Goal: Task Accomplishment & Management: Manage account settings

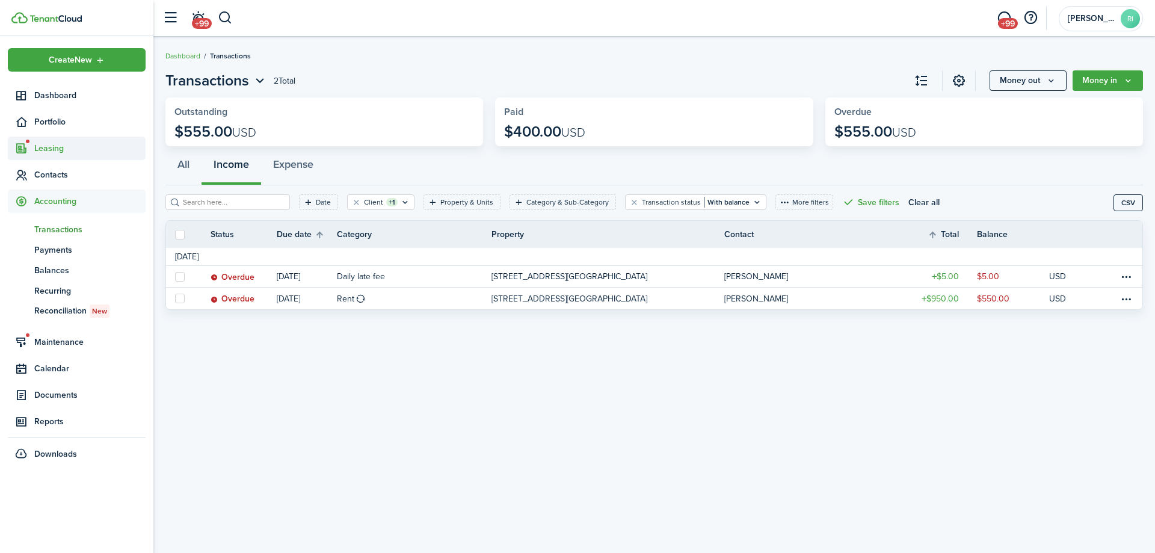
click at [58, 148] on span "Leasing" at bounding box center [89, 148] width 111 height 13
click at [50, 214] on span "Listings" at bounding box center [89, 217] width 111 height 13
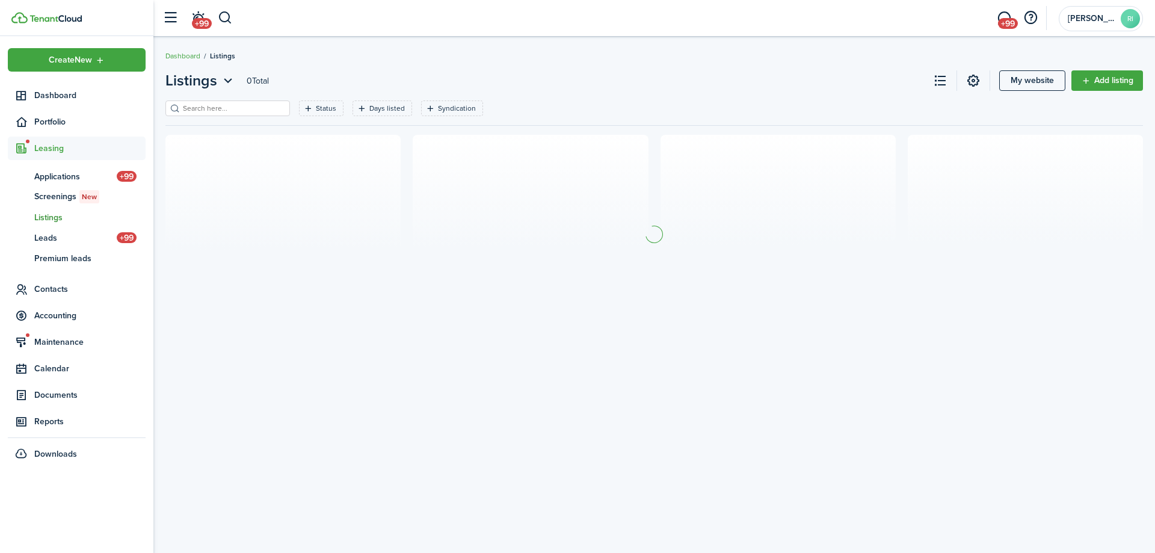
click at [247, 112] on input "search" at bounding box center [233, 108] width 106 height 11
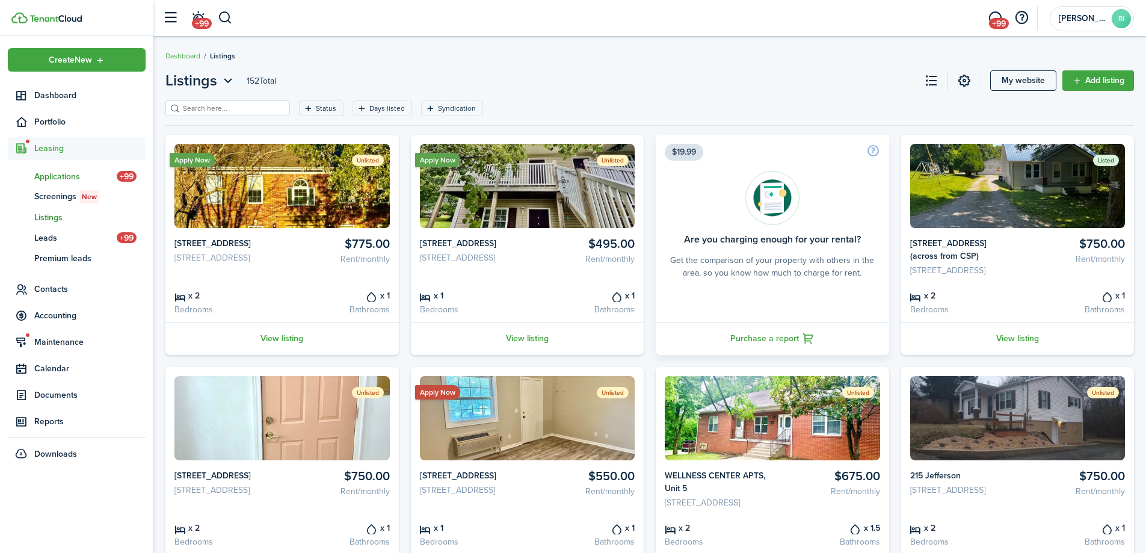
click at [59, 169] on link "ap Applications +99" at bounding box center [77, 176] width 138 height 20
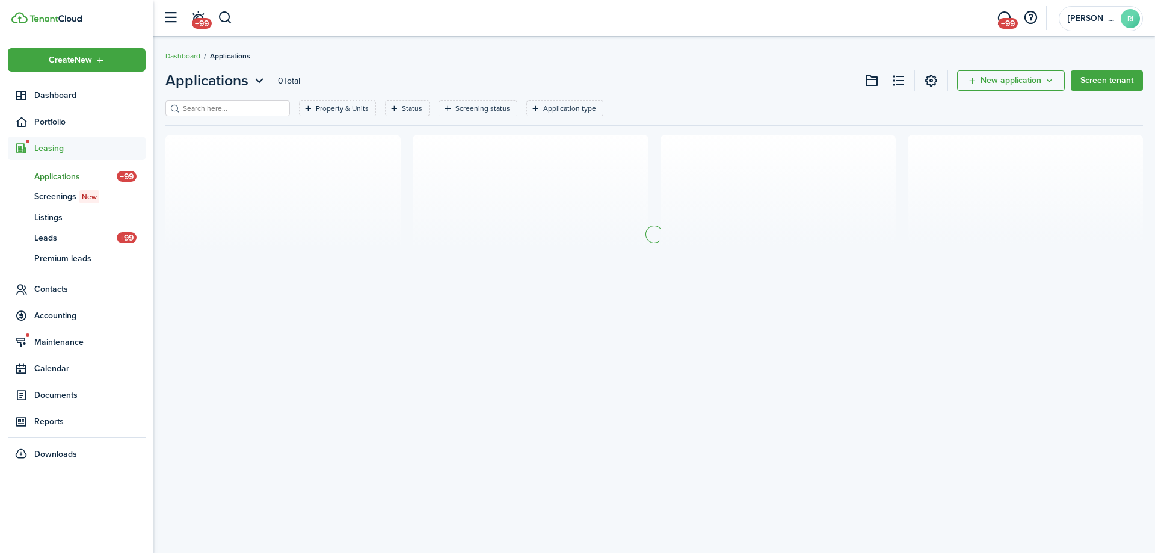
click at [215, 105] on input "search" at bounding box center [233, 108] width 106 height 11
type input "[PERSON_NAME]"
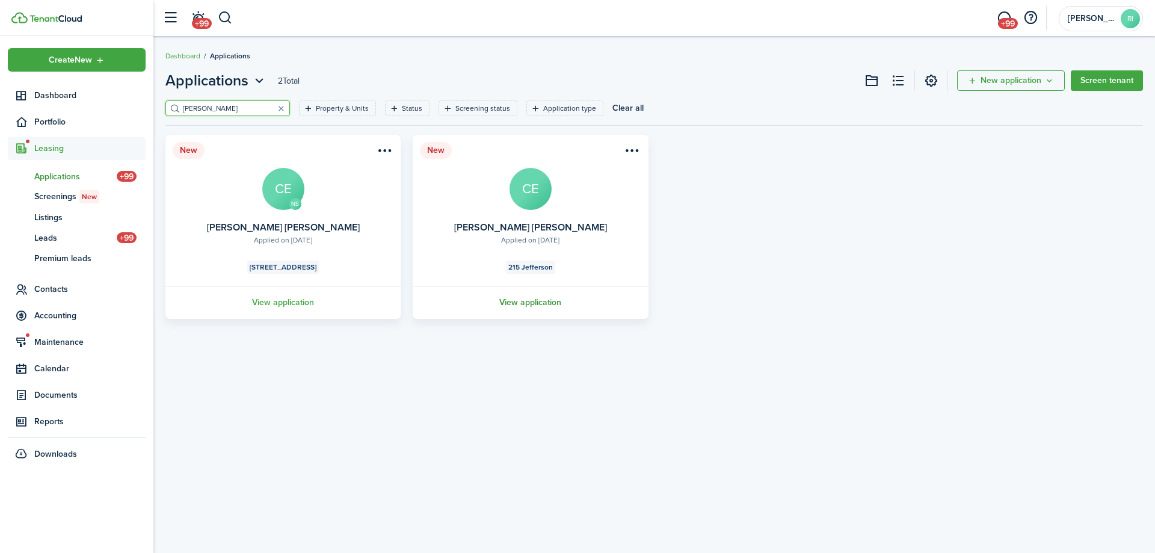
click at [540, 302] on link "View application" at bounding box center [530, 302] width 239 height 33
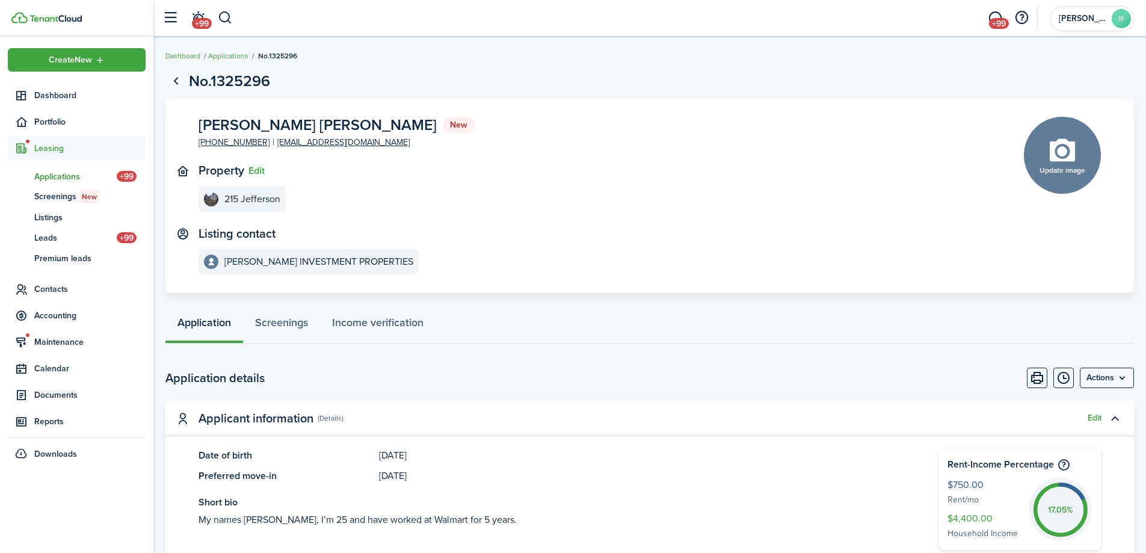
click at [1122, 380] on menu-btn "Actions" at bounding box center [1107, 378] width 54 height 20
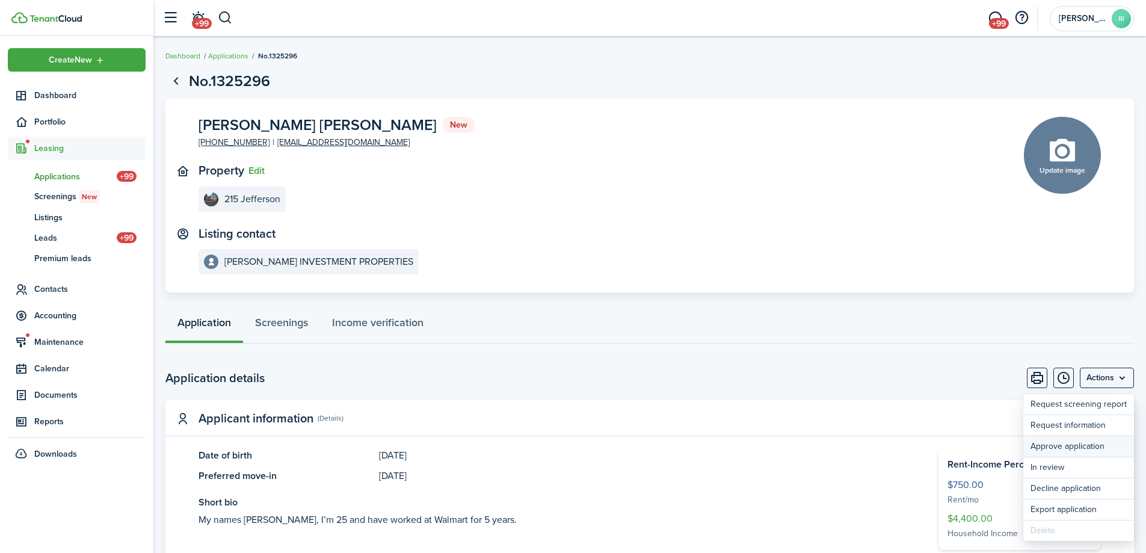
click at [1071, 447] on button "Approve application" at bounding box center [1079, 446] width 111 height 20
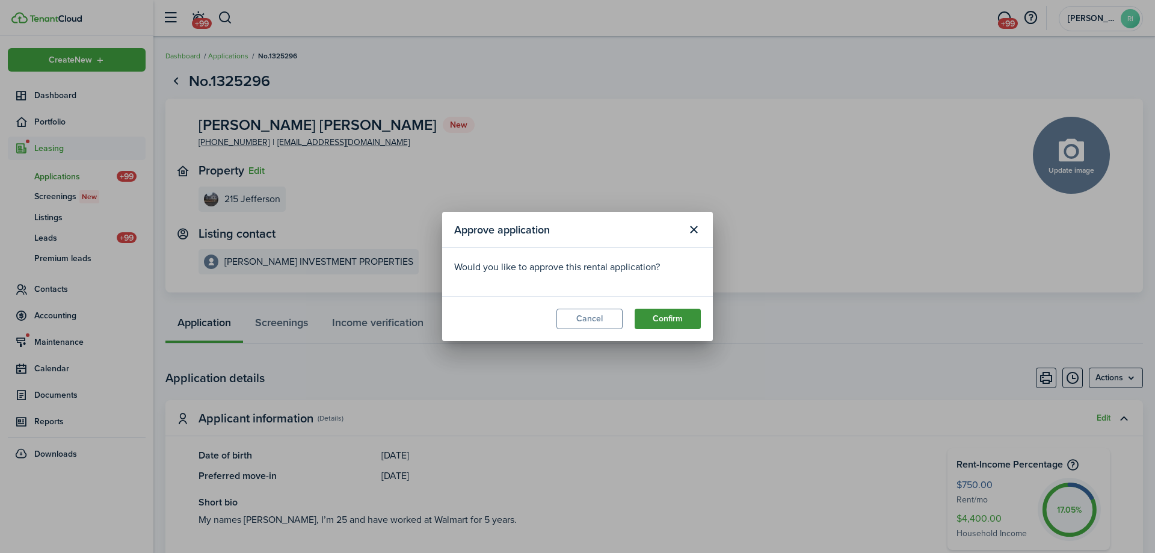
click at [691, 315] on button "Confirm" at bounding box center [668, 319] width 66 height 20
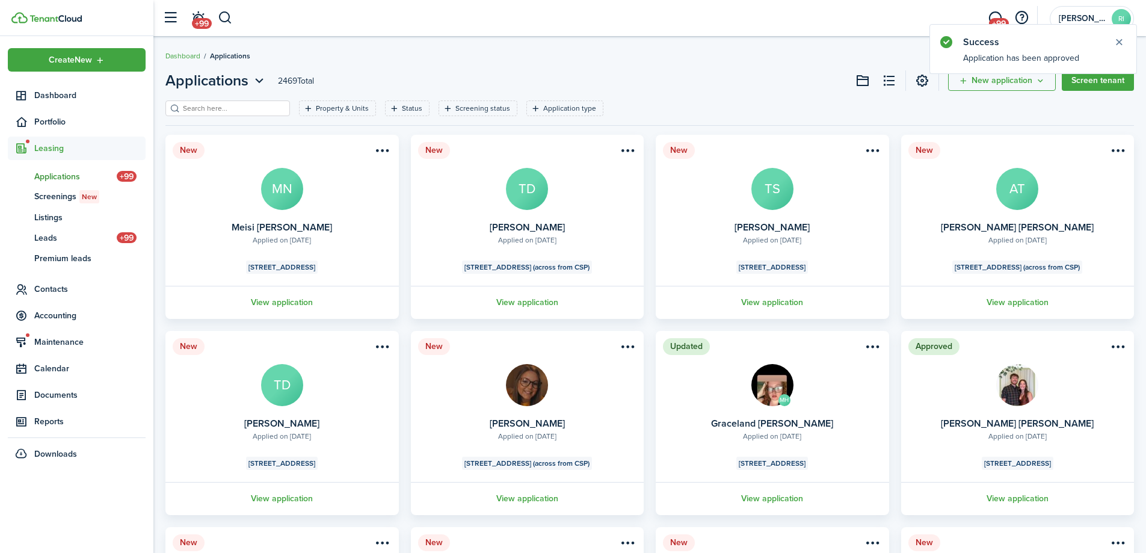
click at [267, 111] on input "search" at bounding box center [233, 108] width 106 height 11
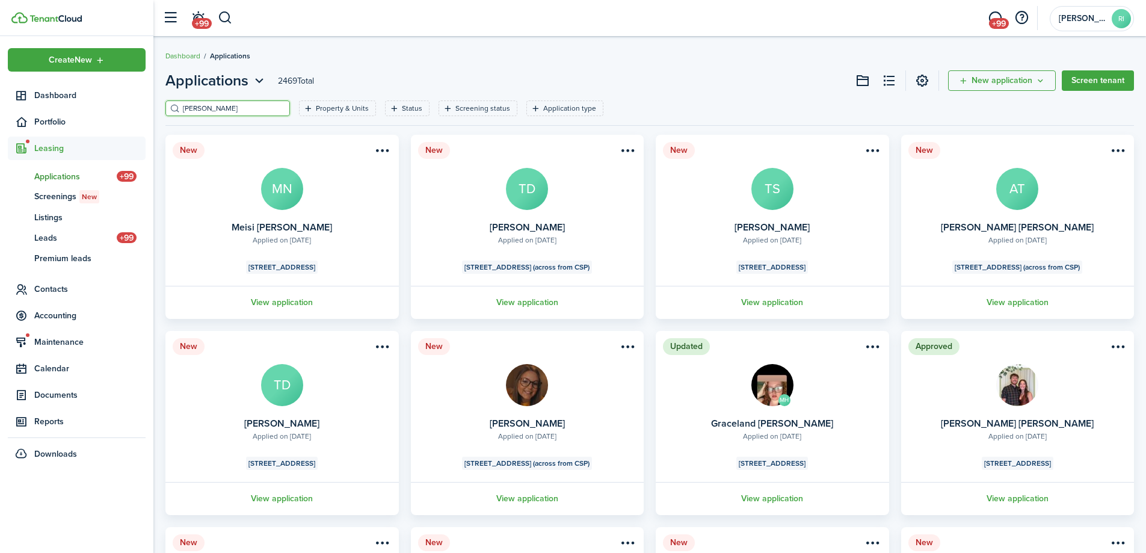
type input "[PERSON_NAME]"
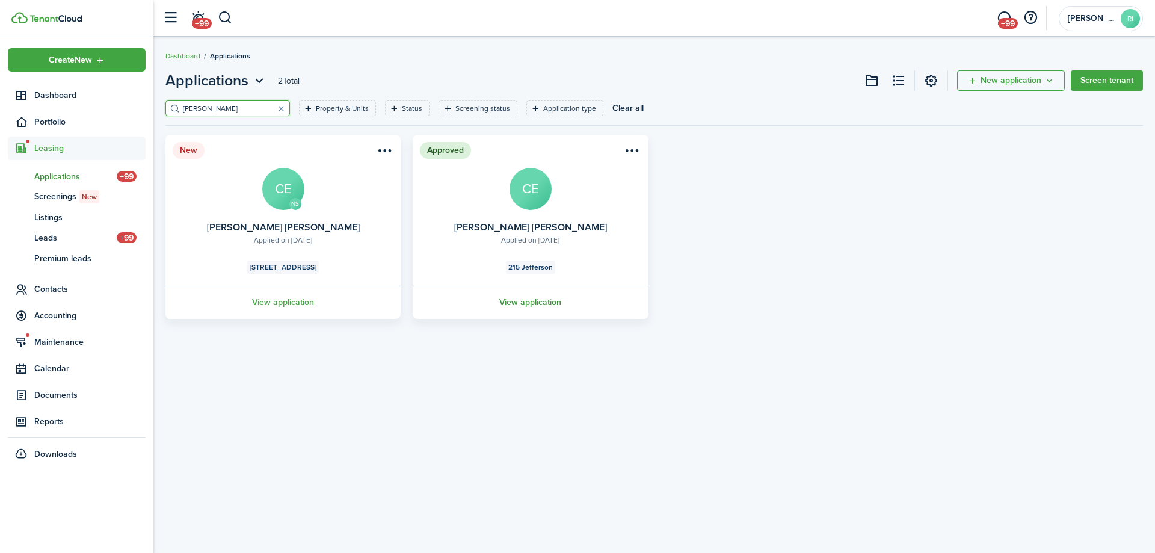
click at [546, 303] on link "View application" at bounding box center [530, 302] width 239 height 33
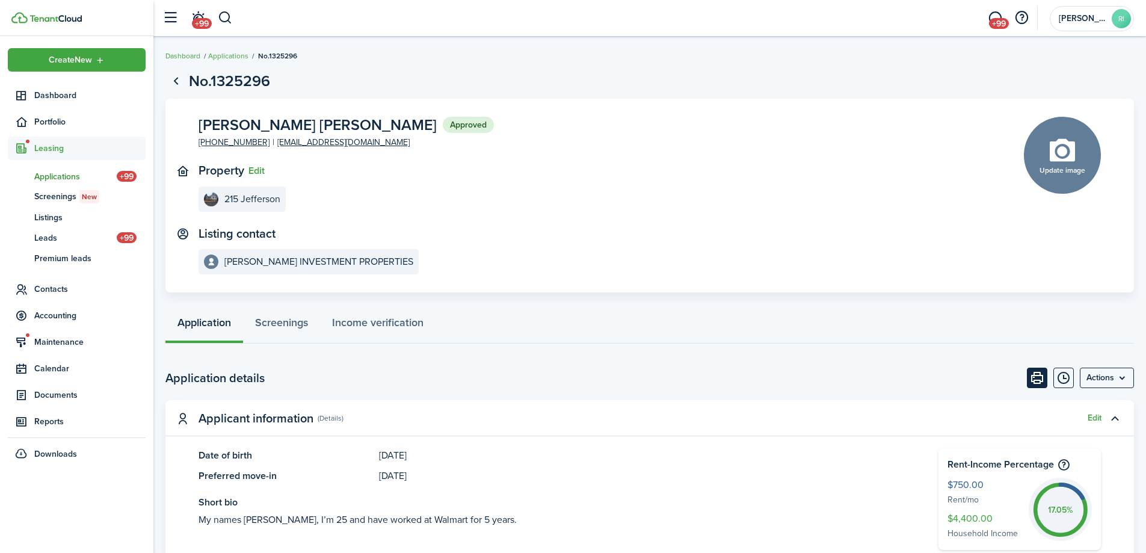
click at [1034, 379] on button "Print" at bounding box center [1037, 378] width 20 height 20
click at [73, 122] on span "Portfolio" at bounding box center [89, 122] width 111 height 13
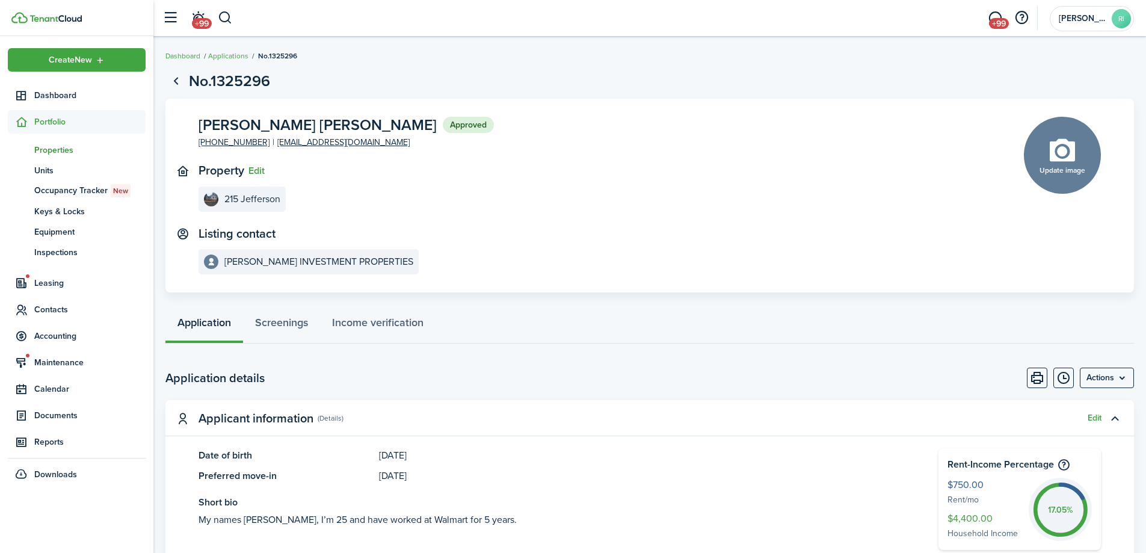
click at [73, 148] on span "Properties" at bounding box center [89, 150] width 111 height 13
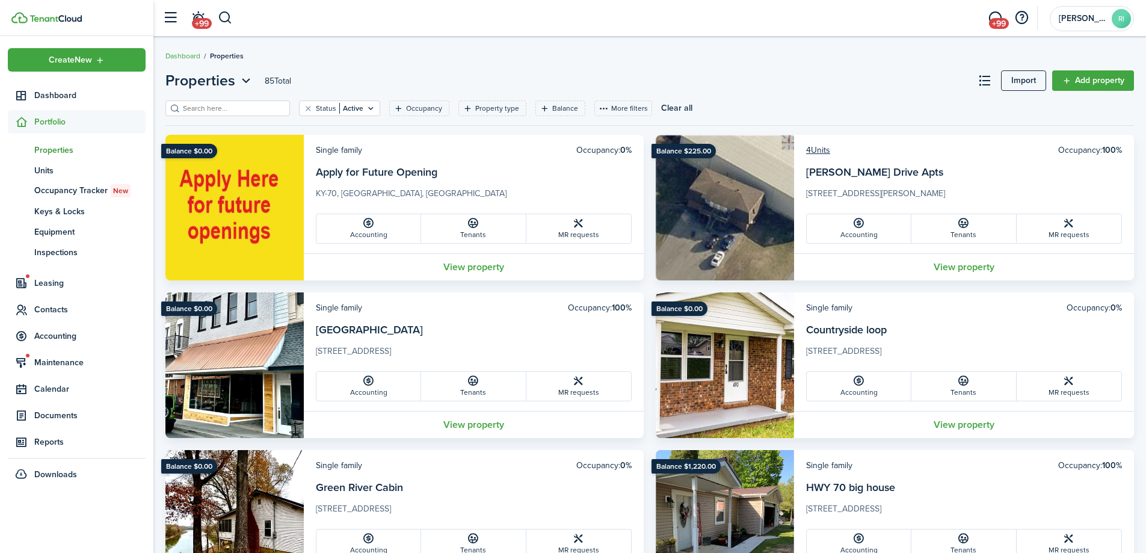
scroll to position [968, 0]
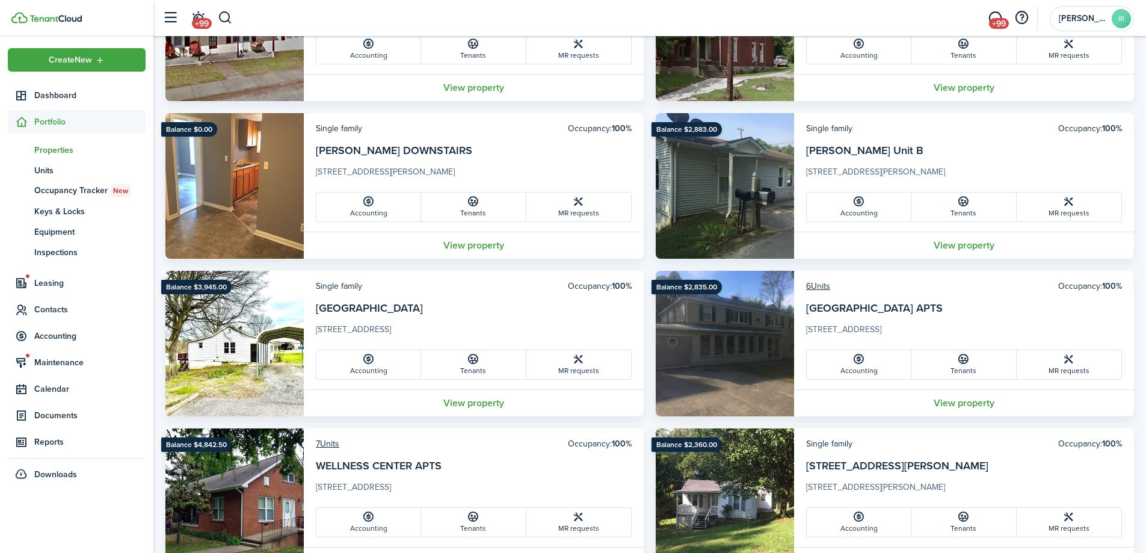
click at [64, 510] on div "Create New Dashboard Portfolio pt Properties un Units oc Occupancy Tracker New …" at bounding box center [76, 294] width 153 height 517
click at [52, 308] on span "Contacts" at bounding box center [89, 309] width 111 height 13
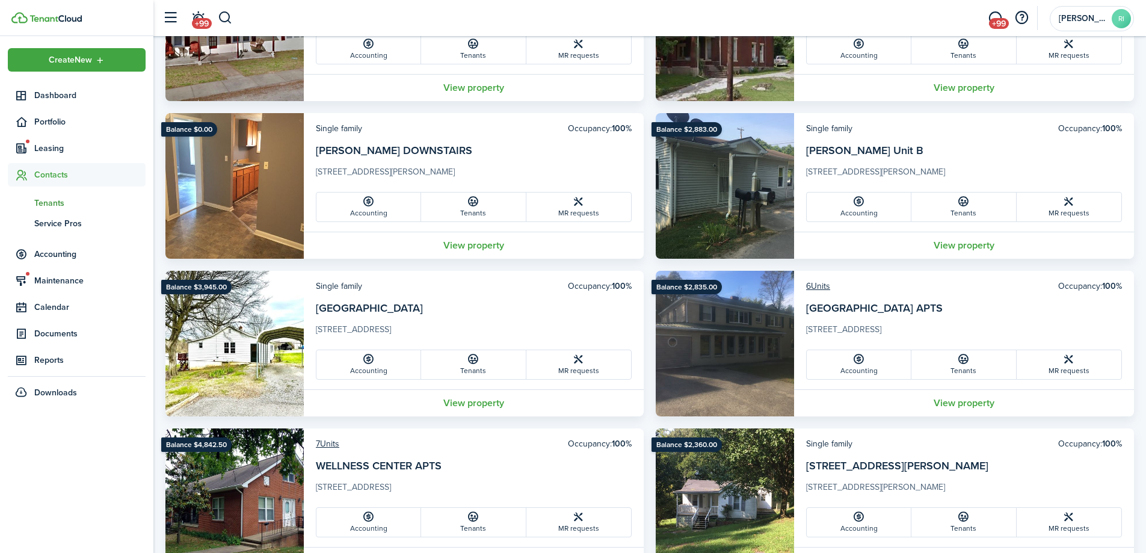
click at [54, 201] on span "Tenants" at bounding box center [89, 203] width 111 height 13
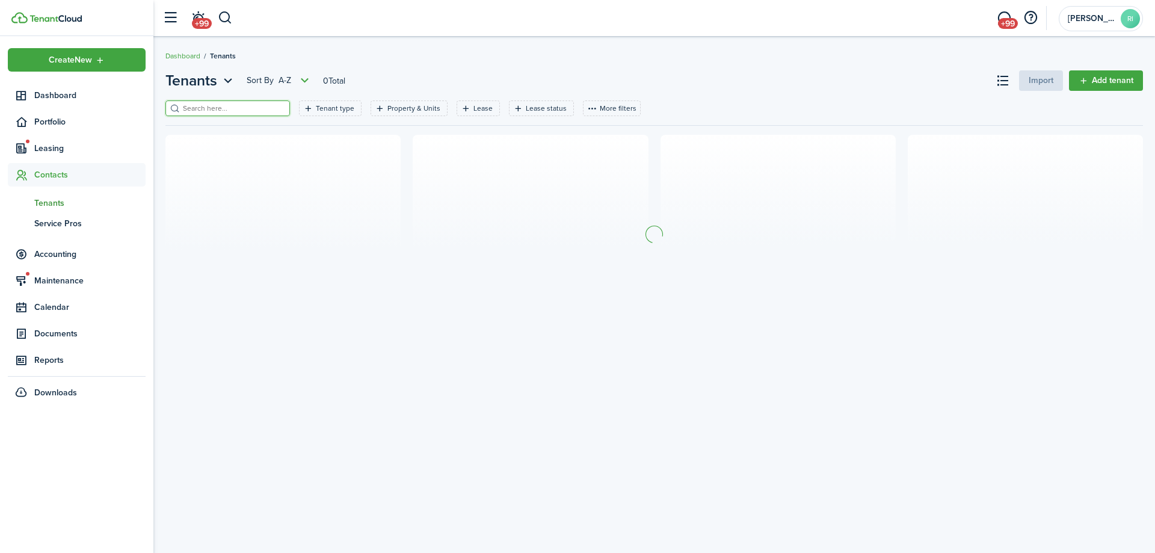
click at [221, 110] on input "search" at bounding box center [233, 108] width 106 height 11
type input "[PERSON_NAME]"
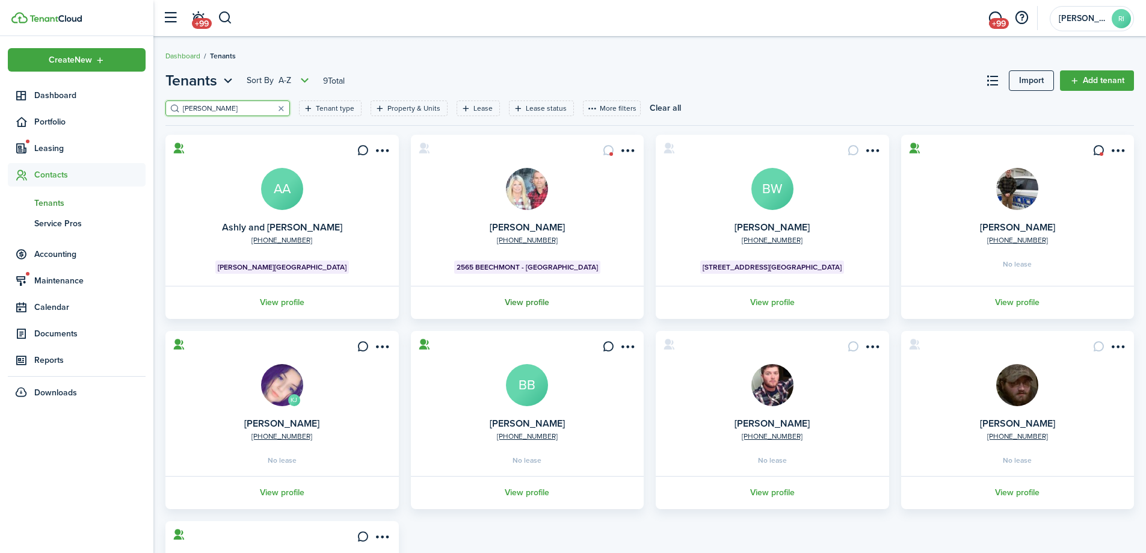
click at [542, 295] on link "View profile" at bounding box center [527, 302] width 237 height 33
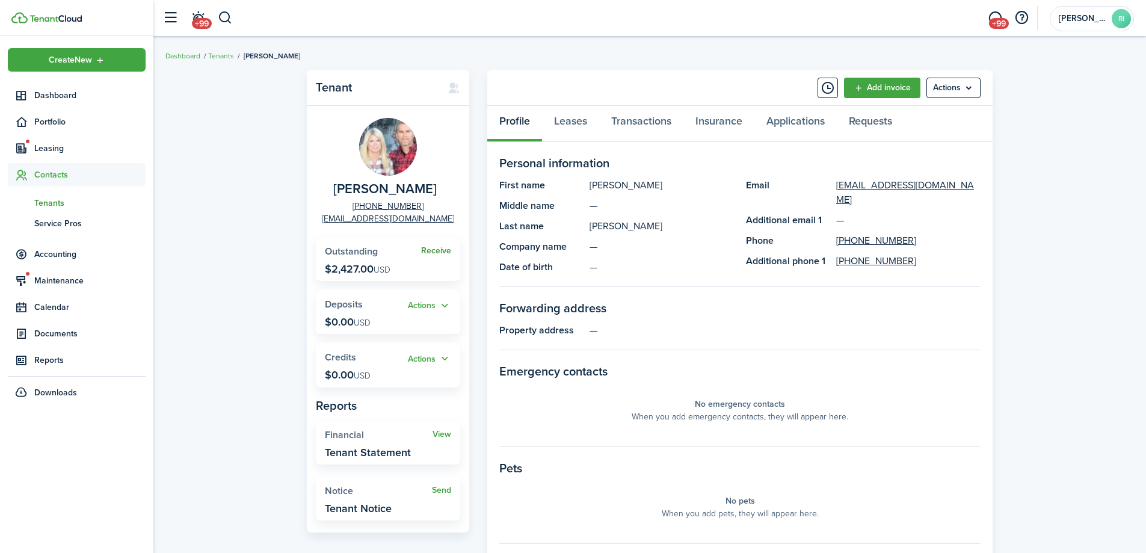
click at [449, 251] on link "Receive" at bounding box center [436, 251] width 30 height 10
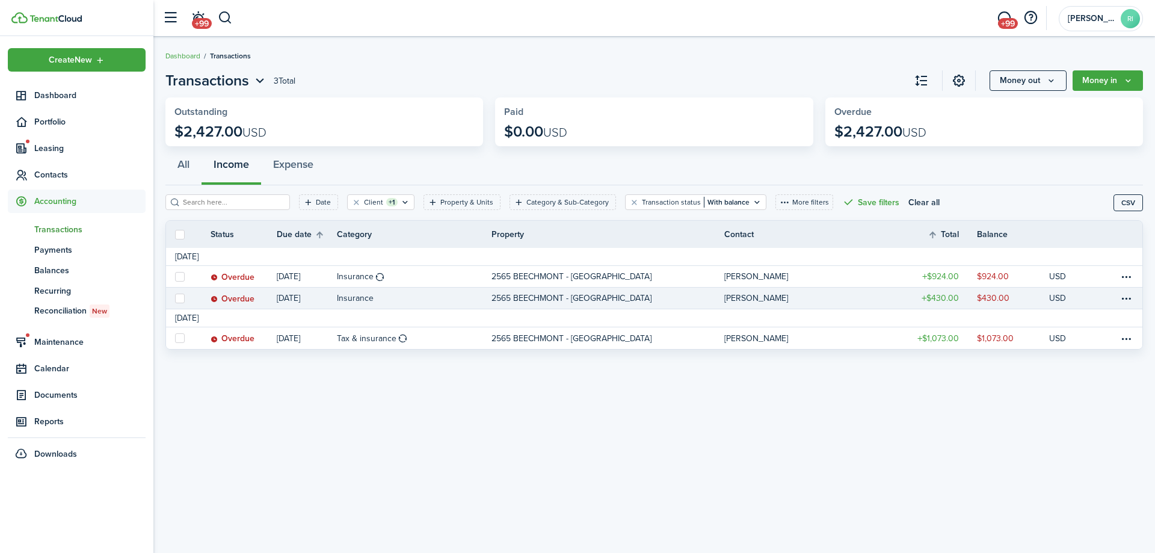
click at [180, 299] on label at bounding box center [180, 299] width 10 height 10
click at [175, 298] on input "checkbox" at bounding box center [175, 298] width 1 height 1
checkbox input "true"
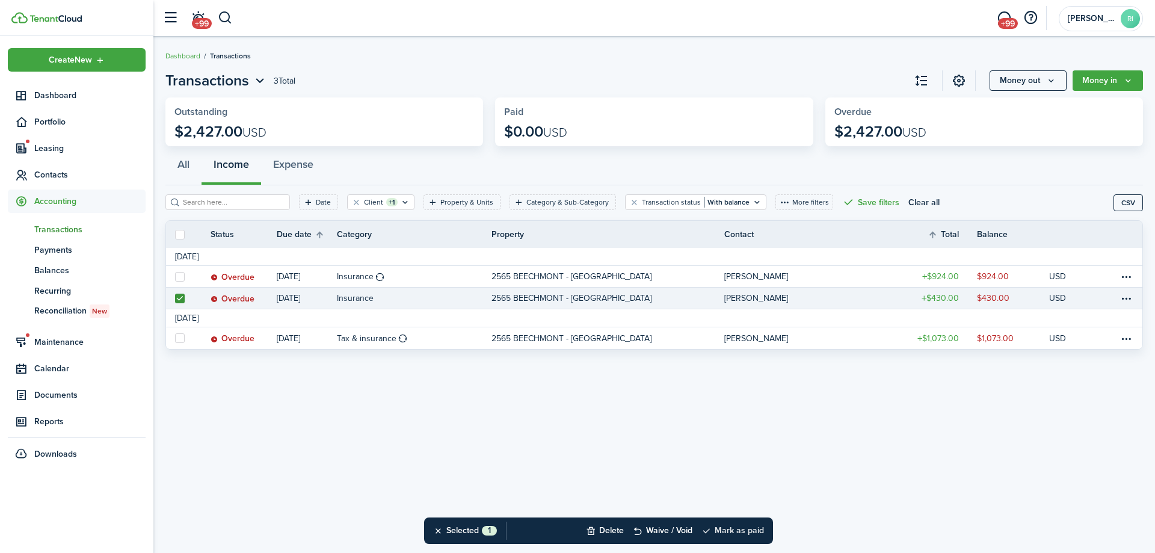
click at [750, 530] on button "Mark as paid" at bounding box center [733, 531] width 63 height 26
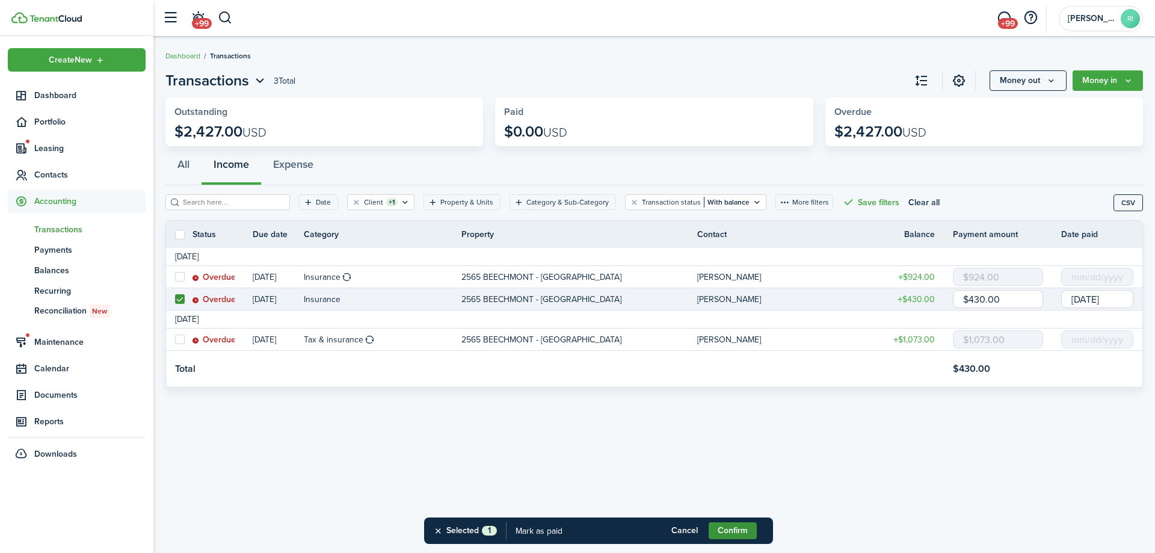
click at [748, 531] on button "Confirm" at bounding box center [733, 530] width 48 height 17
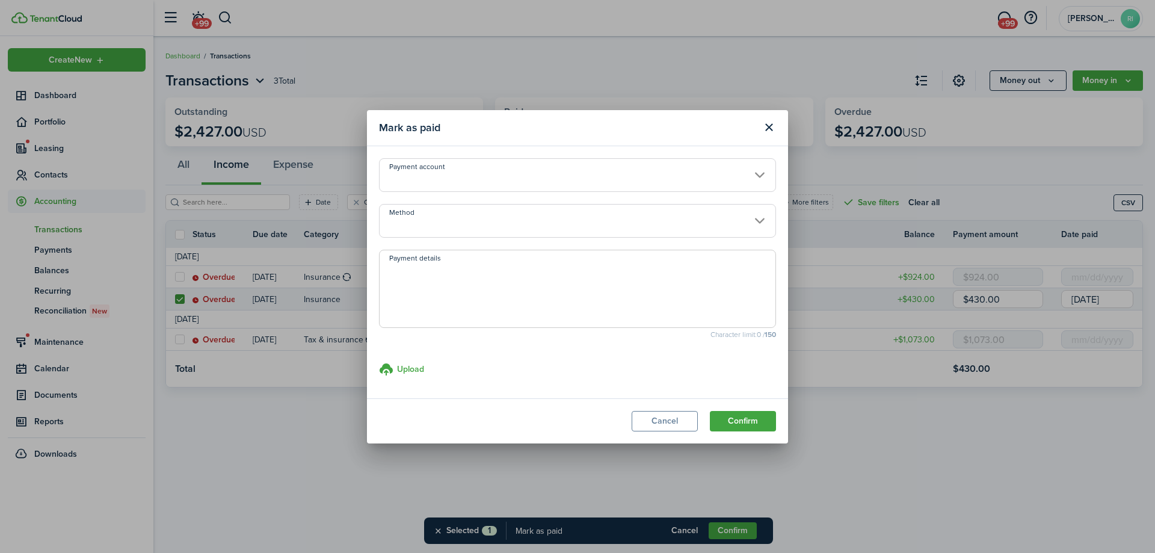
click at [490, 235] on input "Method" at bounding box center [577, 221] width 397 height 34
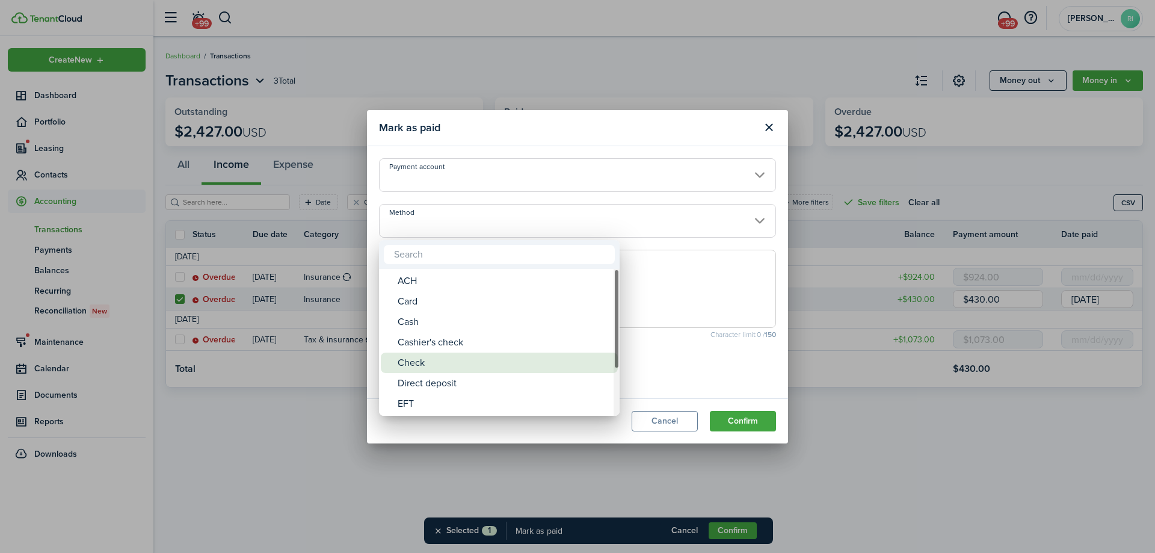
click at [443, 359] on div "Check" at bounding box center [504, 363] width 213 height 20
type input "Check"
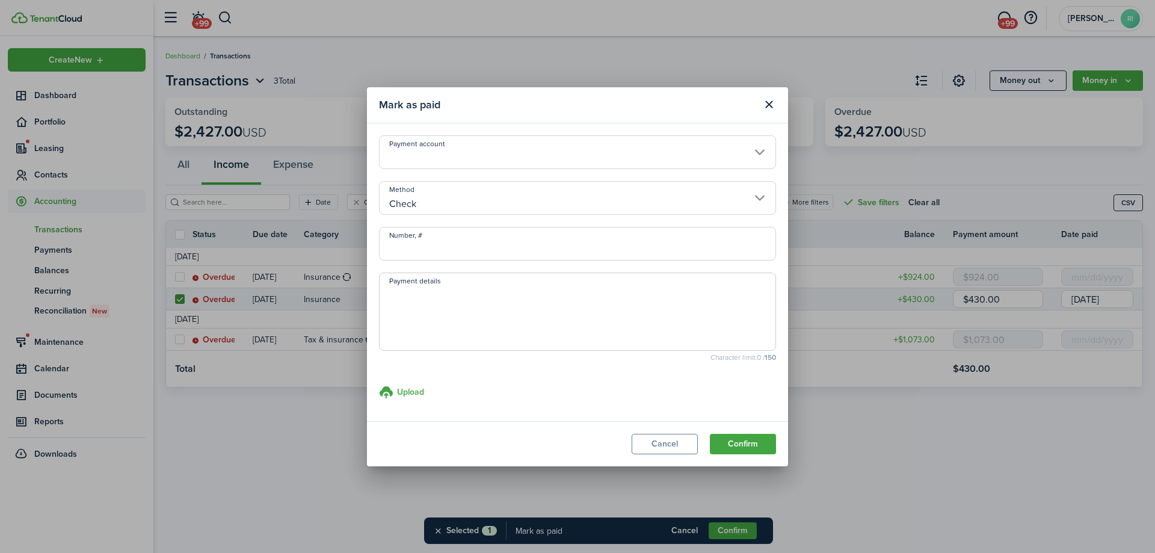
click at [501, 240] on input "Number, #" at bounding box center [577, 244] width 397 height 34
type input "1"
click at [767, 450] on button "Confirm" at bounding box center [743, 444] width 66 height 20
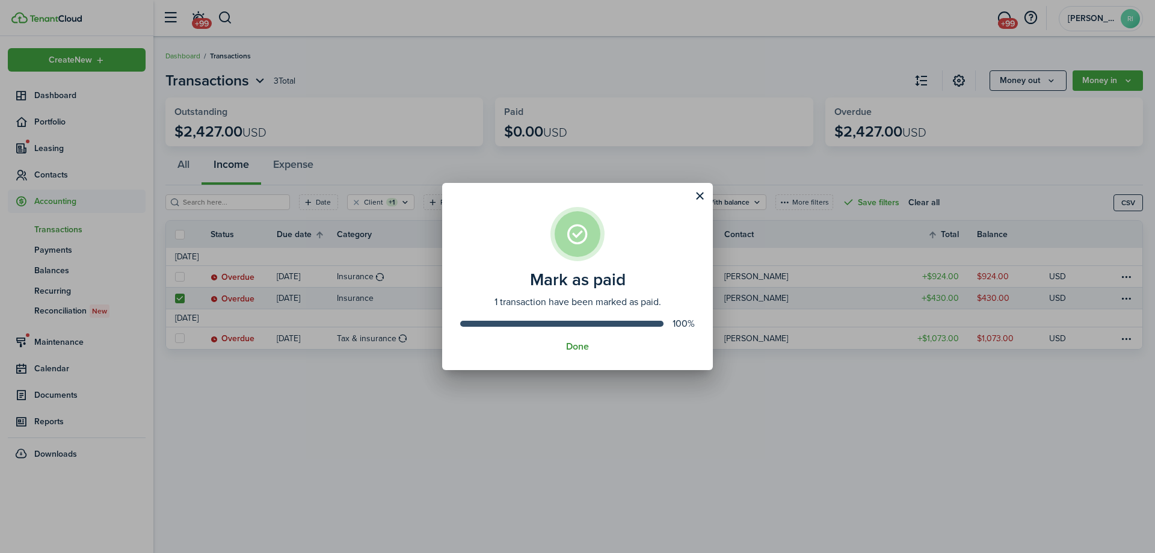
click at [584, 350] on button "Done" at bounding box center [577, 346] width 23 height 11
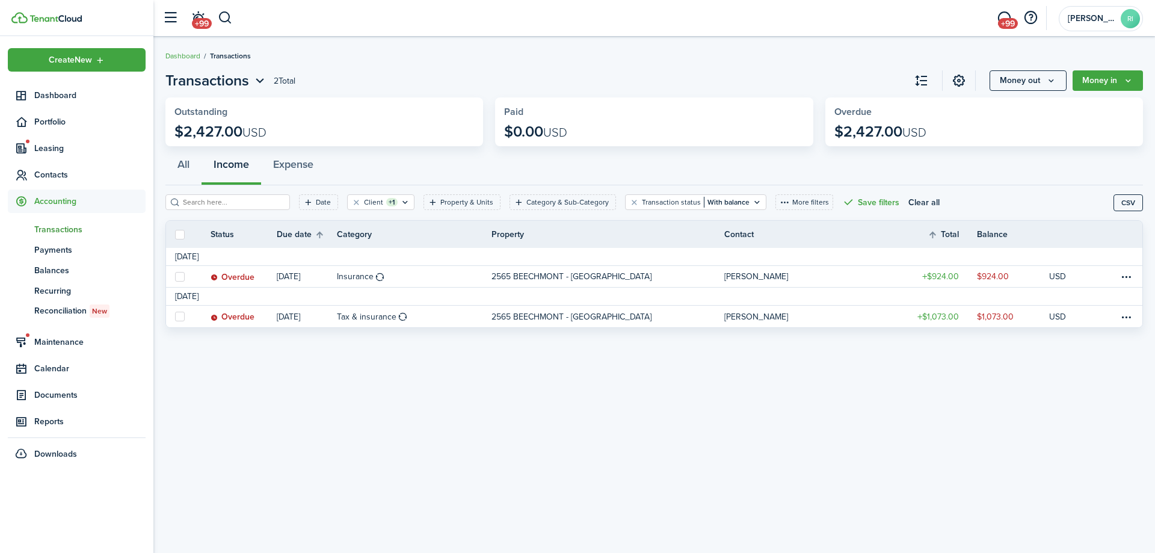
click at [558, 385] on div "Transactions 2 Total Money out Money in Outstanding $2,427.00 USD Paid $0.00 US…" at bounding box center [654, 295] width 1002 height 462
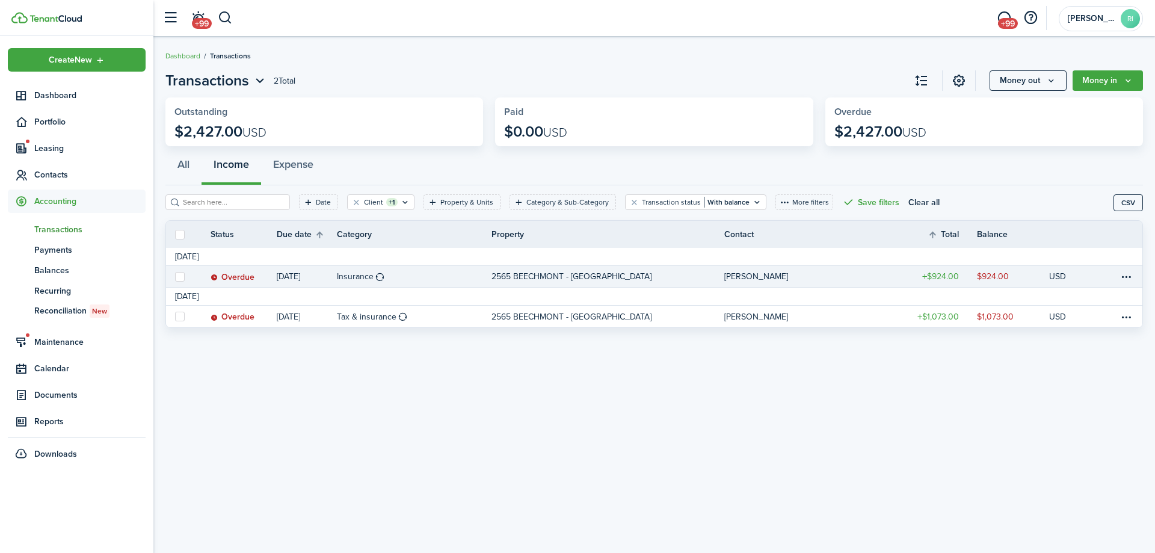
click at [179, 275] on label at bounding box center [180, 277] width 10 height 10
click at [175, 276] on input "checkbox" at bounding box center [175, 276] width 1 height 1
checkbox input "true"
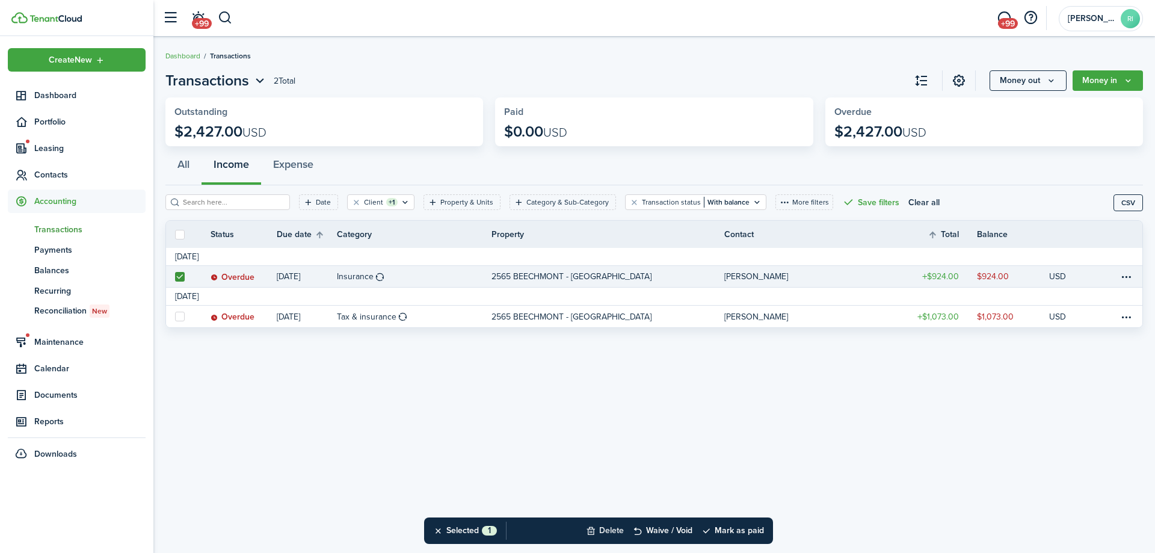
click at [609, 531] on button "Delete" at bounding box center [605, 531] width 38 height 26
click at [729, 529] on button "Confirm" at bounding box center [733, 530] width 48 height 17
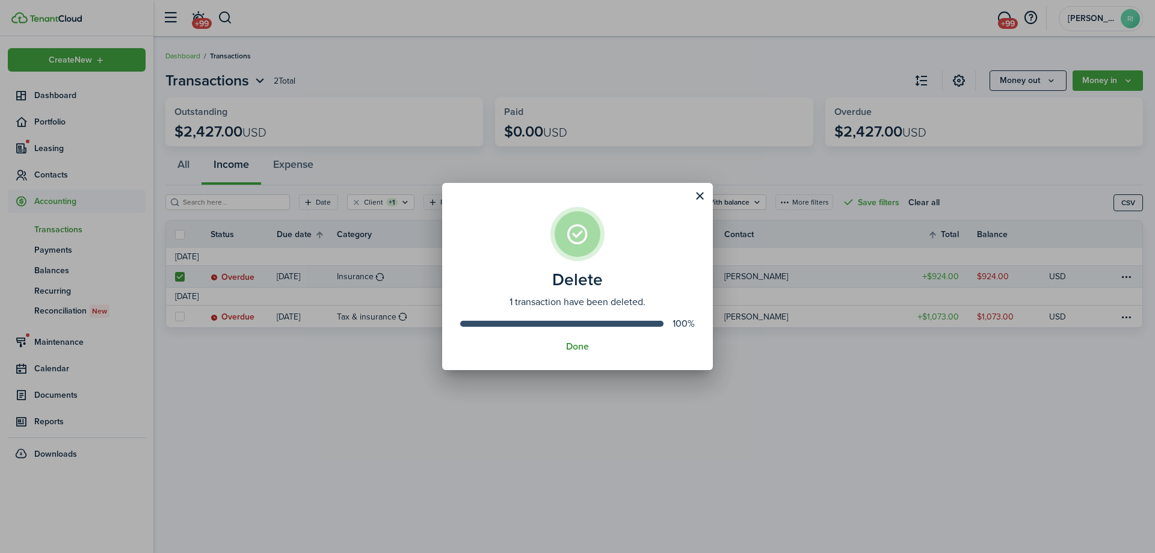
click at [577, 344] on button "Done" at bounding box center [577, 346] width 23 height 11
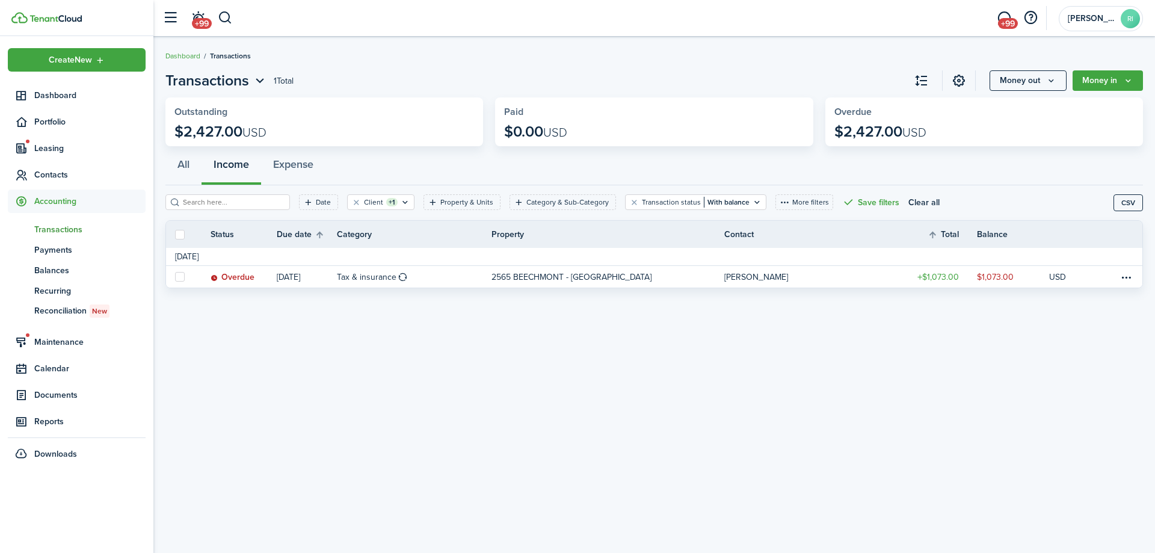
click at [601, 420] on div "Transactions 1 Total Money out Money in Outstanding $2,427.00 USD Paid $0.00 US…" at bounding box center [654, 295] width 1002 height 462
click at [297, 445] on div "Transactions 1 Total Money out Money in Outstanding $2,427.00 USD Paid $0.00 US…" at bounding box center [654, 295] width 1002 height 462
click at [478, 71] on page-view-header "Transactions 1 Total Money out Money in" at bounding box center [654, 81] width 978 height 22
click at [406, 59] on breadcrumb "Dashboard Transactions" at bounding box center [654, 50] width 978 height 28
click at [66, 145] on span "Leasing" at bounding box center [89, 148] width 111 height 13
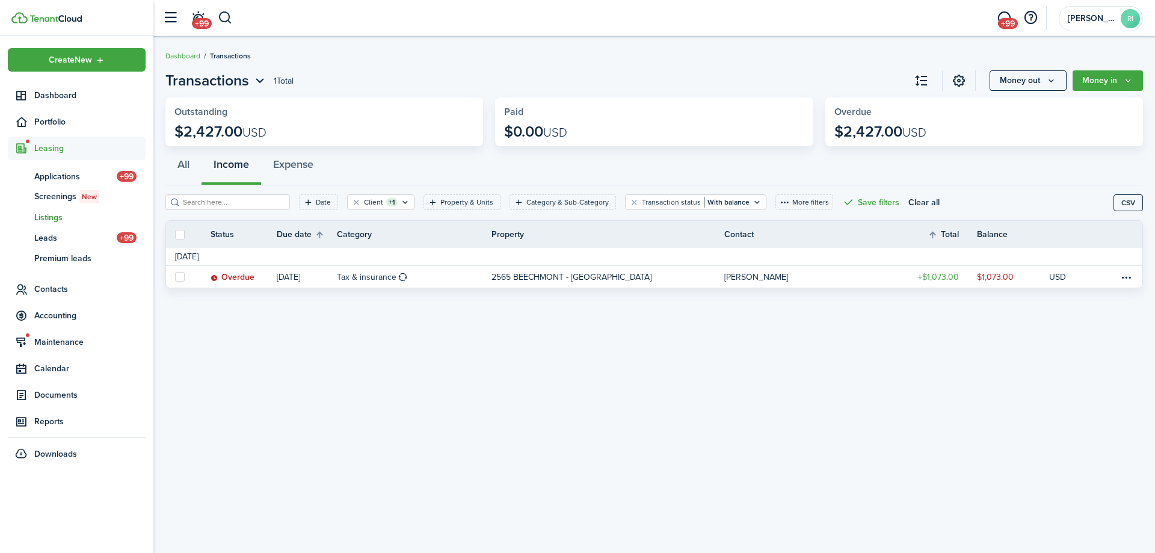
click at [49, 219] on span "Listings" at bounding box center [89, 217] width 111 height 13
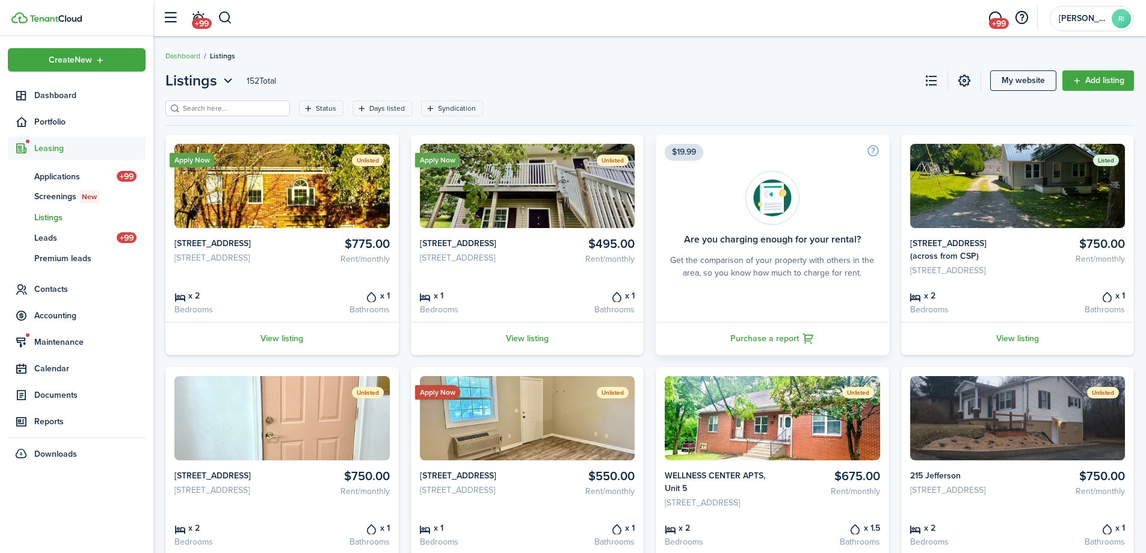
click at [982, 460] on img at bounding box center [1017, 418] width 215 height 84
click at [316, 108] on filter-tag-label "Status" at bounding box center [326, 108] width 20 height 11
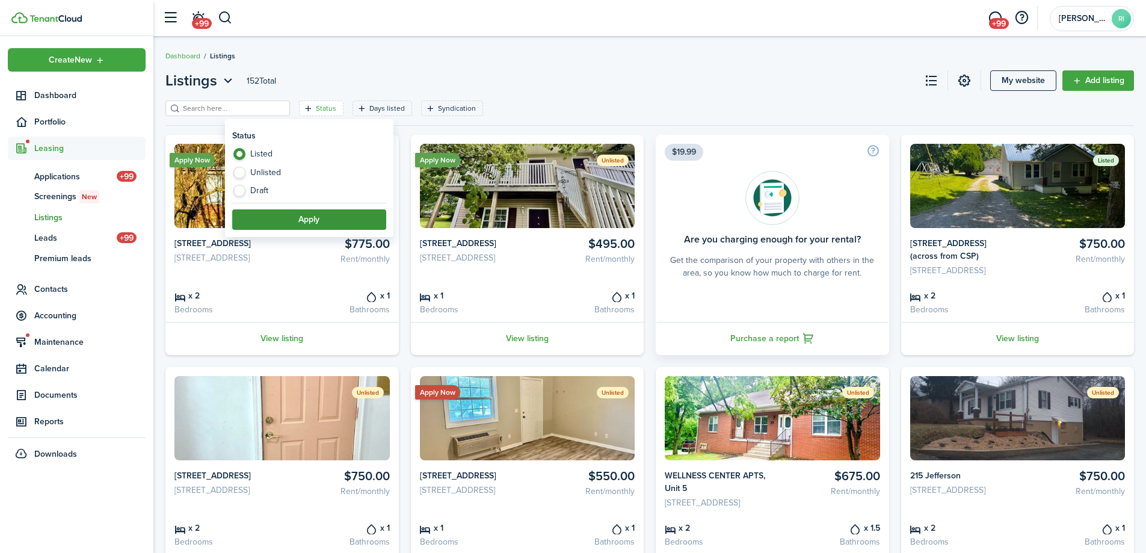
click at [283, 219] on button "Apply" at bounding box center [309, 219] width 154 height 20
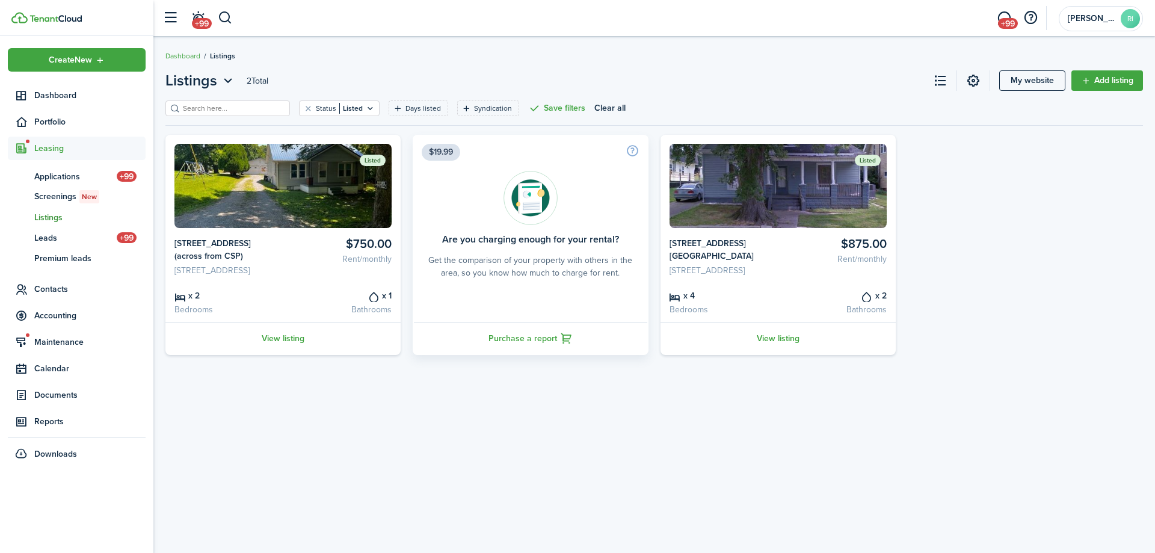
click at [1043, 312] on div "Listed $750.00 Rent/monthly [STREET_ADDRESS] (across from CSP) [STREET_ADDRESS]…" at bounding box center [654, 245] width 990 height 220
click at [1038, 280] on div "Listed $750.00 Rent/monthly [STREET_ADDRESS] (across from CSP) [STREET_ADDRESS]…" at bounding box center [654, 245] width 990 height 220
click at [373, 442] on div "Listings 2 Total My website Add listing Status Listed Days listed Syndication S…" at bounding box center [654, 295] width 1002 height 462
click at [1039, 172] on div "Listed $750.00 Rent/monthly [STREET_ADDRESS] (across from CSP) [STREET_ADDRESS]…" at bounding box center [654, 245] width 990 height 220
click at [764, 66] on div "Listings 2 Total My website Add listing Status Listed Days listed Syndication S…" at bounding box center [654, 212] width 1002 height 297
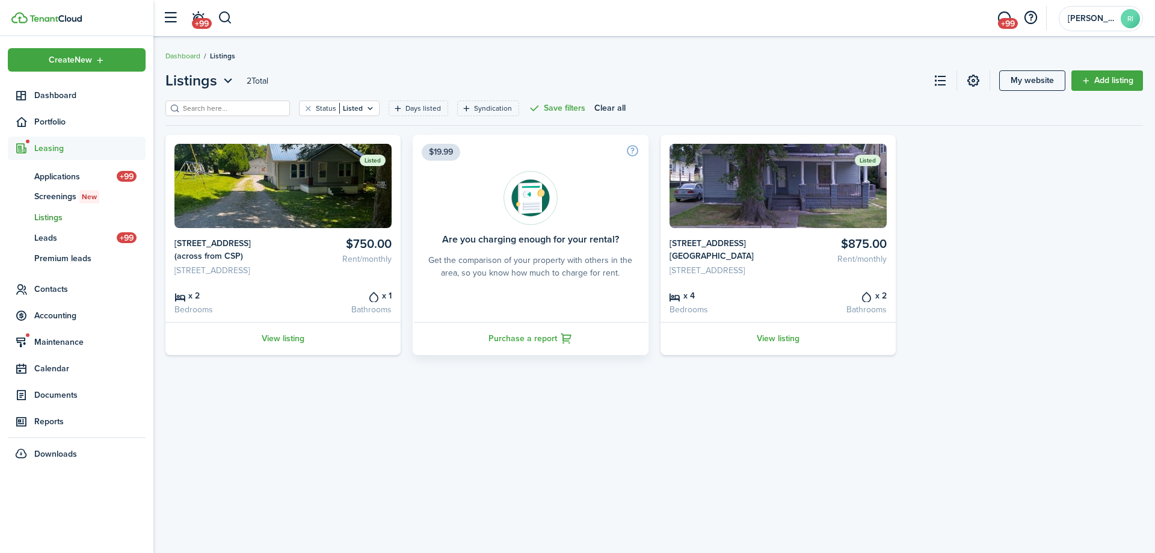
click at [624, 442] on div "Listings 2 Total My website Add listing Status Listed Days listed Syndication S…" at bounding box center [654, 295] width 1002 height 462
click at [620, 440] on div "Listings 2 Total My website Add listing Status Listed Days listed Syndication S…" at bounding box center [654, 295] width 1002 height 462
click at [620, 444] on div "Listings 2 Total My website Add listing Status Listed Days listed Syndication S…" at bounding box center [654, 295] width 1002 height 462
click at [613, 444] on div "Listings 2 Total My website Add listing Status Listed Days listed Syndication S…" at bounding box center [654, 295] width 1002 height 462
click at [627, 450] on div "Listings 2 Total My website Add listing Status Listed Days listed Syndication S…" at bounding box center [654, 295] width 1002 height 462
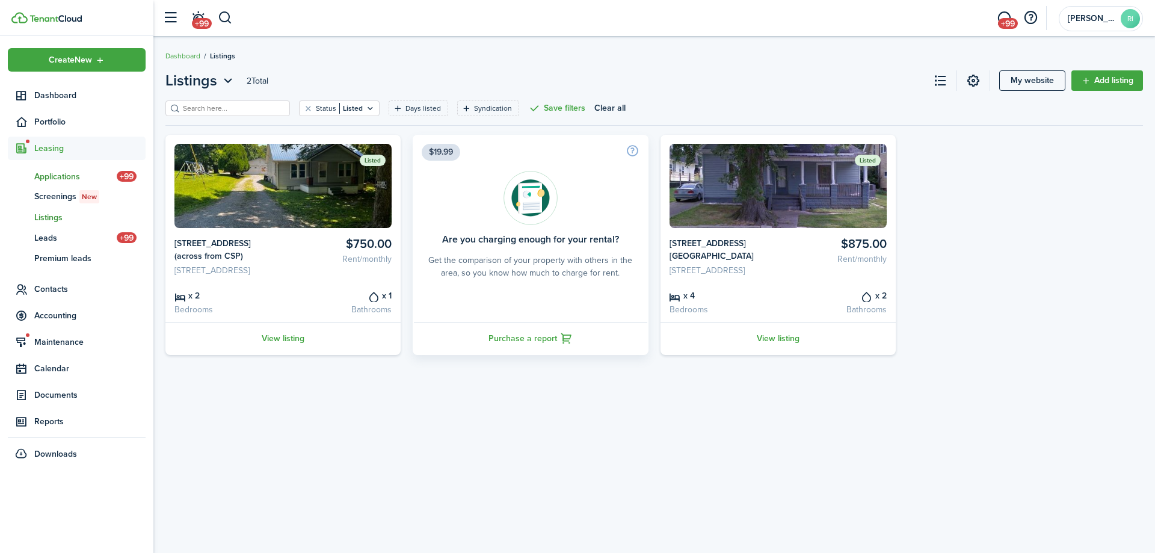
click at [64, 176] on span "Applications" at bounding box center [75, 176] width 82 height 13
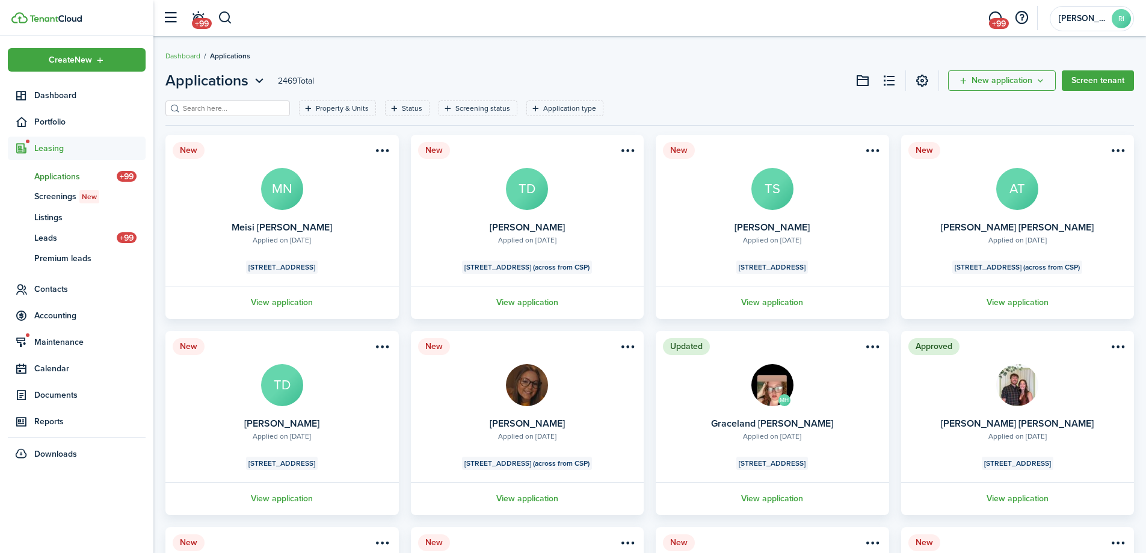
click at [211, 106] on input "search" at bounding box center [233, 108] width 106 height 11
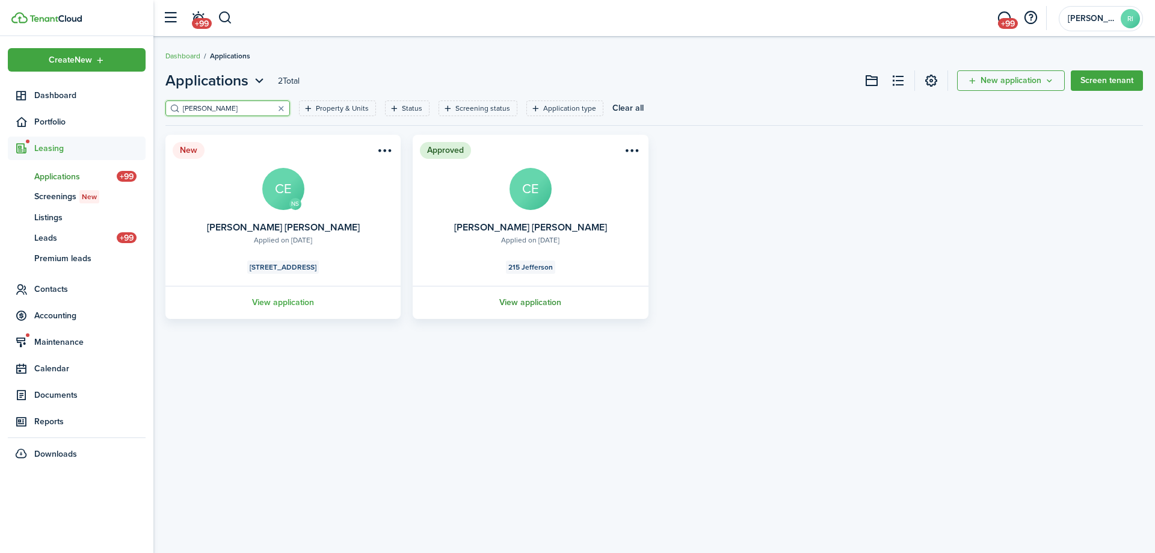
type input "[PERSON_NAME]"
click at [548, 298] on link "View application" at bounding box center [530, 302] width 239 height 33
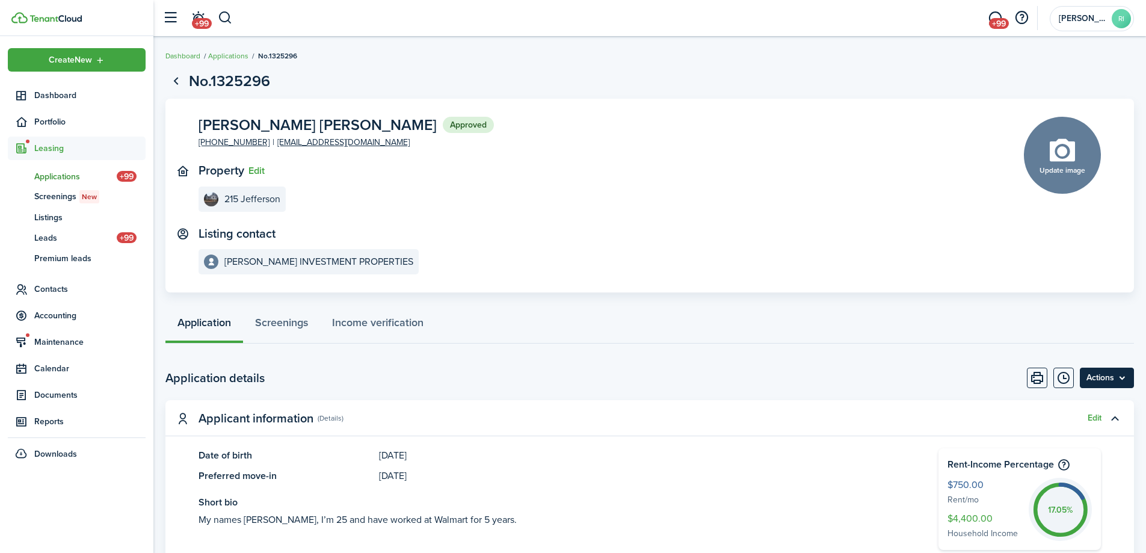
click at [1130, 380] on menu-btn "Actions" at bounding box center [1107, 378] width 54 height 20
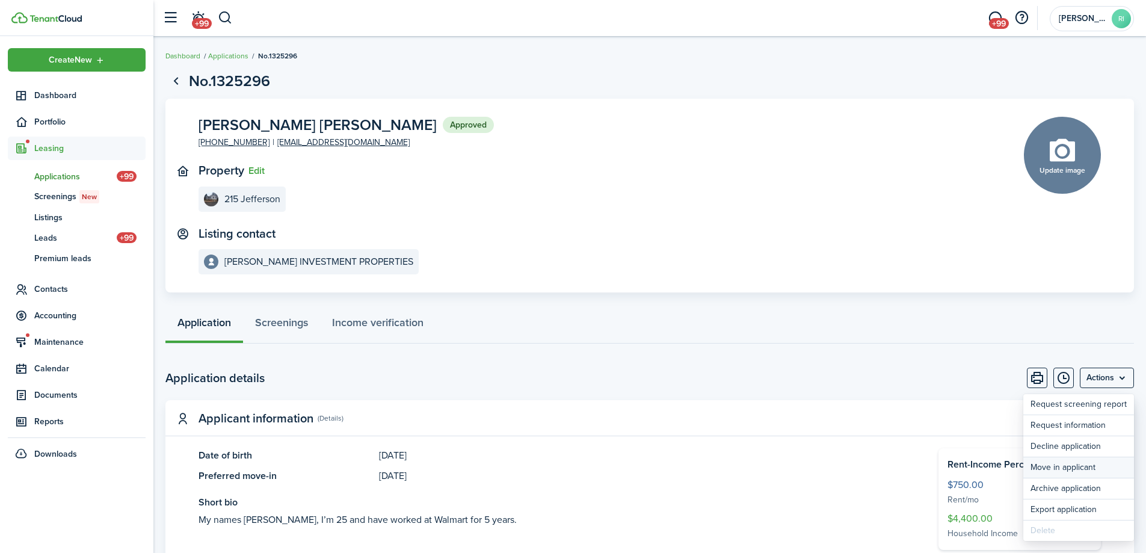
click at [1073, 468] on button "Move in applicant" at bounding box center [1079, 467] width 111 height 20
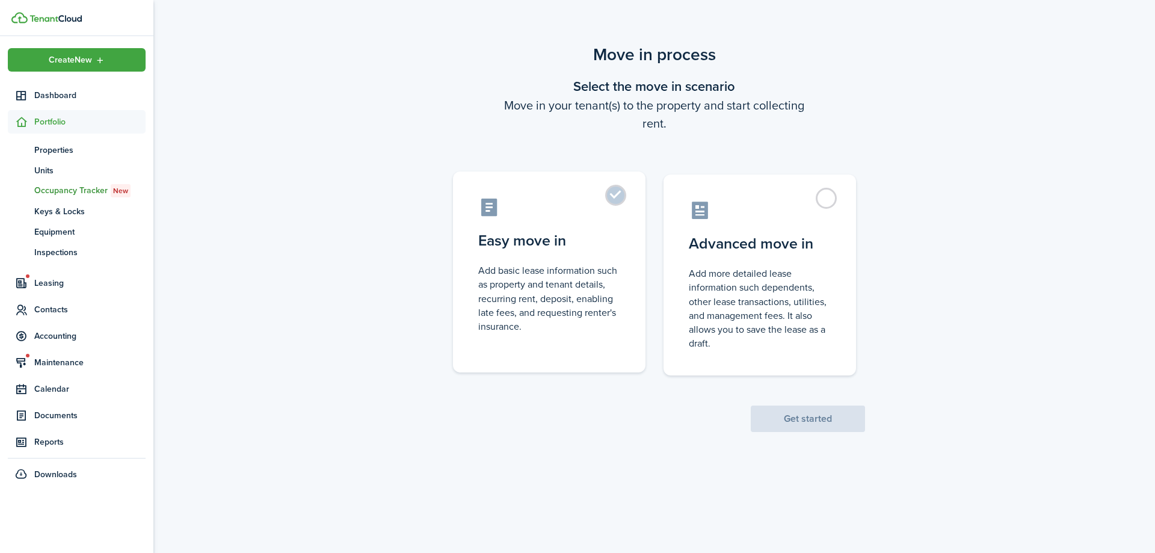
click at [546, 239] on control-radio-card-title "Easy move in" at bounding box center [549, 241] width 142 height 22
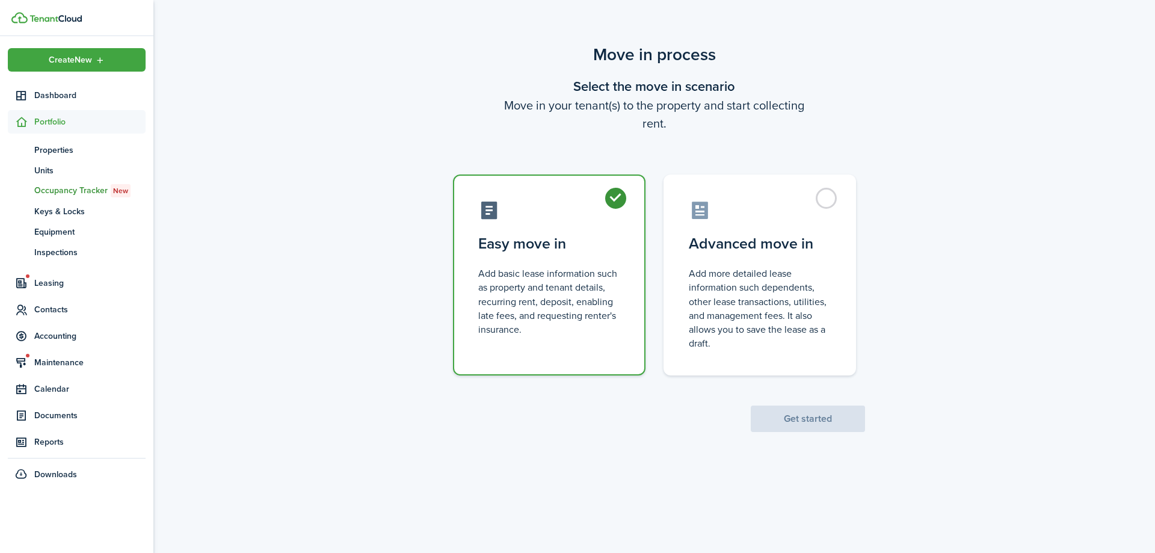
radio input "true"
click at [783, 416] on button "Get started" at bounding box center [808, 419] width 114 height 26
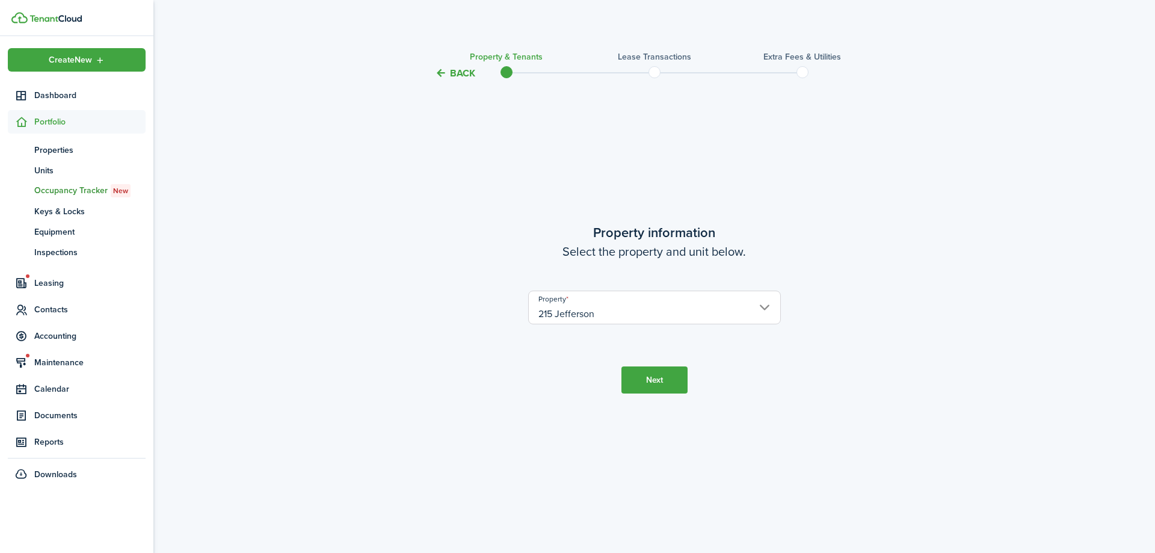
click at [658, 372] on button "Next" at bounding box center [655, 379] width 66 height 27
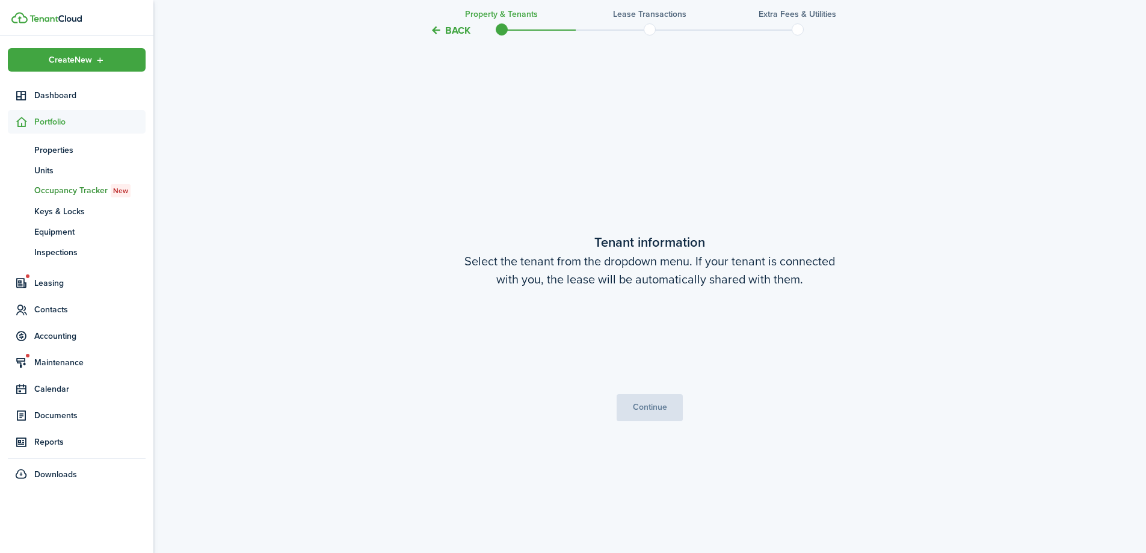
scroll to position [472, 0]
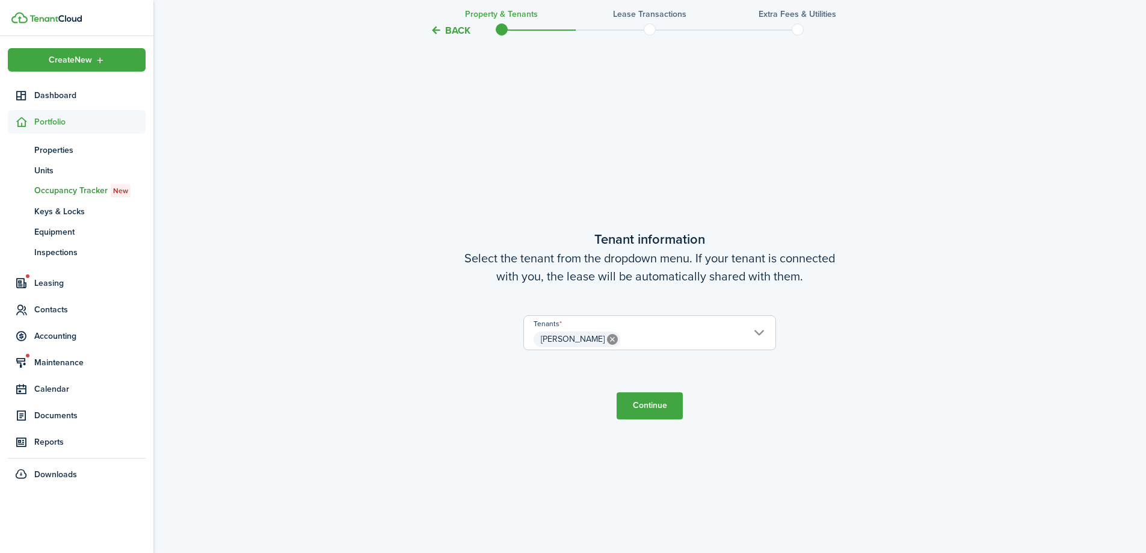
click at [658, 389] on tc-wizard-step "Tenant information Select the tenant from the dropdown menu. If your tenant is …" at bounding box center [649, 324] width 505 height 553
click at [659, 404] on button "Continue" at bounding box center [650, 405] width 66 height 27
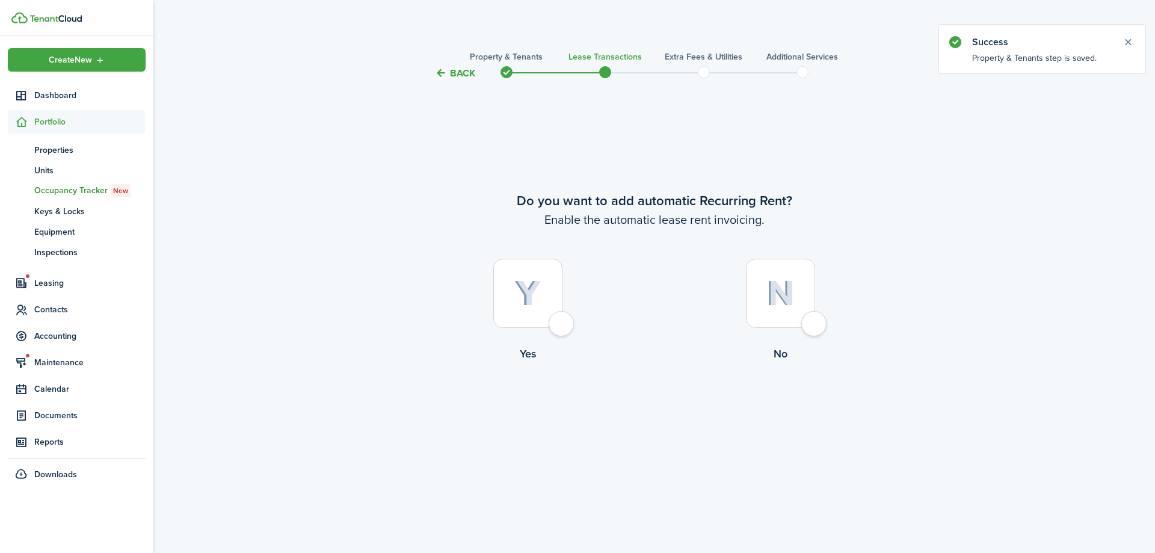
click at [555, 324] on div at bounding box center [527, 293] width 69 height 69
radio input "true"
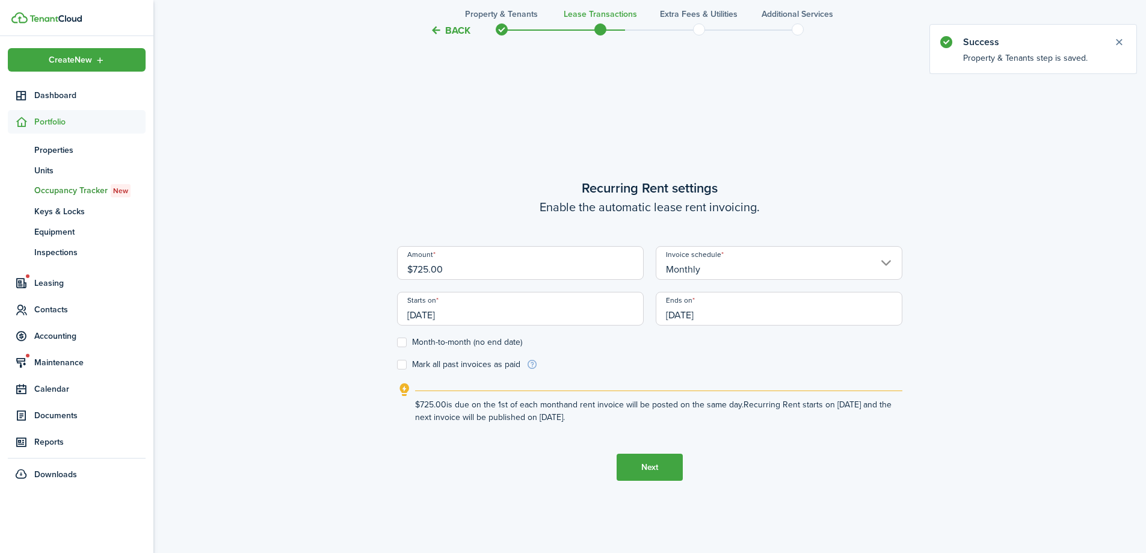
scroll to position [472, 0]
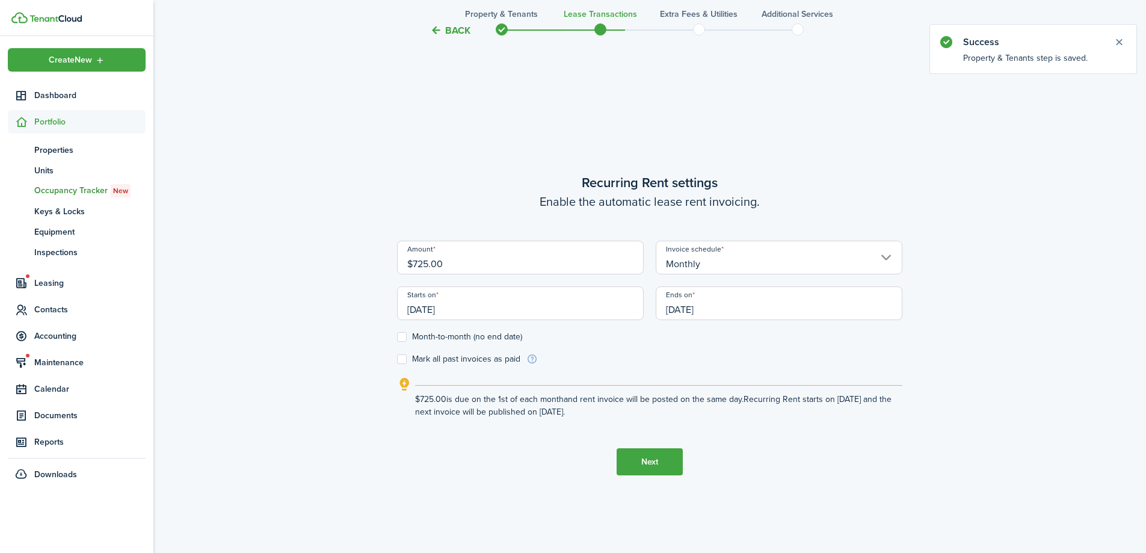
drag, startPoint x: 510, startPoint y: 257, endPoint x: 391, endPoint y: 256, distance: 119.2
click at [391, 256] on div "Back Property & Tenants Lease Transactions Extra fees & Utilities Additional Se…" at bounding box center [649, 85] width 993 height 1031
click at [532, 295] on input "[DATE]" at bounding box center [520, 303] width 247 height 34
type input "$750.00"
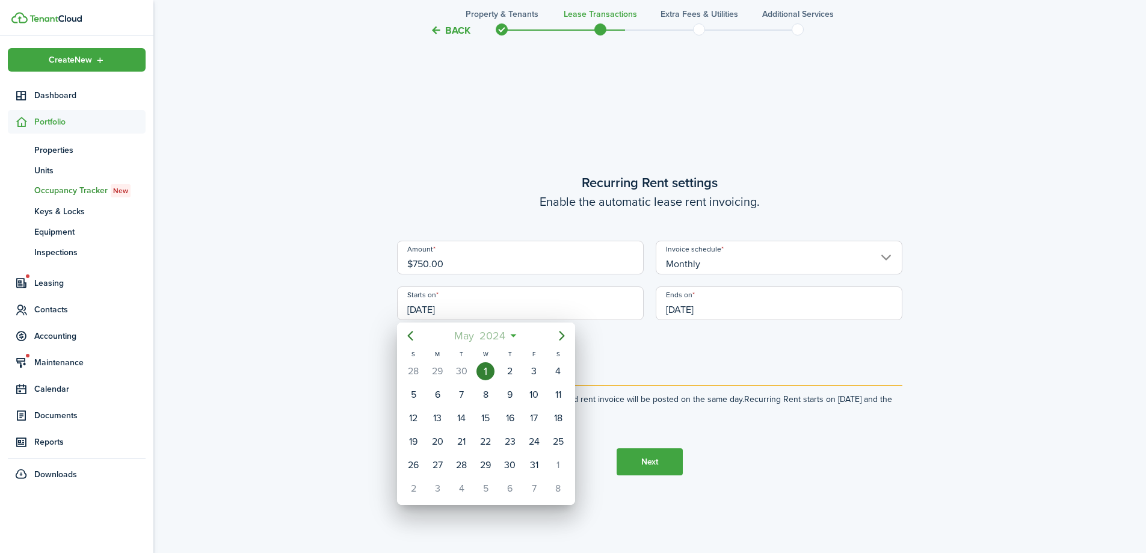
click at [511, 336] on mbsc-button "[DATE]" at bounding box center [480, 336] width 66 height 22
click at [562, 337] on icon "Next page" at bounding box center [561, 336] width 5 height 10
click at [561, 336] on icon "Next page" at bounding box center [562, 336] width 14 height 14
click at [511, 398] on mbsc-calendar-day "May" at bounding box center [486, 406] width 57 height 38
click at [514, 336] on icon at bounding box center [513, 336] width 13 height 12
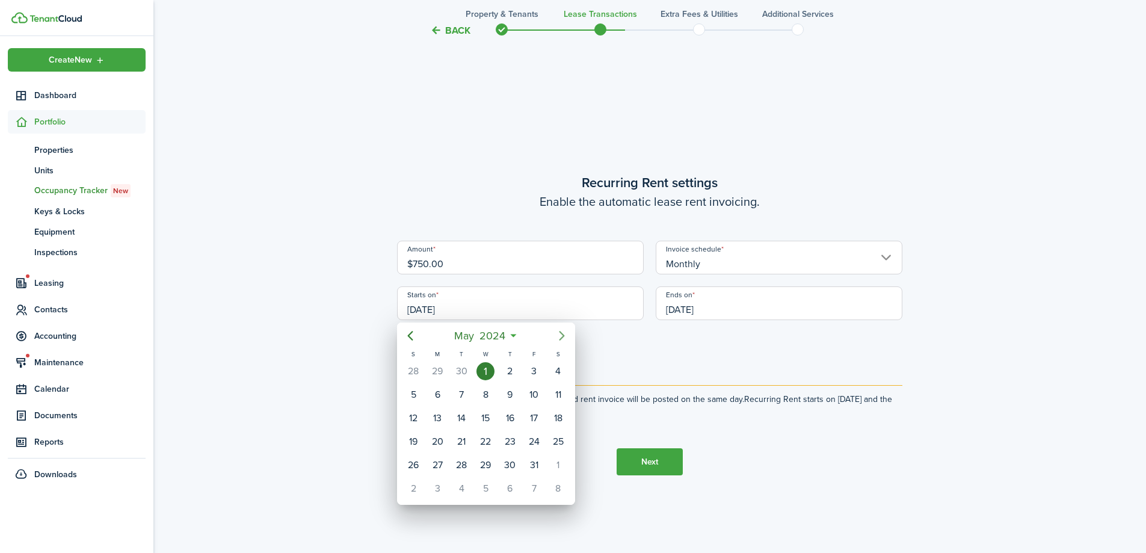
click at [570, 333] on mbsc-button "Next page" at bounding box center [562, 336] width 24 height 24
click at [799, 322] on div at bounding box center [573, 277] width 1339 height 746
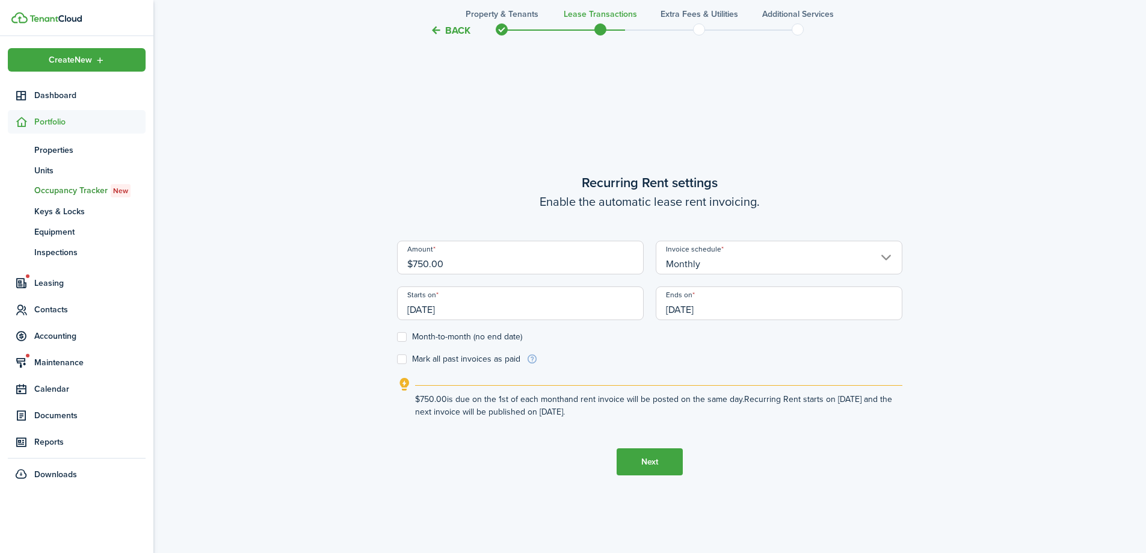
click at [795, 304] on input "[DATE]" at bounding box center [779, 303] width 247 height 34
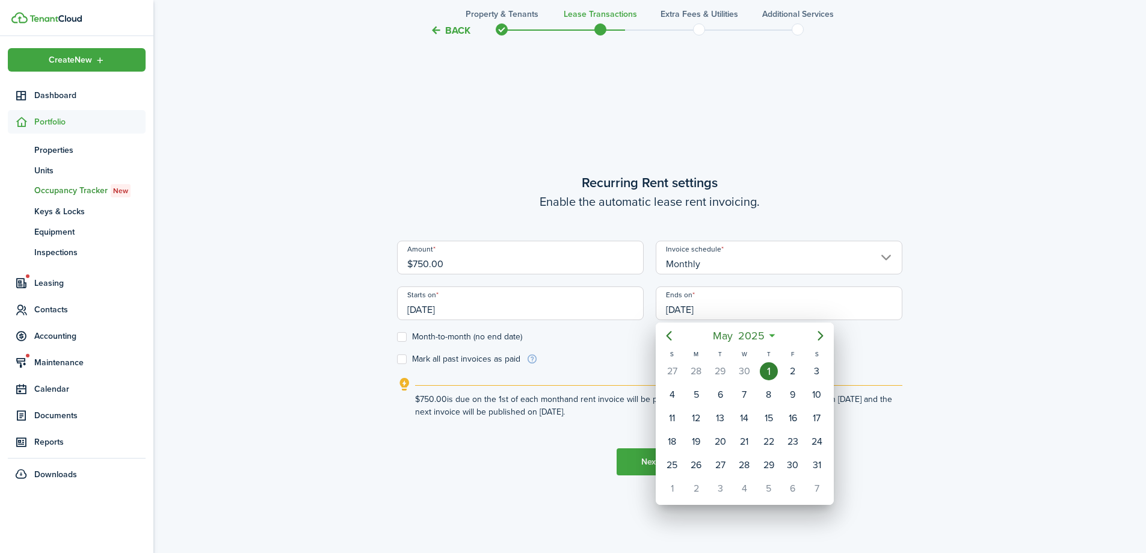
click at [790, 304] on div at bounding box center [573, 277] width 1339 height 746
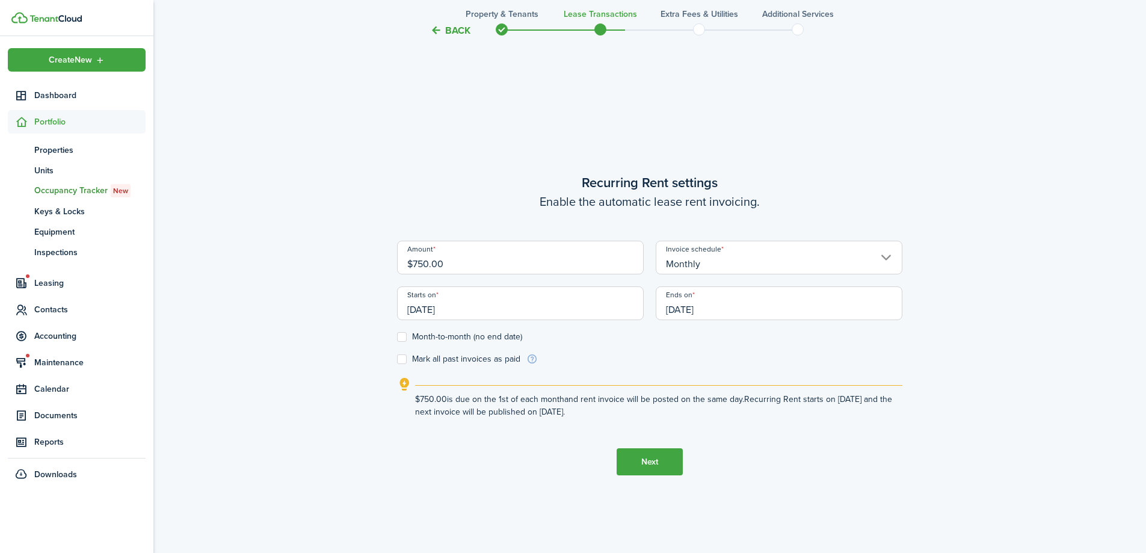
click at [776, 315] on input "[DATE]" at bounding box center [779, 303] width 247 height 34
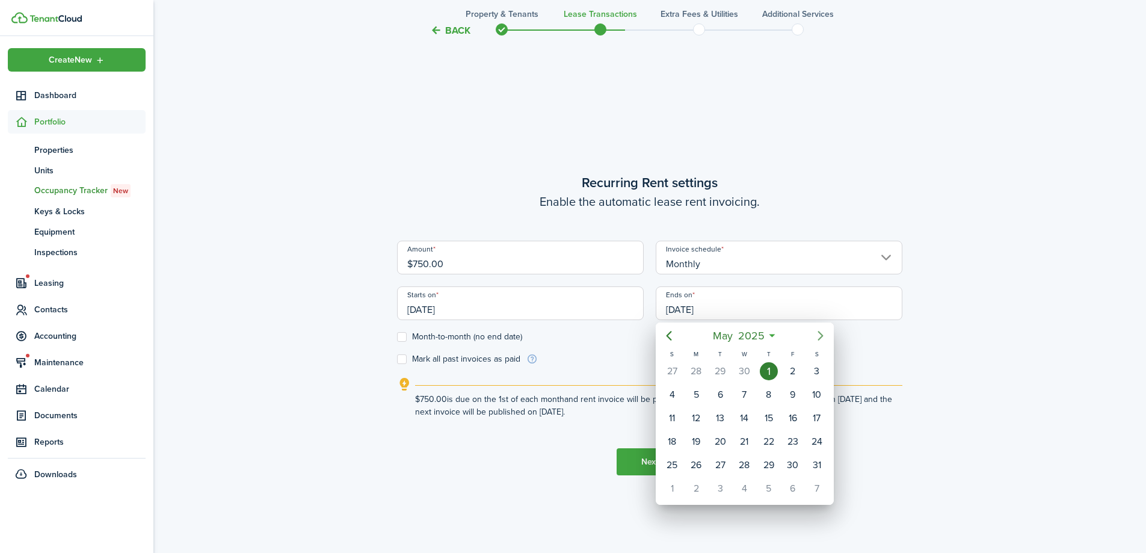
click at [817, 335] on icon "Next page" at bounding box center [821, 336] width 14 height 14
click at [818, 335] on icon "Next page" at bounding box center [821, 336] width 14 height 14
click at [818, 334] on icon "Next page" at bounding box center [821, 336] width 14 height 14
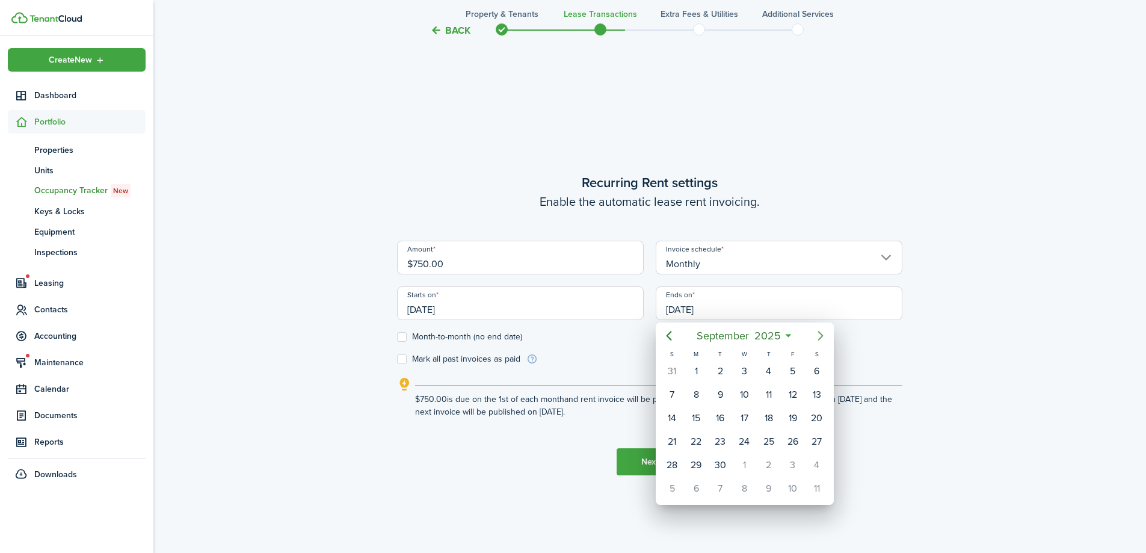
click at [818, 334] on icon "Next page" at bounding box center [821, 336] width 14 height 14
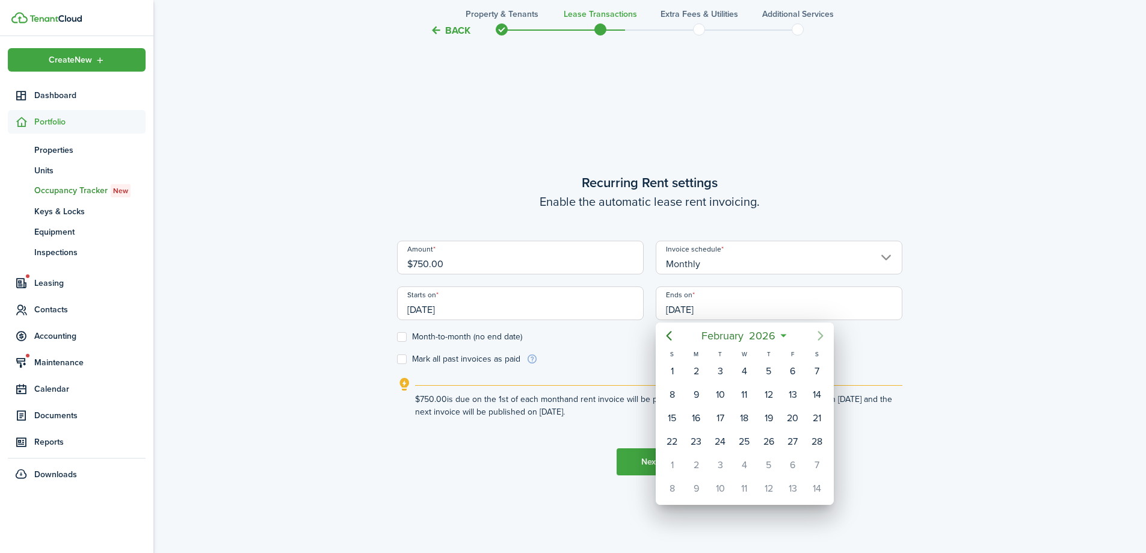
click at [818, 334] on icon "Next page" at bounding box center [821, 336] width 14 height 14
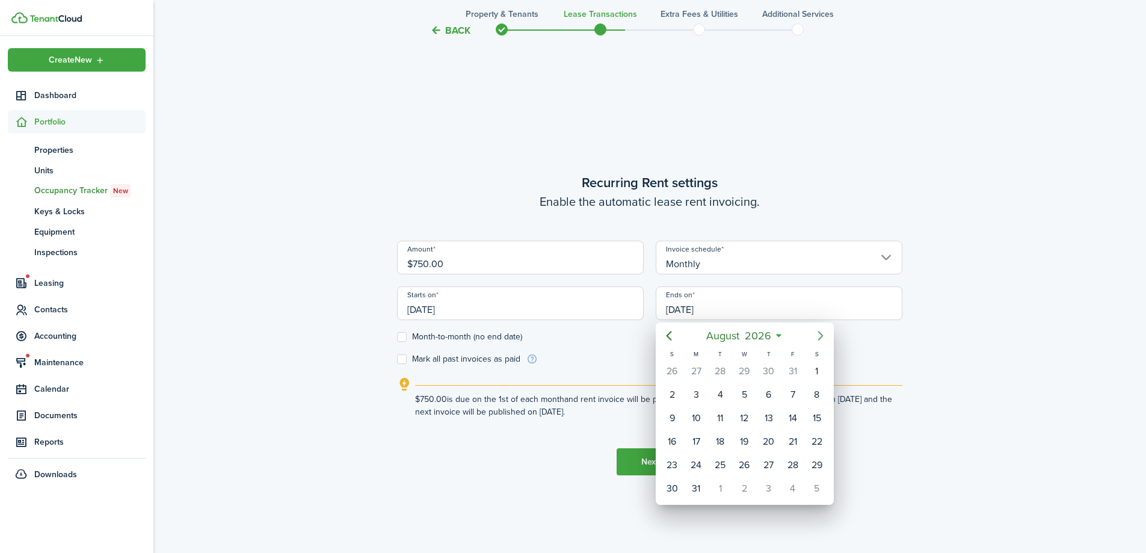
click at [818, 334] on icon "Next page" at bounding box center [821, 336] width 14 height 14
click at [823, 469] on div "31" at bounding box center [817, 465] width 18 height 18
type input "[DATE]"
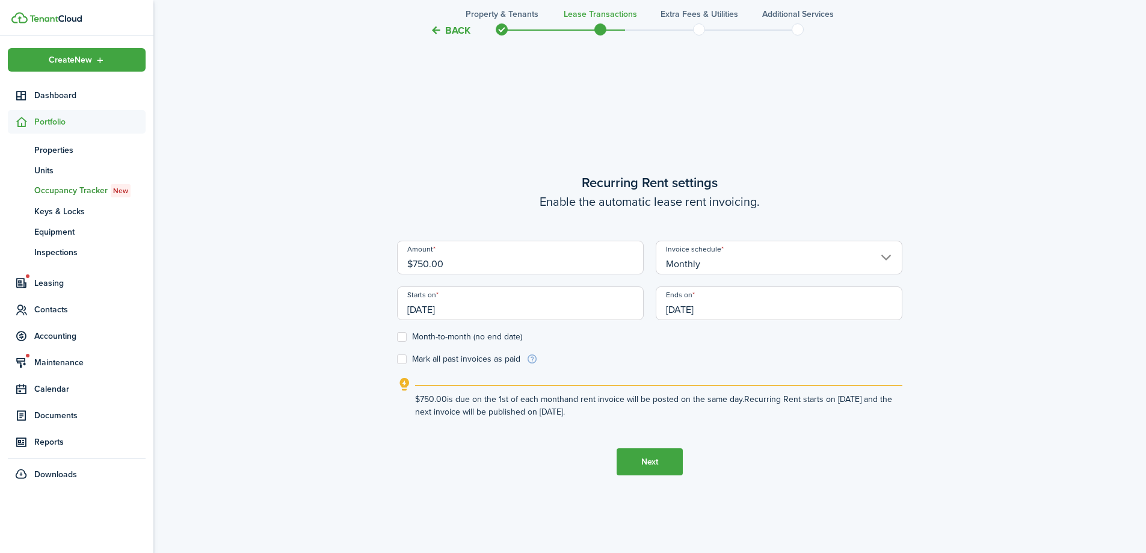
click at [506, 304] on input "[DATE]" at bounding box center [520, 303] width 247 height 34
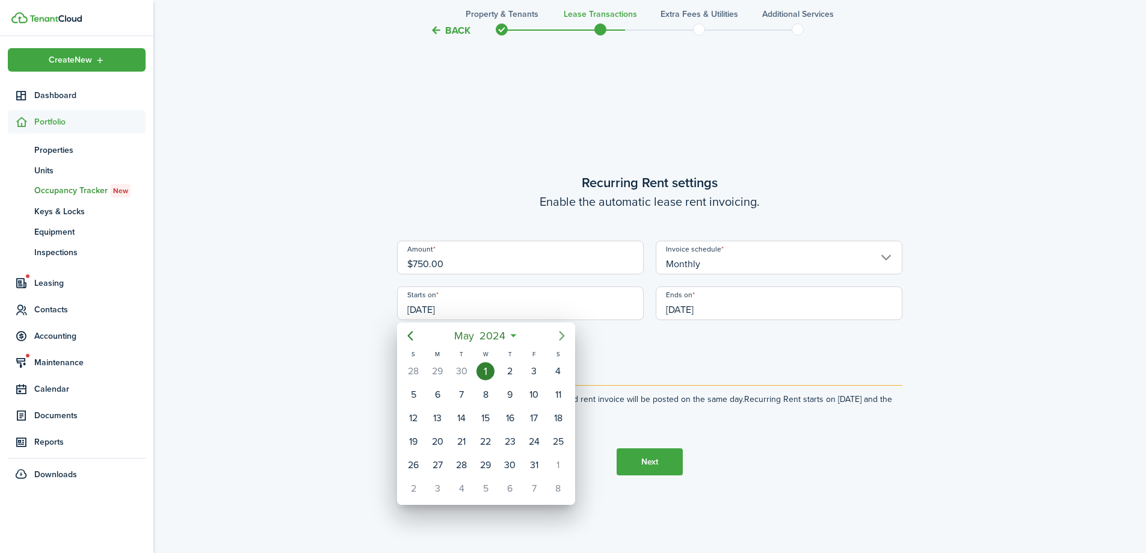
click at [561, 338] on icon "Next page" at bounding box center [561, 336] width 5 height 10
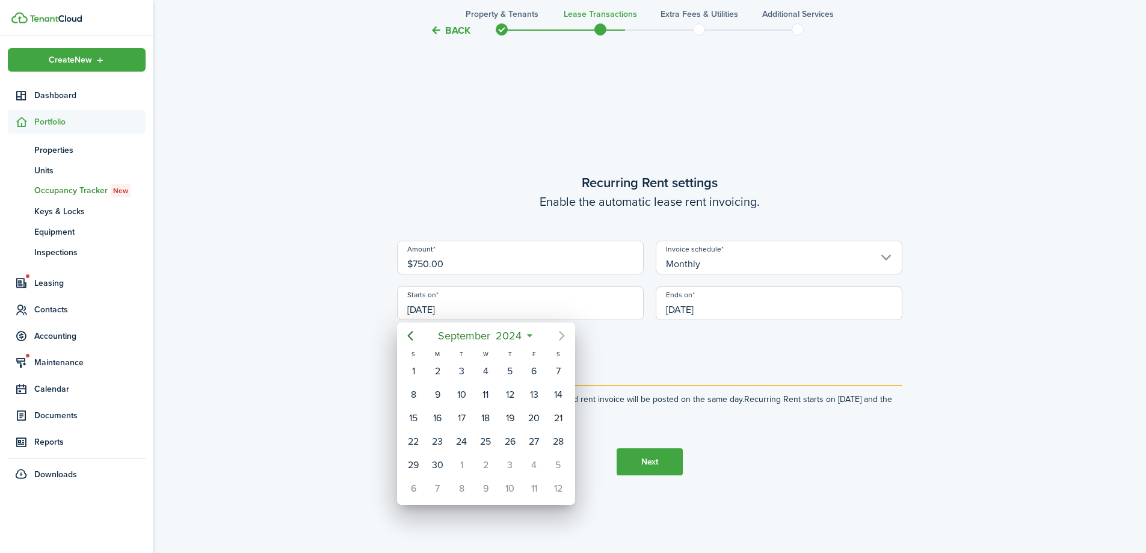
click at [561, 338] on icon "Next page" at bounding box center [561, 336] width 5 height 10
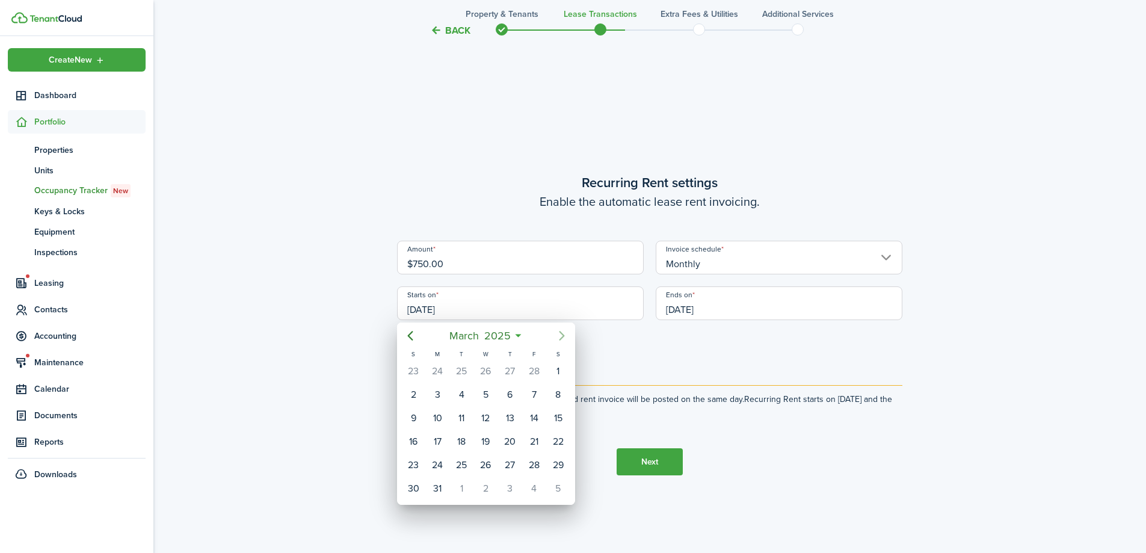
click at [561, 338] on icon "Next page" at bounding box center [561, 336] width 5 height 10
click at [562, 338] on icon "Next page" at bounding box center [561, 336] width 5 height 10
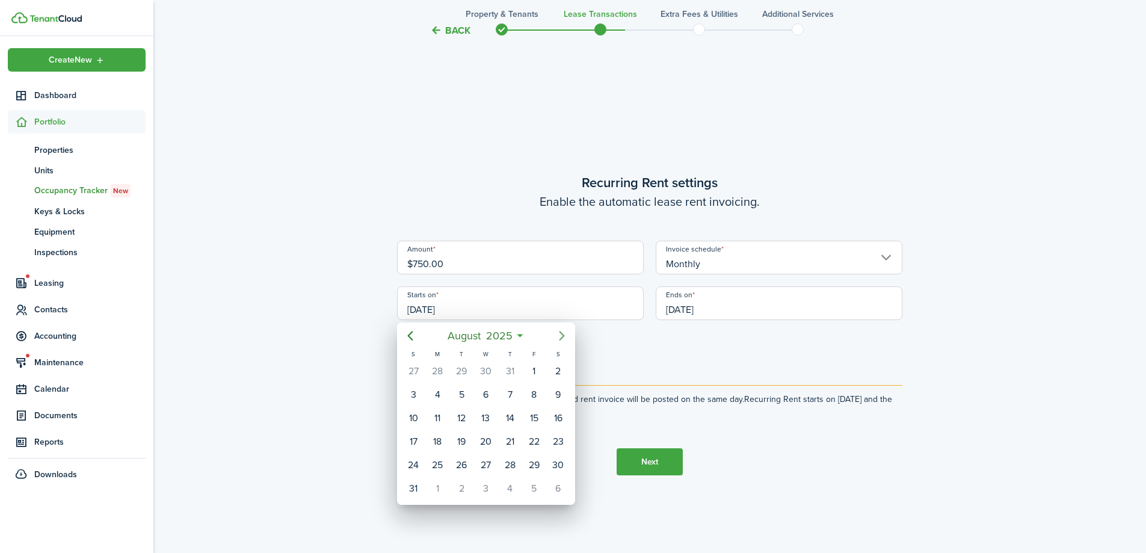
click at [562, 338] on icon "Next page" at bounding box center [561, 336] width 5 height 10
click at [490, 369] on div "1" at bounding box center [486, 371] width 18 height 18
type input "[DATE]"
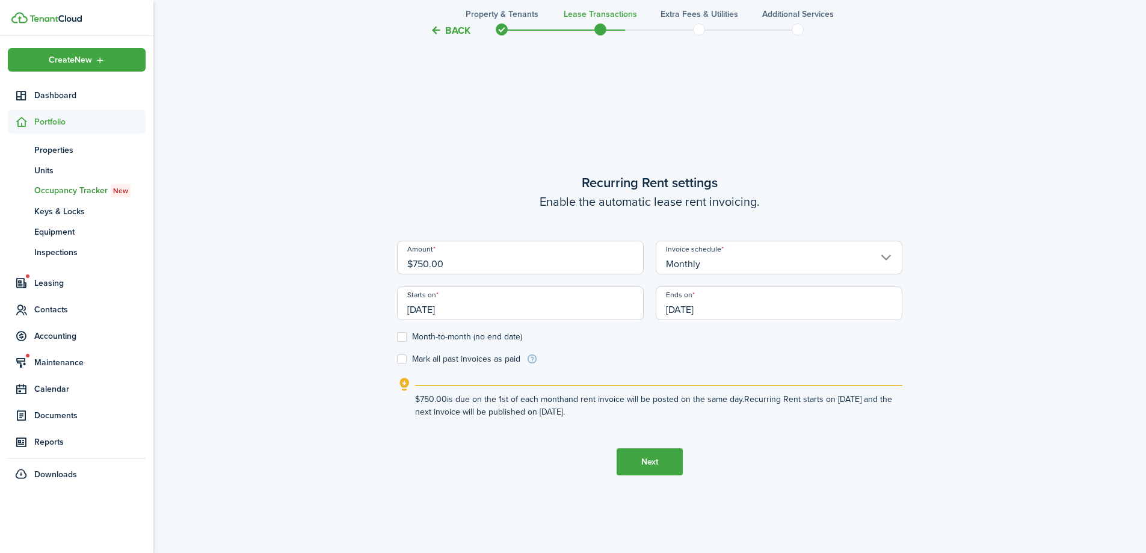
click at [569, 477] on tc-wizard-step "Recurring Rent settings Enable the automatic lease rent invoicing. Amount $750.…" at bounding box center [649, 324] width 505 height 553
click at [667, 468] on button "Next" at bounding box center [650, 461] width 66 height 27
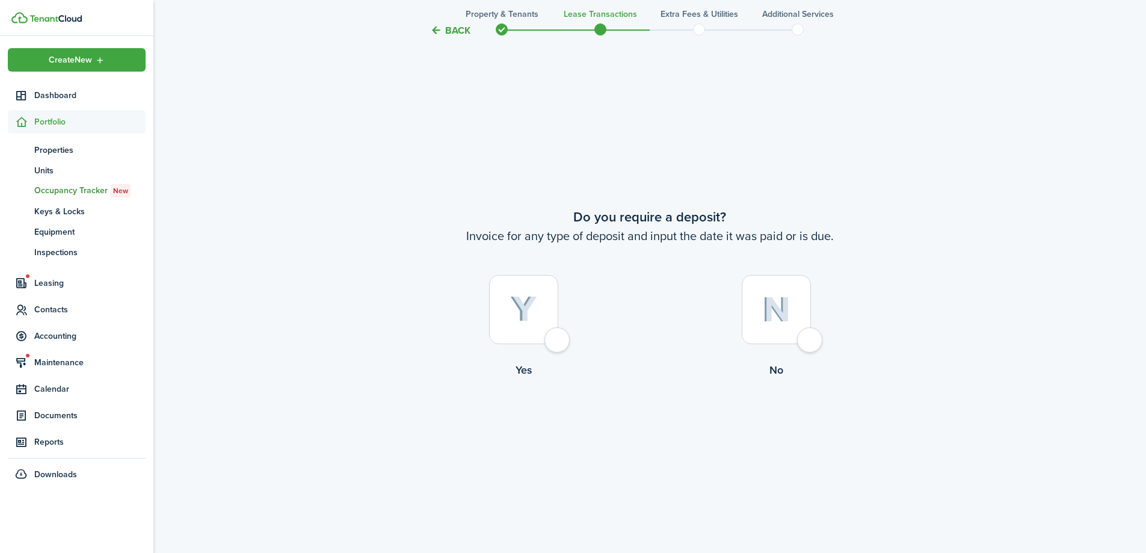
click at [558, 336] on div at bounding box center [523, 309] width 69 height 69
radio input "true"
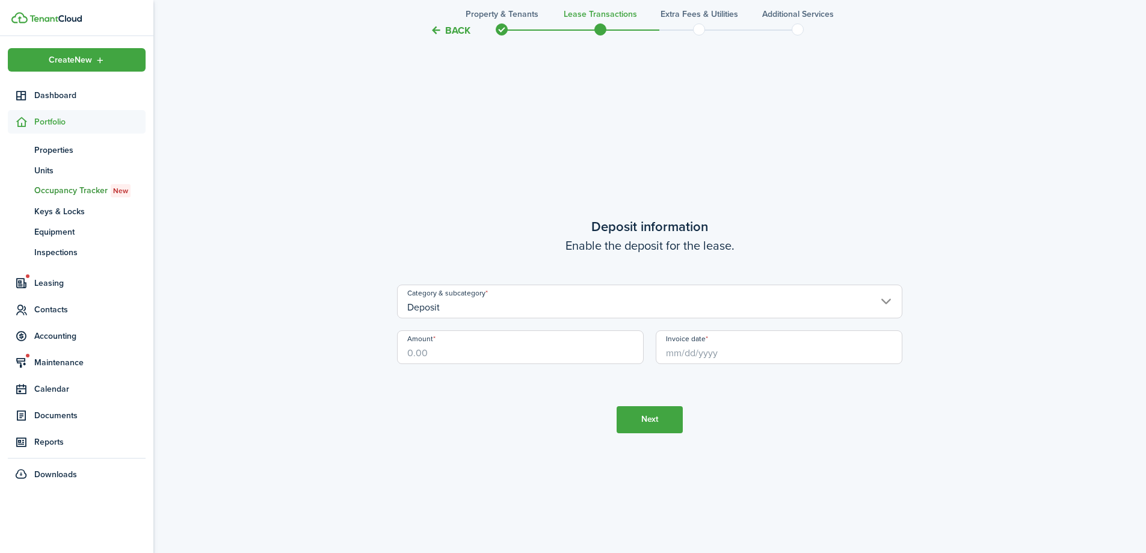
scroll to position [1578, 0]
click at [478, 354] on input "Amount" at bounding box center [520, 347] width 247 height 34
click at [732, 350] on input "Invoice date" at bounding box center [779, 347] width 247 height 34
type input "$750.00"
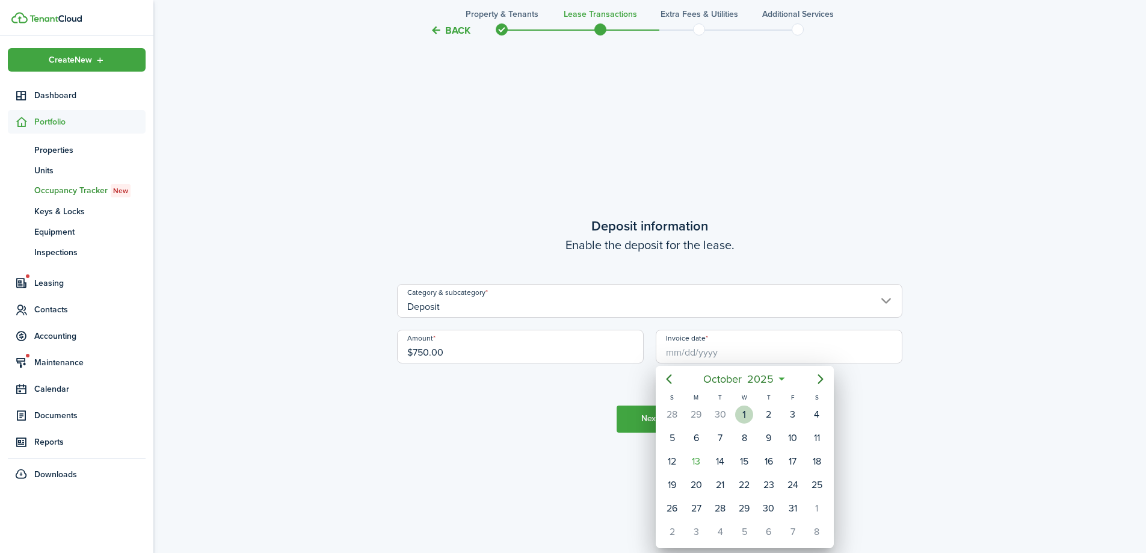
click at [750, 410] on div "1" at bounding box center [744, 415] width 18 height 18
type input "[DATE]"
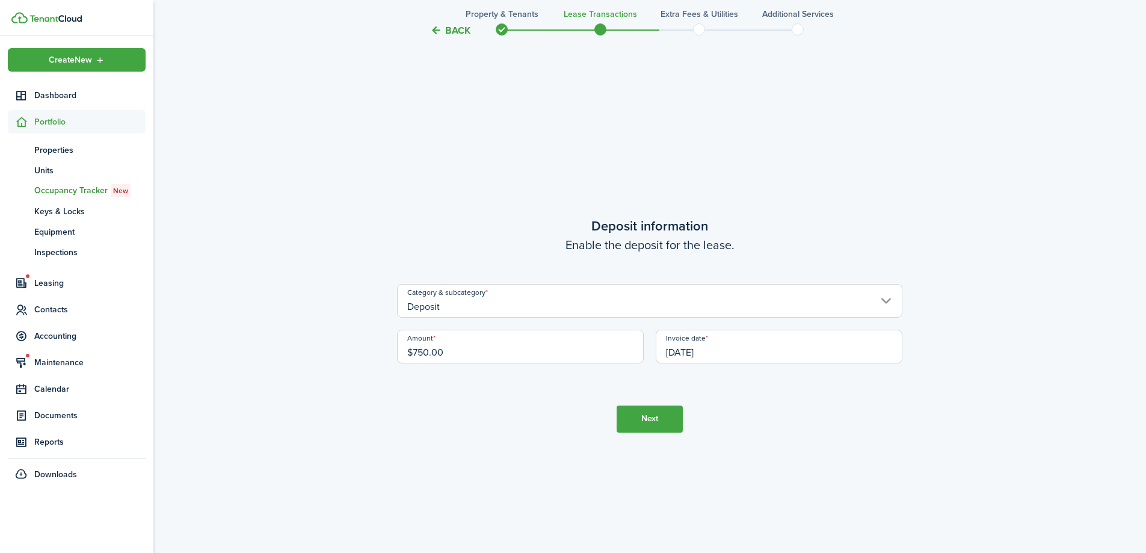
click at [665, 423] on button "Next" at bounding box center [650, 419] width 66 height 27
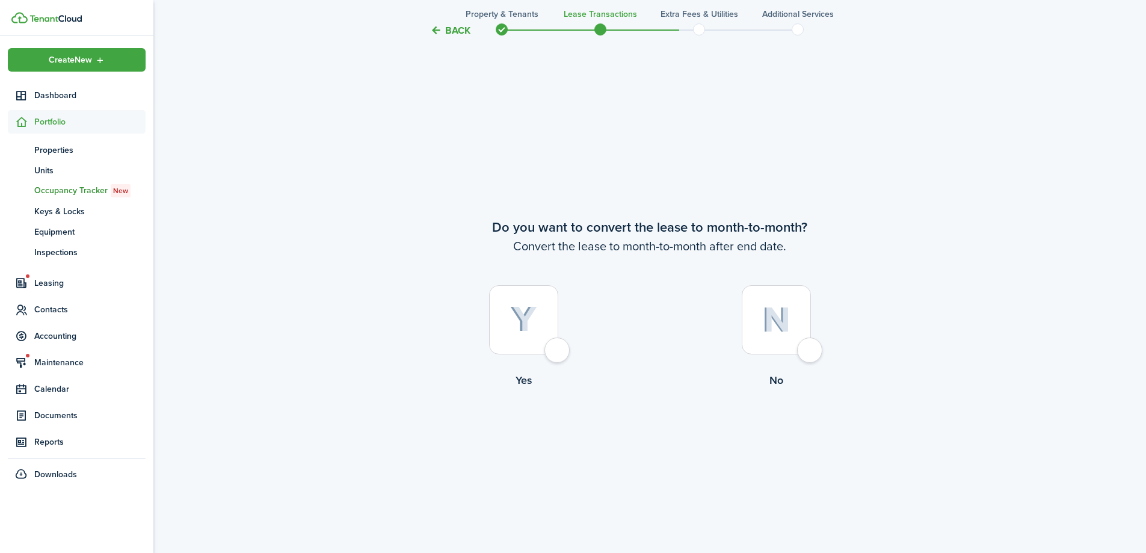
scroll to position [2131, 0]
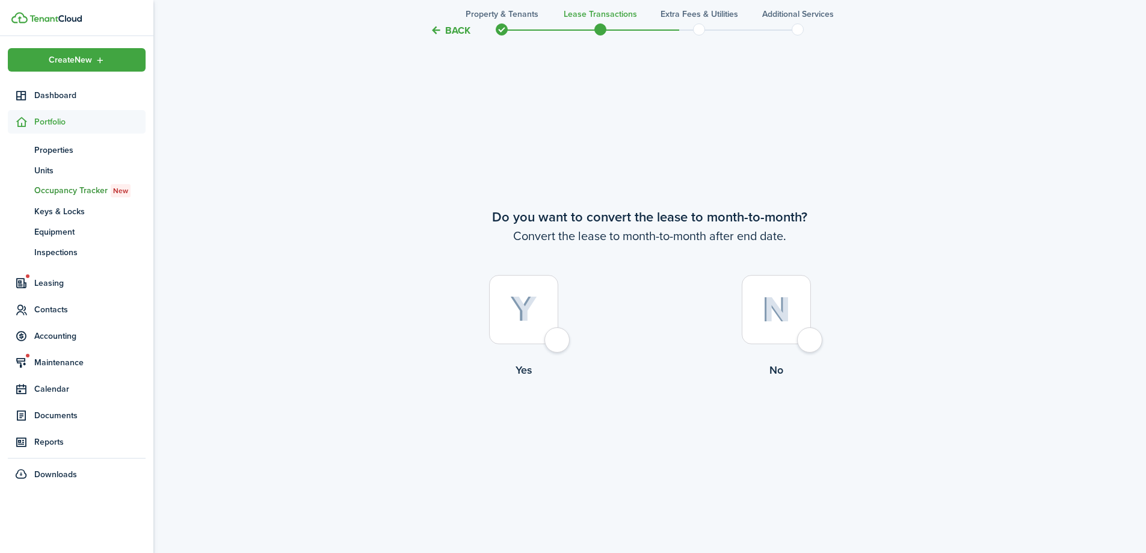
click at [555, 344] on div at bounding box center [523, 309] width 69 height 69
radio input "true"
click at [648, 422] on button "Continue" at bounding box center [650, 427] width 66 height 27
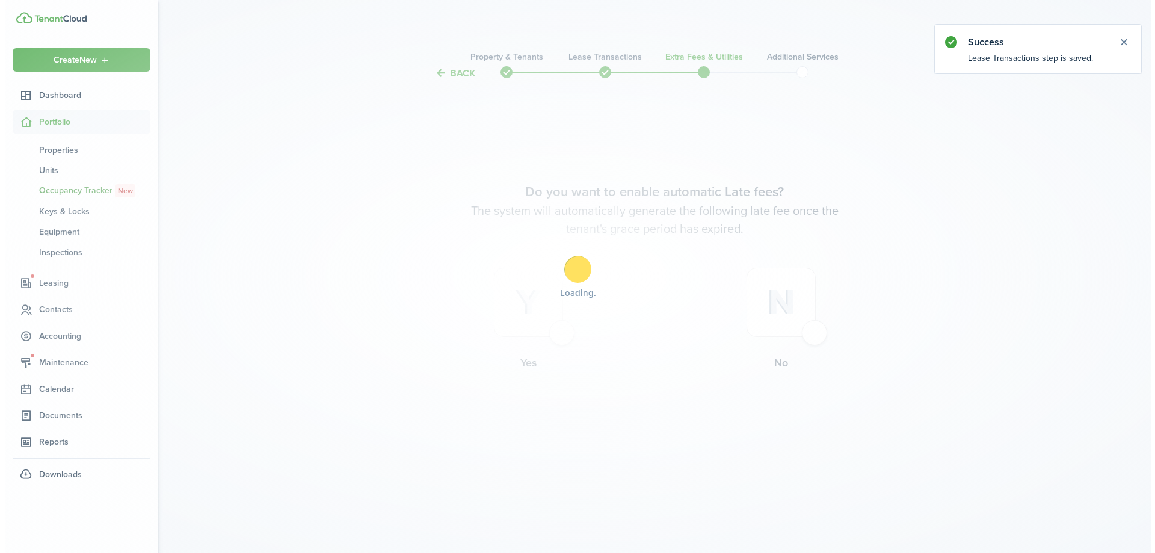
scroll to position [0, 0]
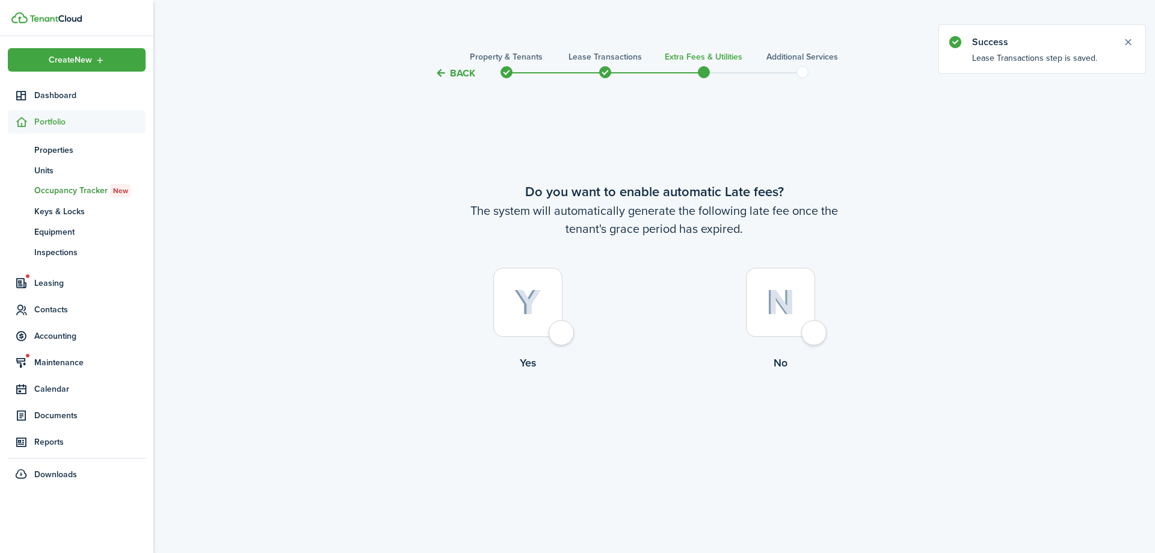
click at [583, 331] on label "Yes" at bounding box center [528, 322] width 253 height 109
radio input "true"
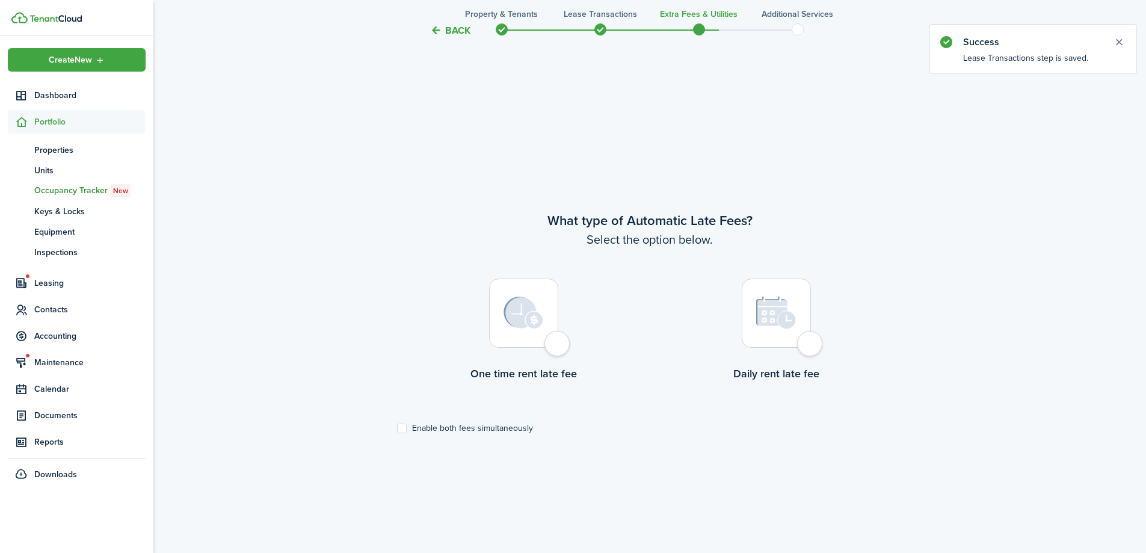
scroll to position [472, 0]
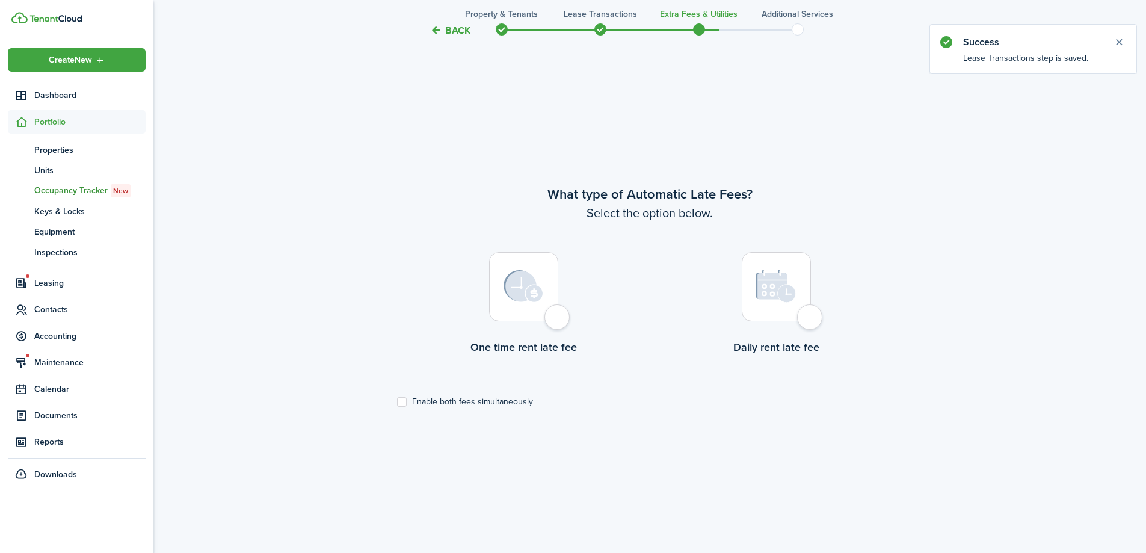
click at [510, 395] on lease-wizard-late-fee-type-choice "What type of Automatic Late Fees? Select the option below. One time rent late f…" at bounding box center [649, 295] width 505 height 223
drag, startPoint x: 522, startPoint y: 402, endPoint x: 533, endPoint y: 404, distance: 11.1
click at [522, 402] on label "Enable both fees simultaneously" at bounding box center [465, 402] width 136 height 10
click at [397, 402] on input "Enable both fees simultaneously" at bounding box center [397, 402] width 1 height 1
checkbox input "true"
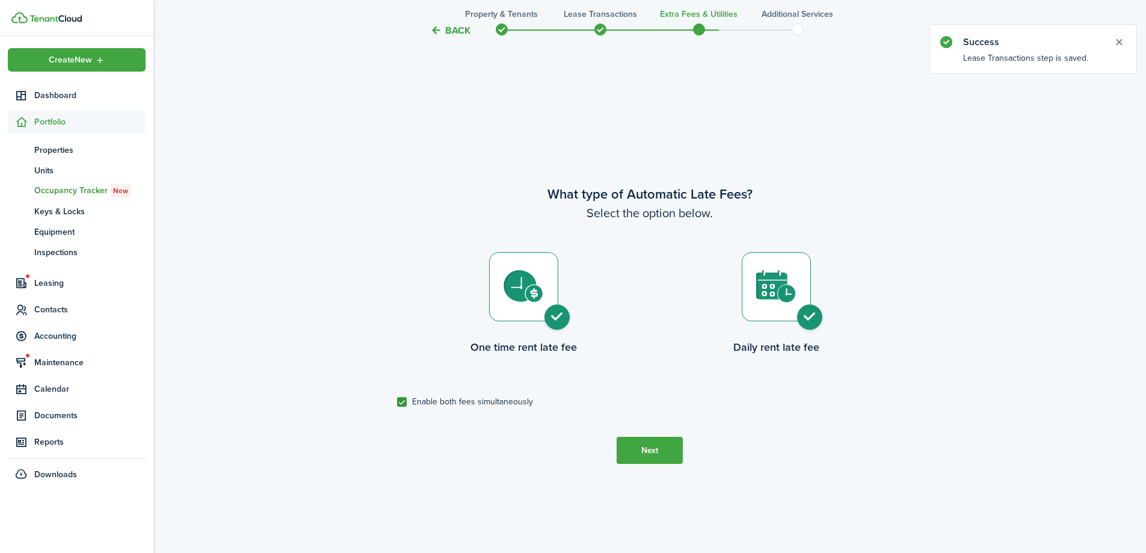
click at [659, 457] on button "Next" at bounding box center [650, 450] width 66 height 27
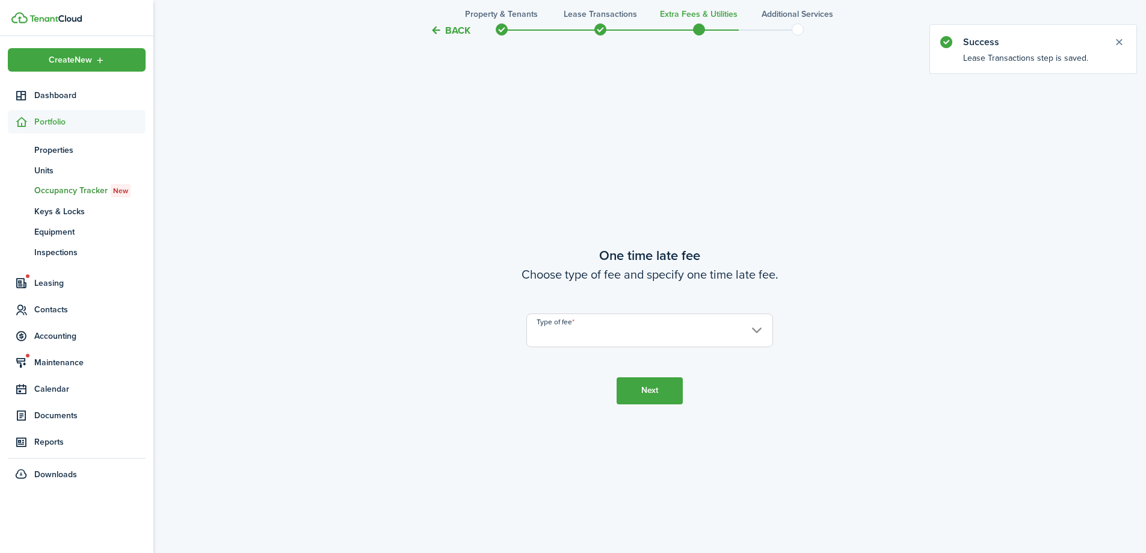
scroll to position [1025, 0]
click at [628, 339] on input "Type of fee" at bounding box center [650, 330] width 247 height 34
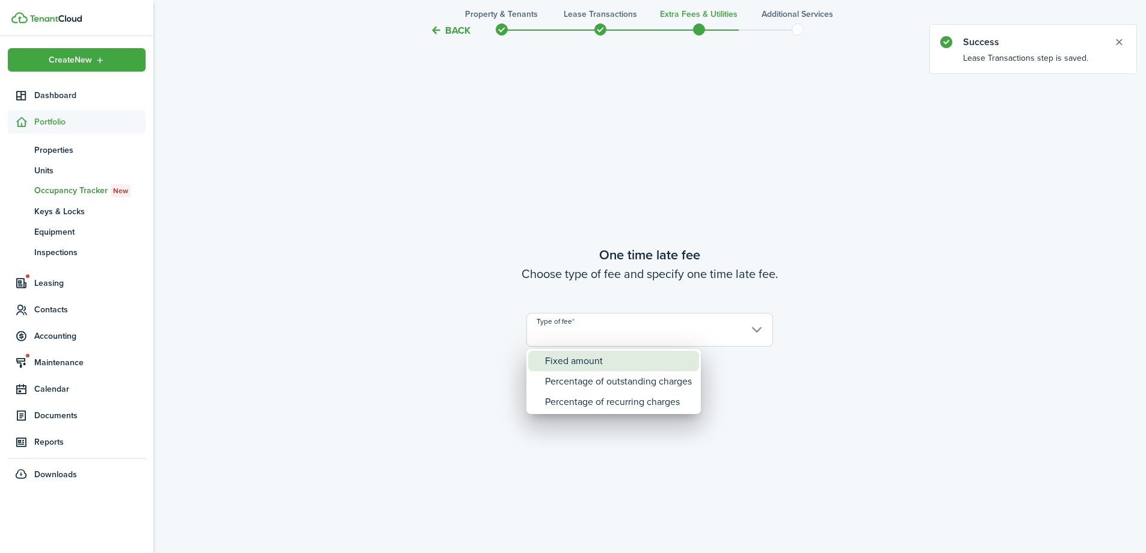
click at [628, 362] on div "Fixed amount" at bounding box center [618, 361] width 147 height 20
type input "Fixed amount"
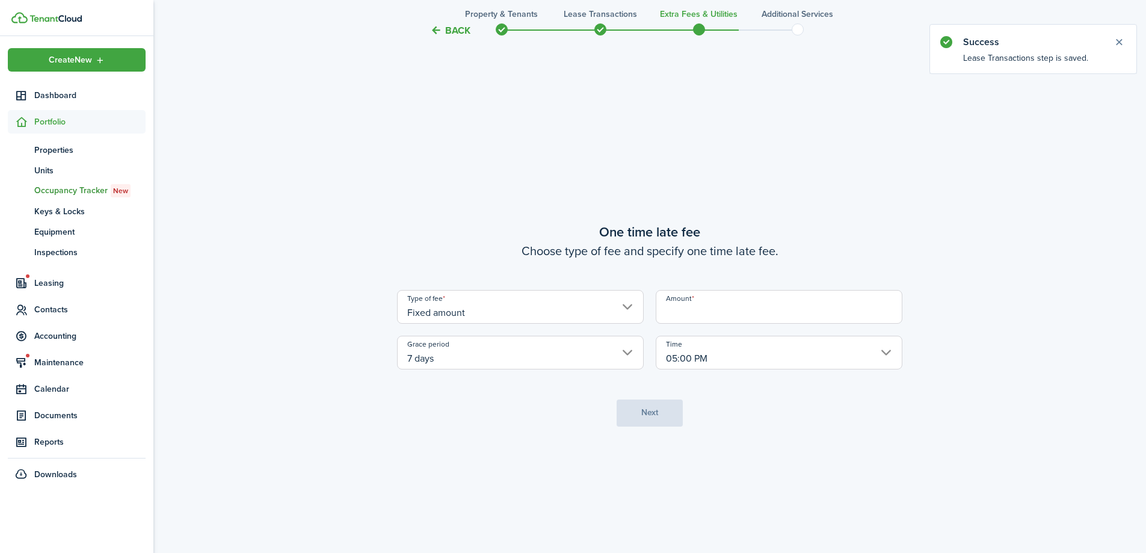
click at [722, 321] on input "Amount" at bounding box center [779, 307] width 247 height 34
type input "$25.00"
click at [663, 409] on button "Next" at bounding box center [650, 413] width 66 height 27
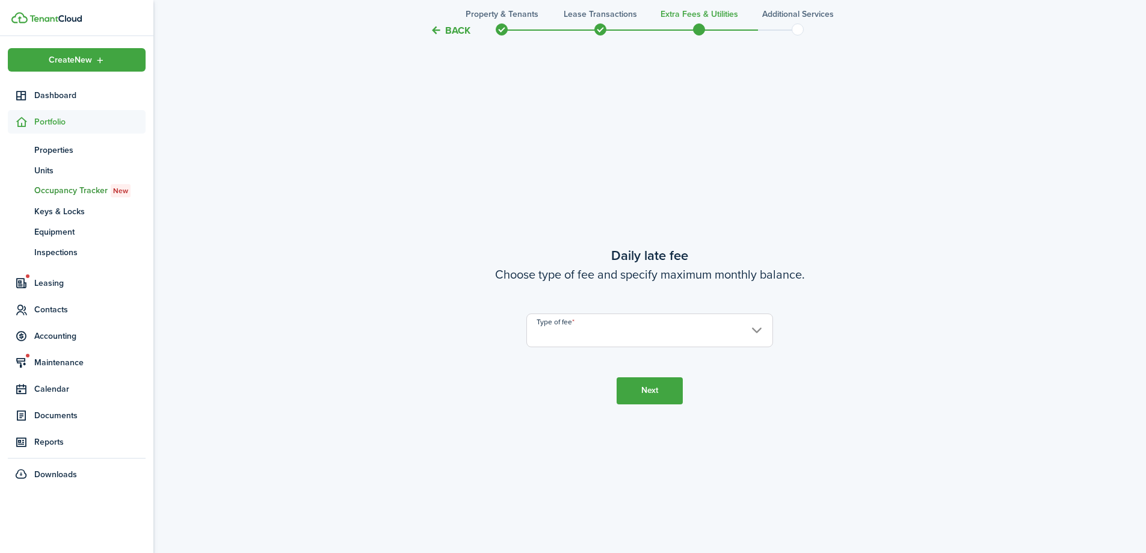
scroll to position [1578, 0]
click at [651, 321] on input "Type of fee" at bounding box center [650, 330] width 247 height 34
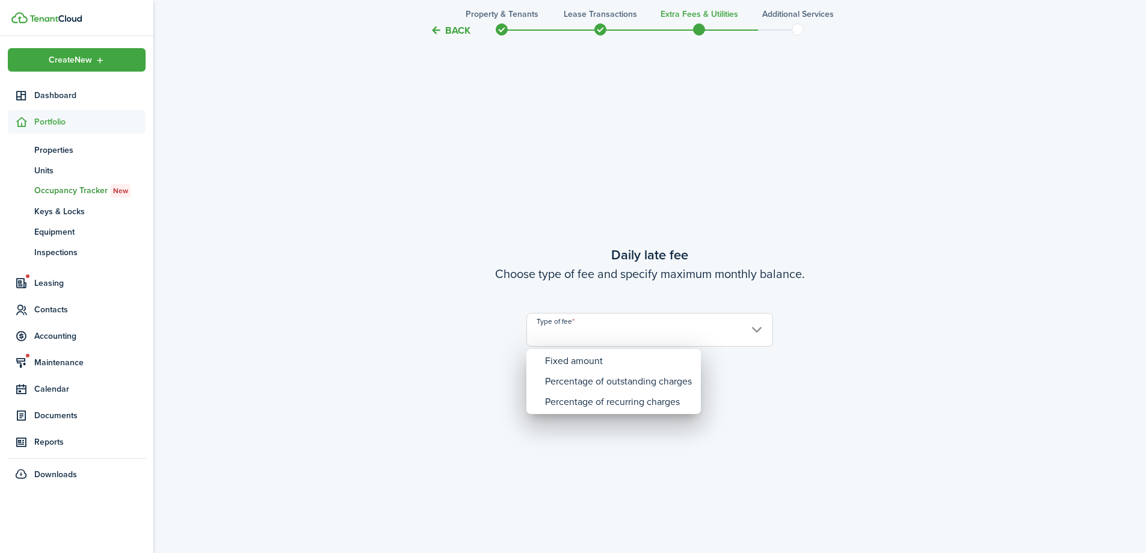
click at [639, 355] on div "Fixed amount" at bounding box center [618, 361] width 147 height 20
type input "Fixed amount"
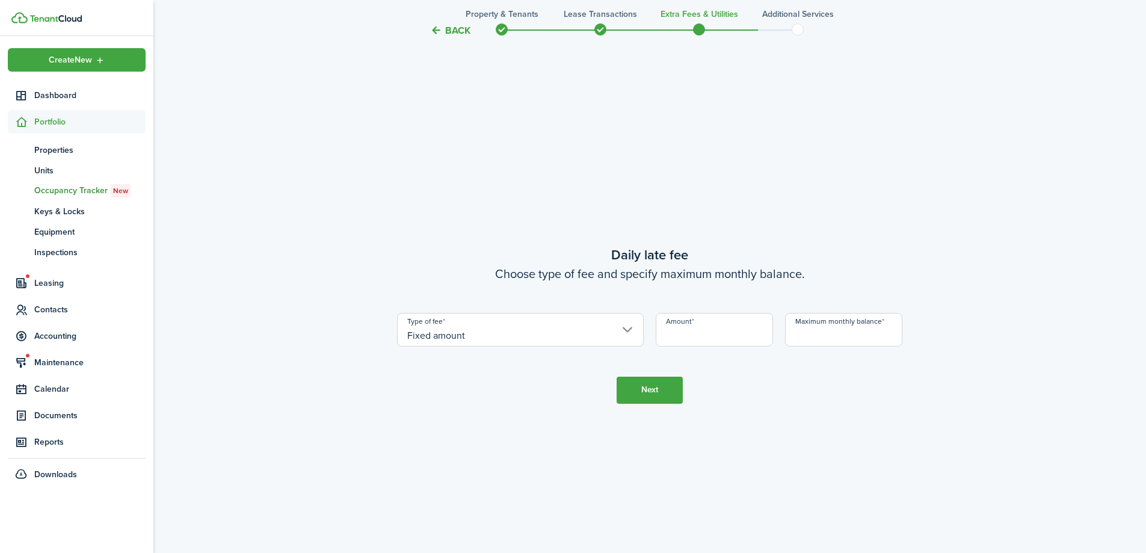
click at [743, 329] on input "Amount" at bounding box center [714, 330] width 117 height 34
type input "$5.00"
click at [805, 335] on input "Maximum monthly balance" at bounding box center [843, 330] width 117 height 34
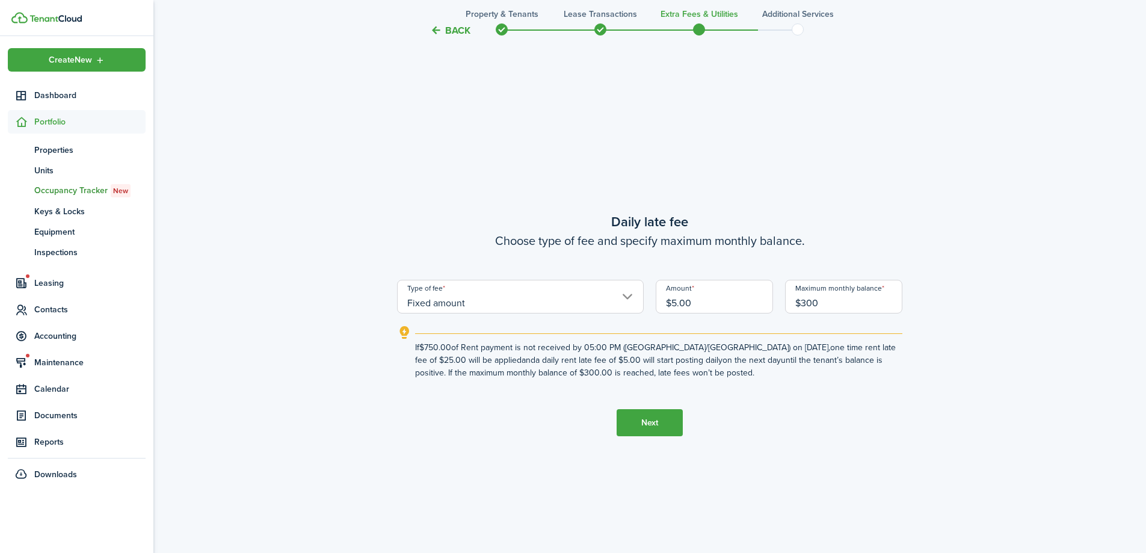
type input "$300.00"
click at [676, 427] on button "Next" at bounding box center [650, 422] width 66 height 27
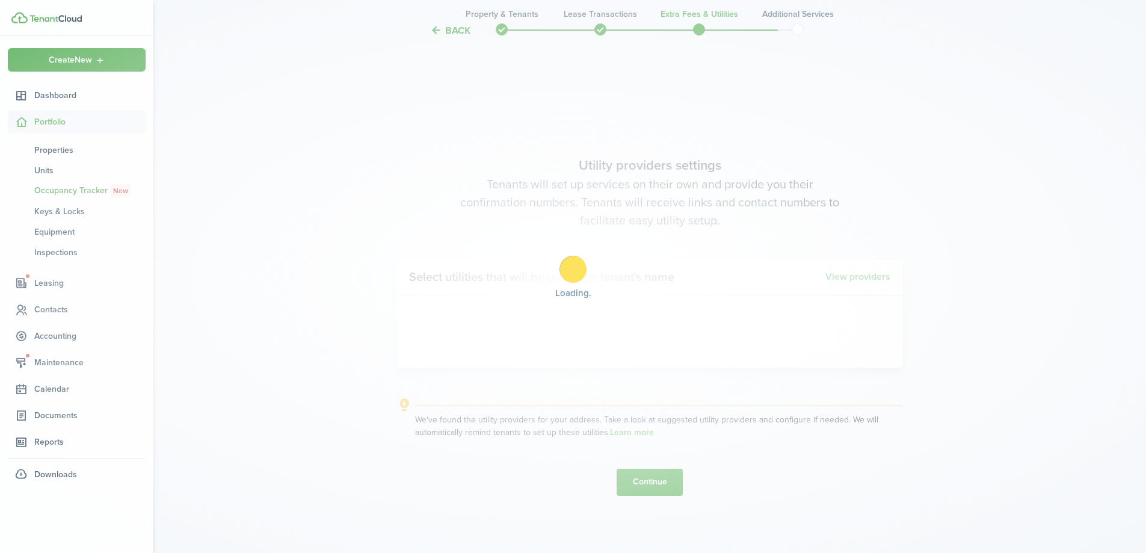
scroll to position [2131, 0]
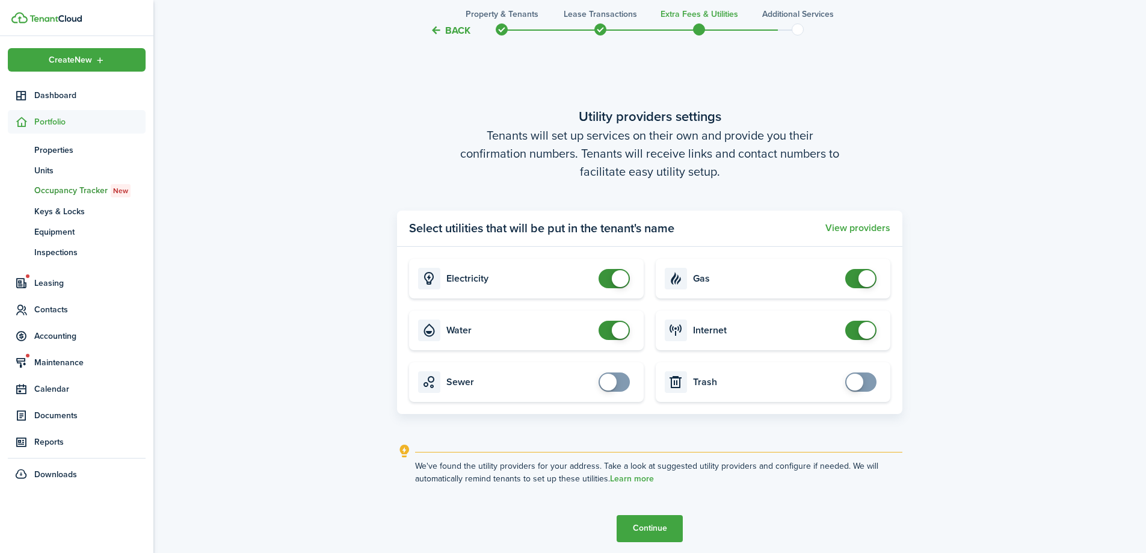
drag, startPoint x: 626, startPoint y: 383, endPoint x: 657, endPoint y: 394, distance: 33.1
checkbox input "true"
click at [620, 383] on span at bounding box center [614, 381] width 12 height 19
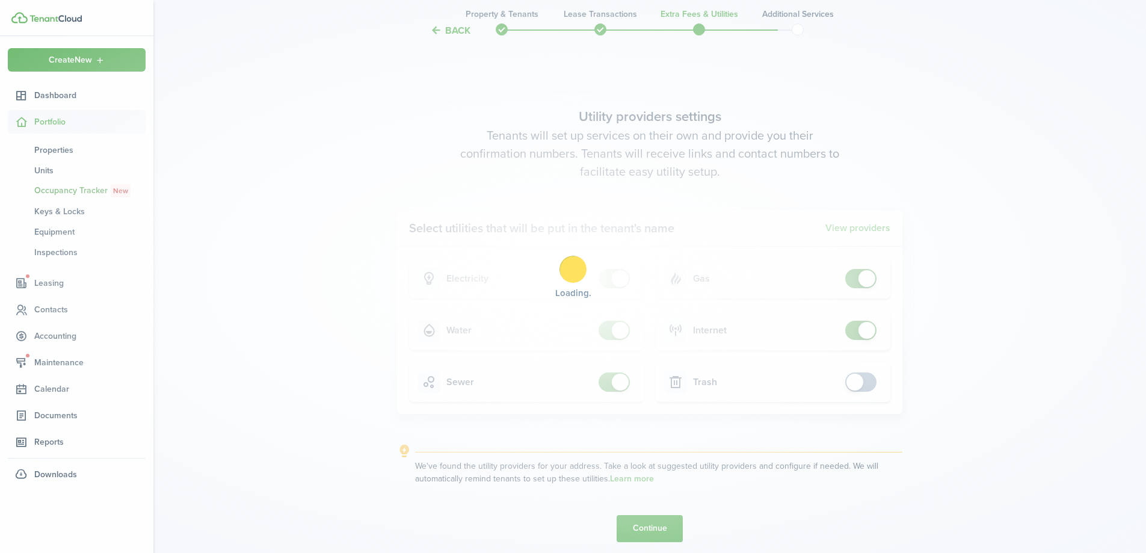
click at [871, 389] on div "Loading" at bounding box center [573, 276] width 1146 height 553
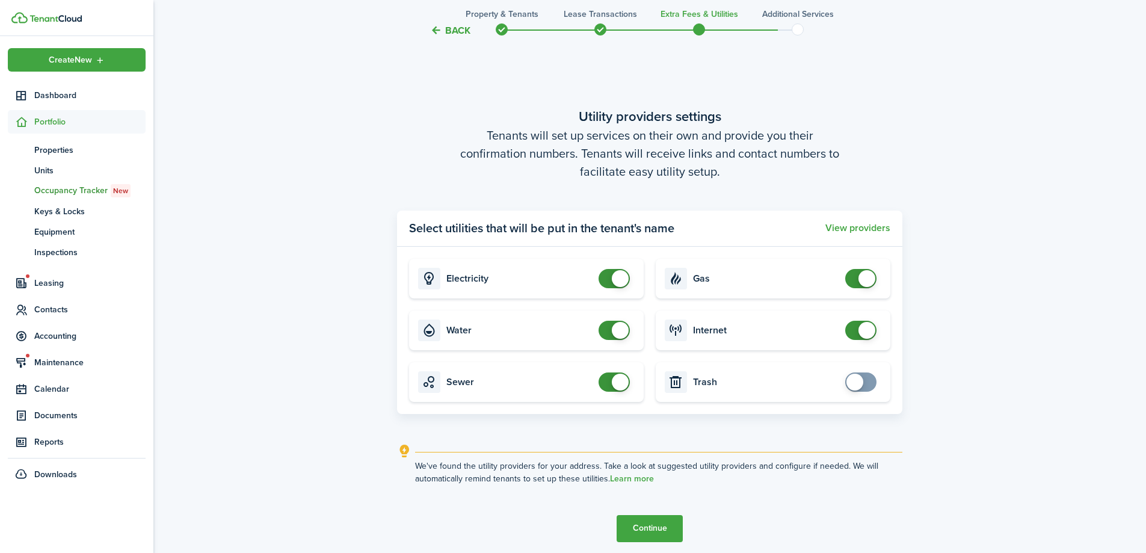
checkbox input "true"
click at [867, 383] on span at bounding box center [861, 381] width 12 height 19
click at [666, 527] on button "Continue" at bounding box center [650, 528] width 66 height 27
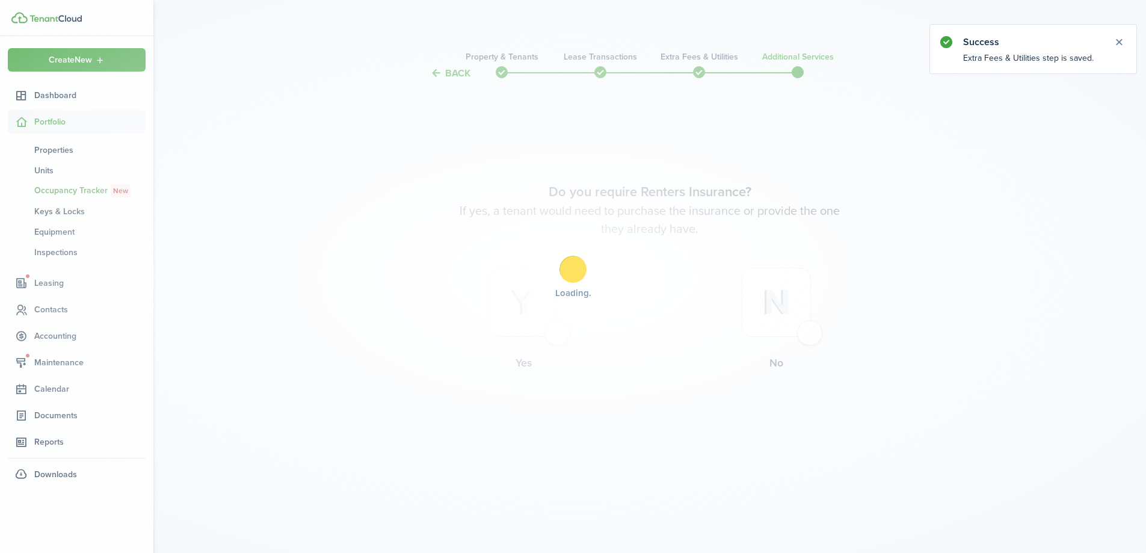
scroll to position [0, 0]
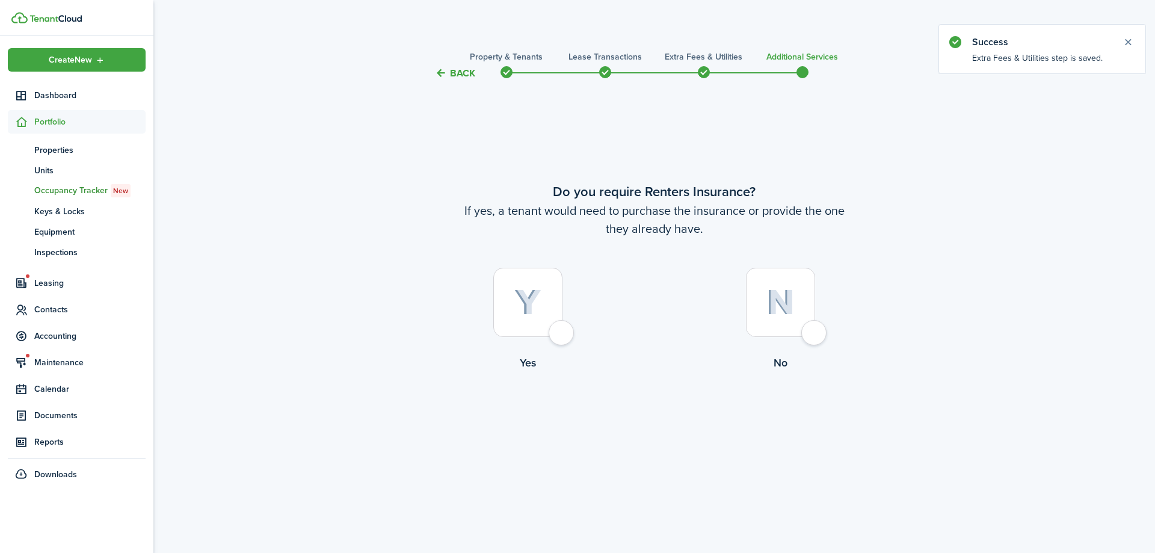
click at [815, 332] on div at bounding box center [780, 302] width 69 height 69
radio input "true"
click at [655, 439] on tc-wizard-step "Do you require Renters Insurance? If yes, a tenant would need to purchase the i…" at bounding box center [654, 308] width 505 height 424
click at [660, 419] on button "Complete move in" at bounding box center [654, 420] width 88 height 27
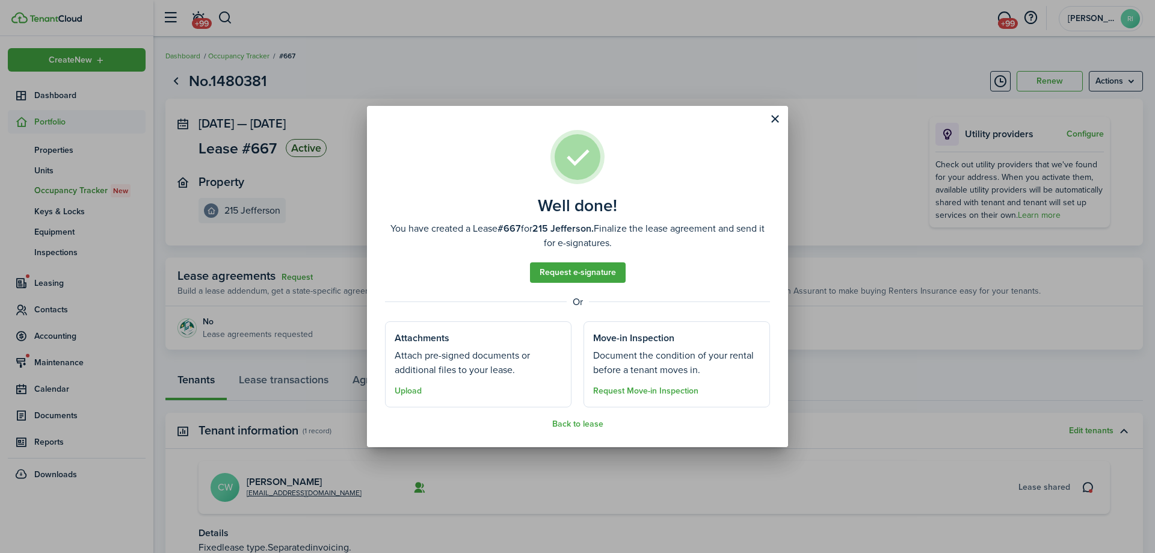
click at [440, 386] on well-done-section "Attachments Attach pre-signed documents or additional files to your lease. Uplo…" at bounding box center [478, 364] width 187 height 86
click at [410, 392] on button "Upload" at bounding box center [408, 391] width 27 height 10
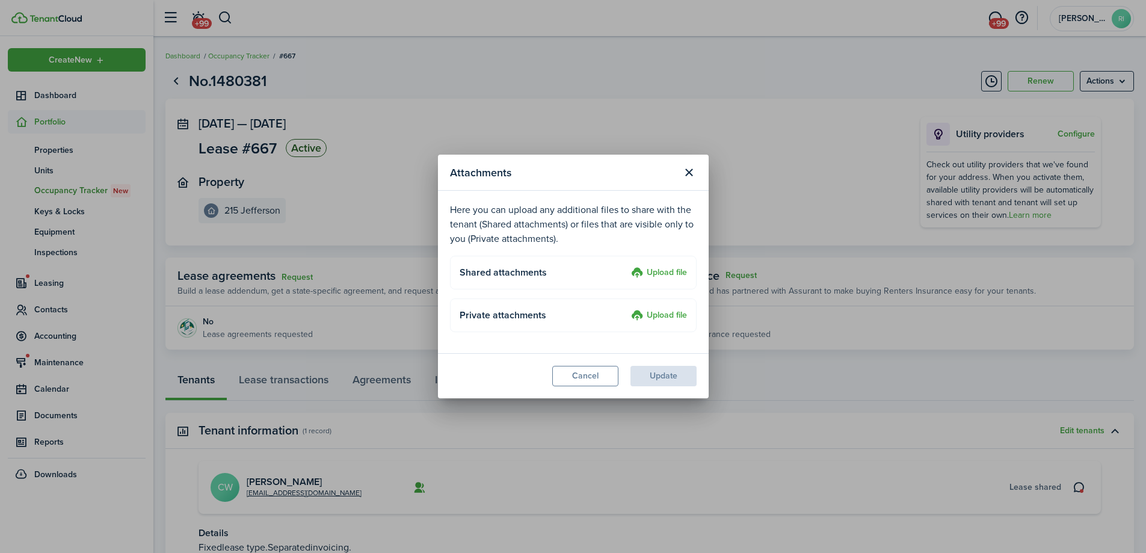
click at [672, 271] on label "Upload file" at bounding box center [659, 273] width 56 height 14
click at [627, 266] on input "Upload file" at bounding box center [627, 266] width 0 height 0
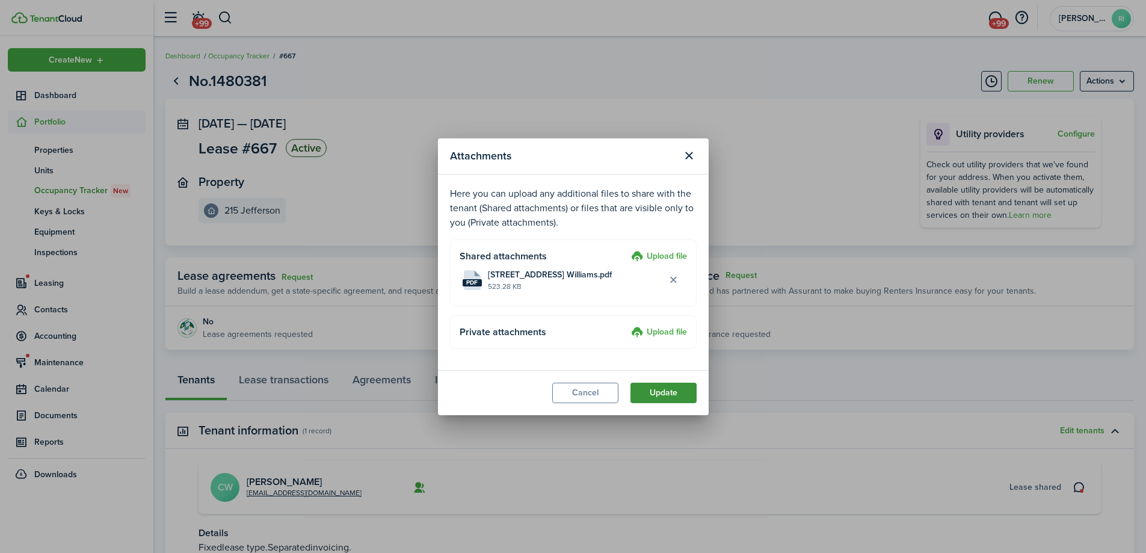
click at [671, 395] on button "Update" at bounding box center [664, 393] width 66 height 20
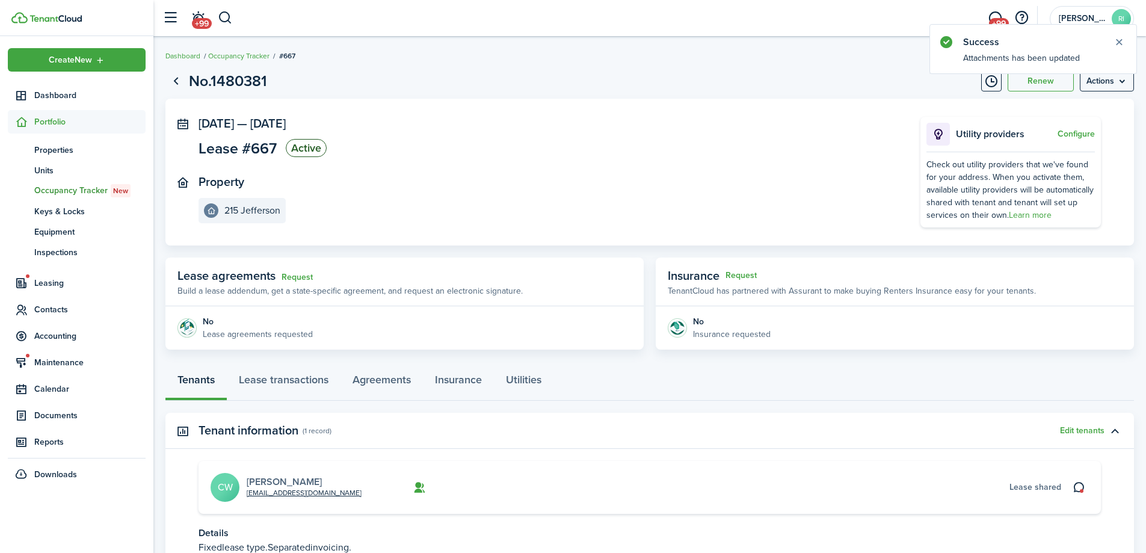
click at [301, 483] on link "[PERSON_NAME]" at bounding box center [284, 482] width 75 height 14
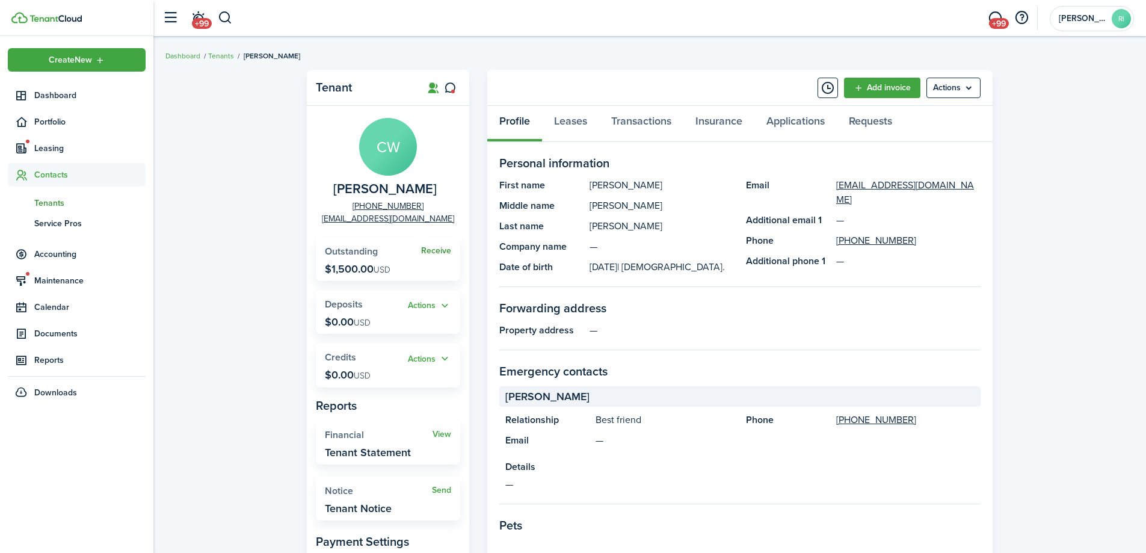
click at [436, 248] on link "Receive" at bounding box center [436, 251] width 30 height 10
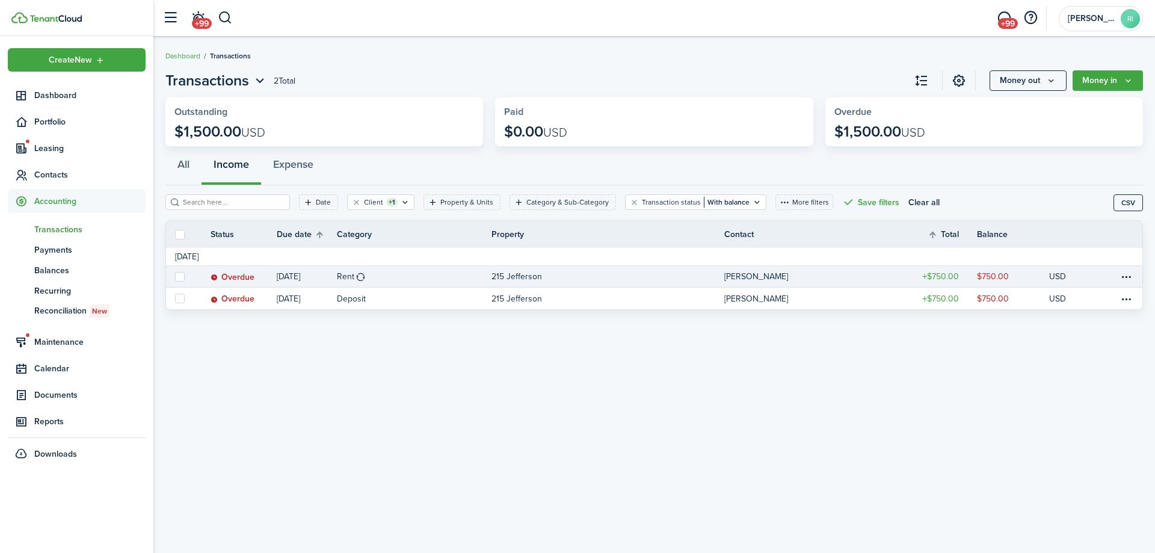
click at [431, 280] on link "Rent" at bounding box center [414, 276] width 155 height 21
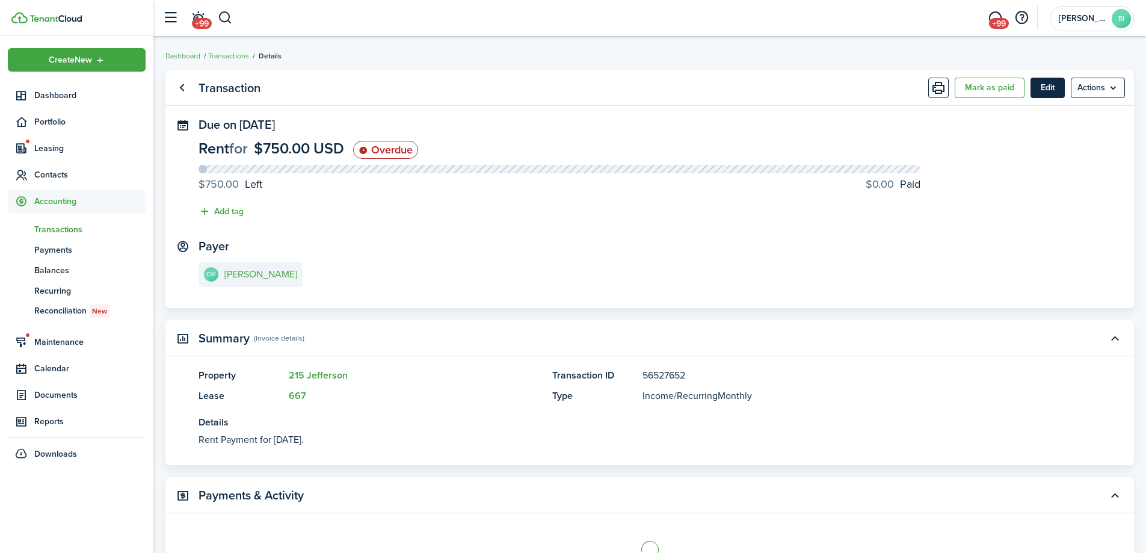
click at [1038, 89] on button "Edit" at bounding box center [1048, 88] width 34 height 20
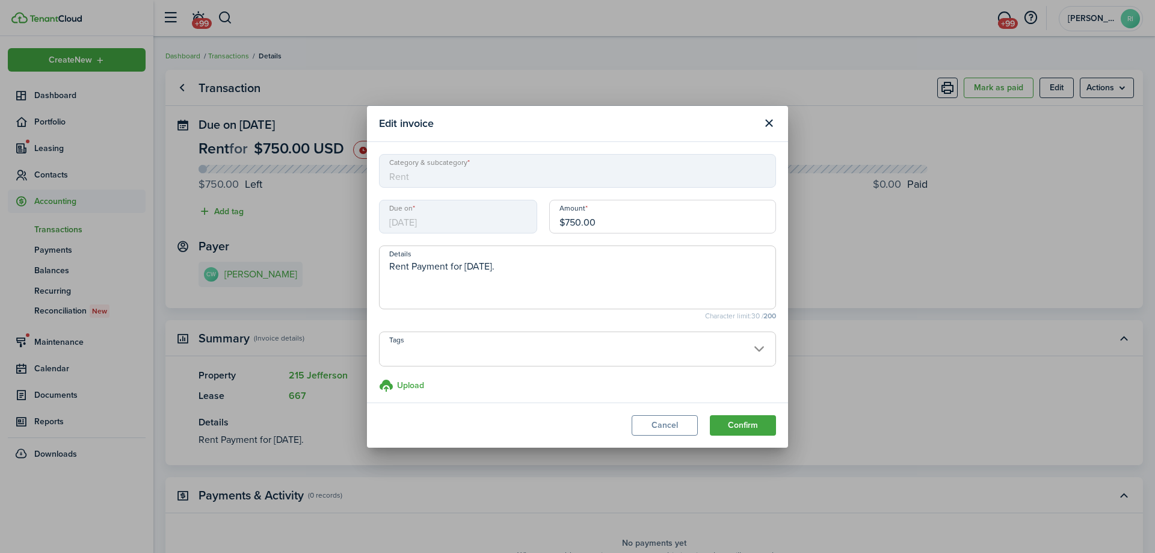
drag, startPoint x: 387, startPoint y: 264, endPoint x: 395, endPoint y: 259, distance: 9.2
click at [388, 264] on textarea "Rent Payment for [DATE]." at bounding box center [578, 280] width 396 height 43
click at [524, 262] on textarea "Prorated Rent Payment for [DATE]." at bounding box center [578, 280] width 396 height 43
drag, startPoint x: 522, startPoint y: 264, endPoint x: 529, endPoint y: 265, distance: 7.2
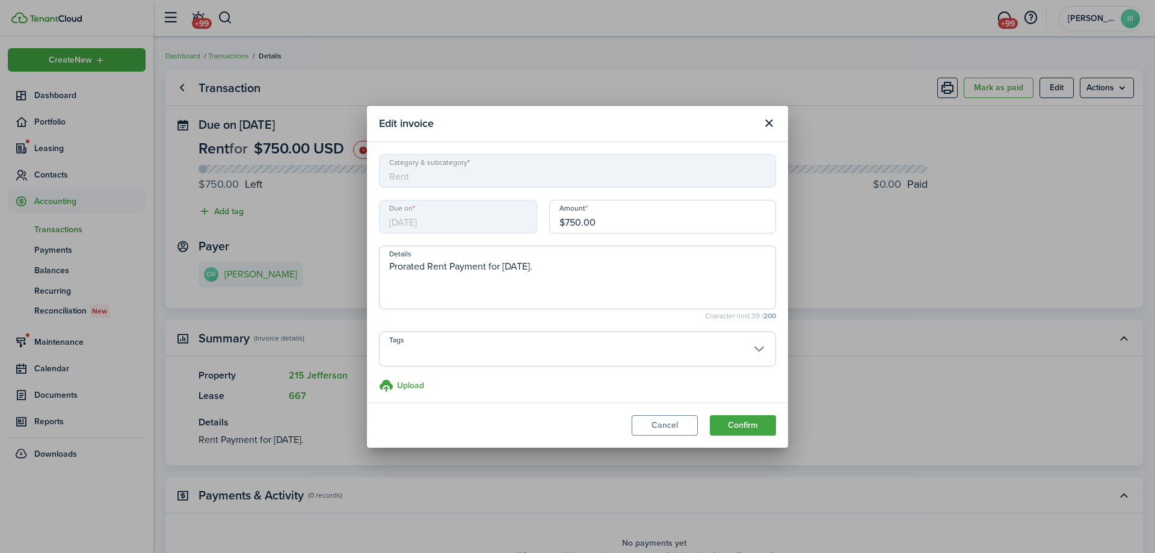
click at [529, 265] on textarea "Prorated Rent Payment for [DATE]." at bounding box center [578, 280] width 396 height 43
type textarea "Prorated Rent Payment for [DATE]."
drag, startPoint x: 626, startPoint y: 221, endPoint x: 563, endPoint y: 218, distance: 63.3
click at [563, 218] on input "$750.00" at bounding box center [662, 217] width 227 height 34
type input "$375.00"
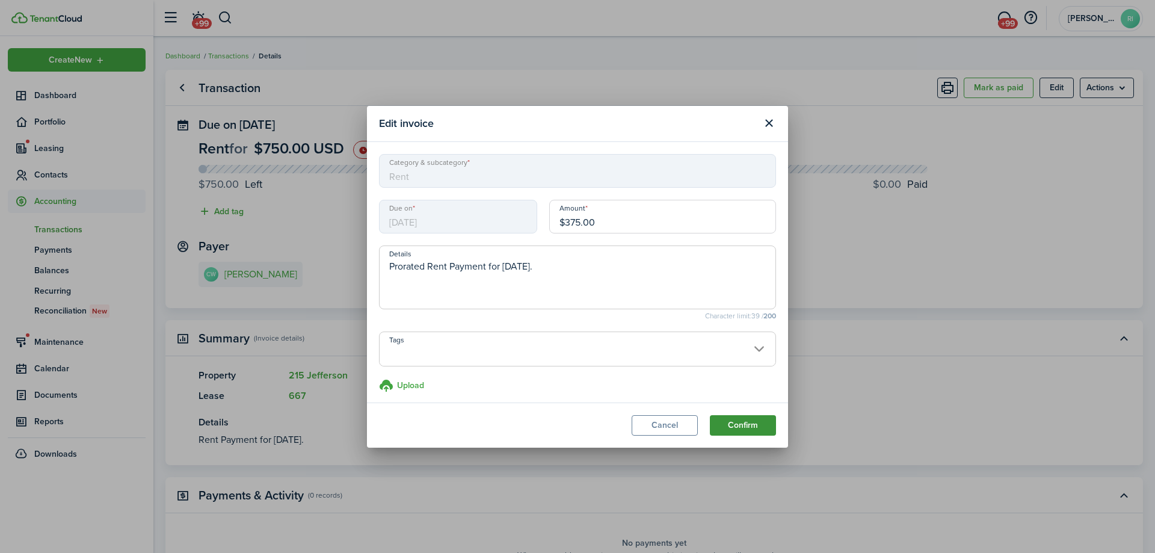
click at [738, 425] on button "Confirm" at bounding box center [743, 425] width 66 height 20
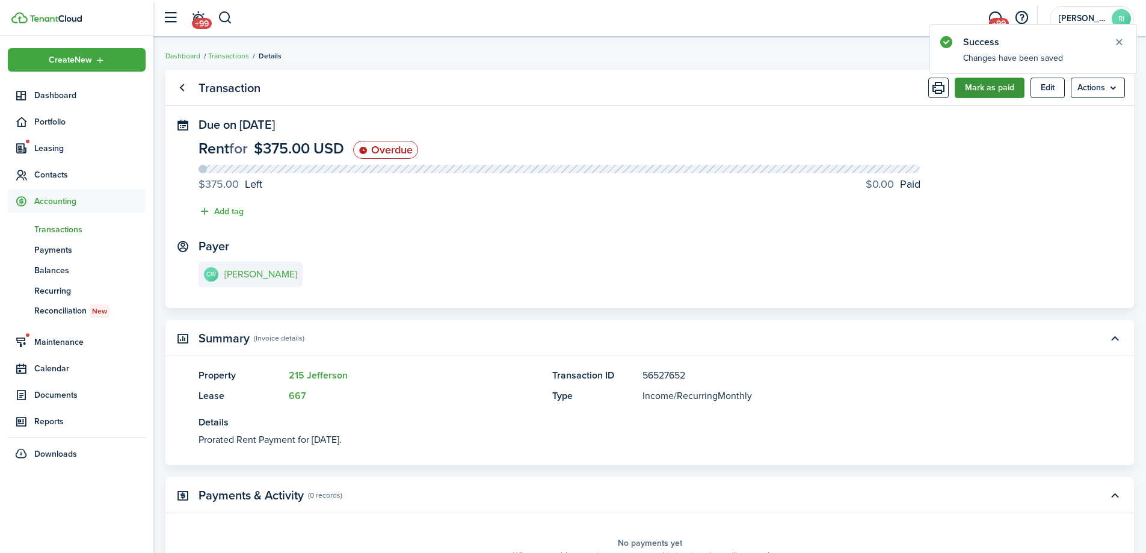
click at [975, 93] on button "Mark as paid" at bounding box center [990, 88] width 70 height 20
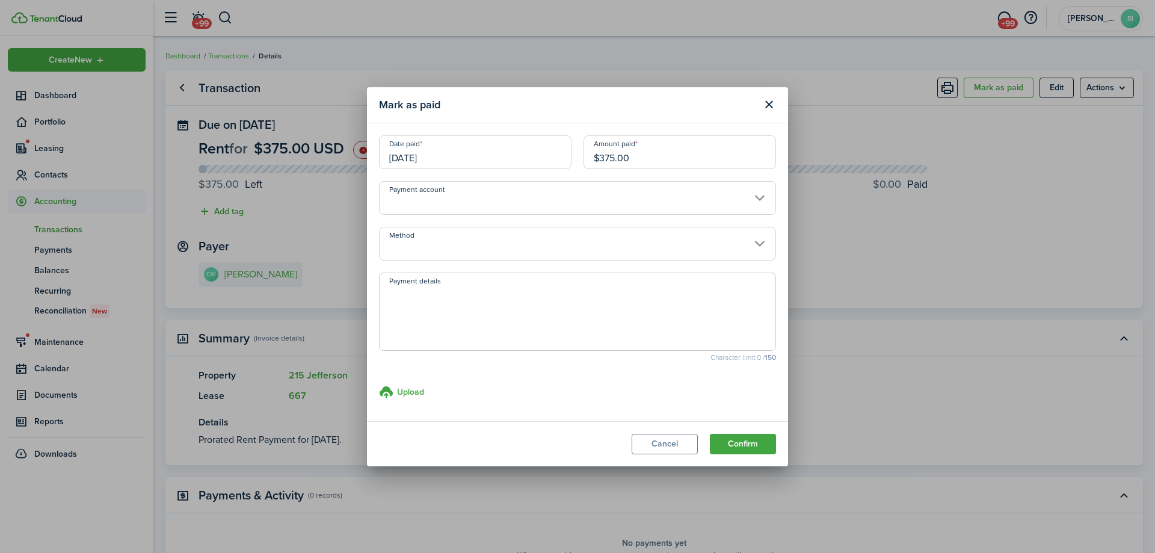
click at [498, 240] on input "Method" at bounding box center [577, 244] width 397 height 34
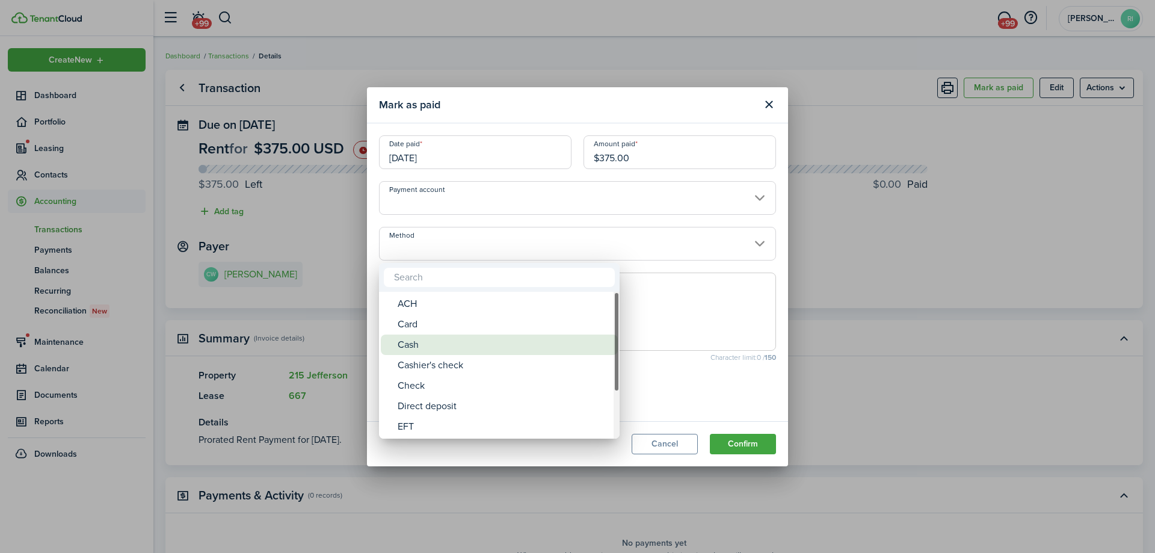
click at [427, 347] on div "Cash" at bounding box center [504, 345] width 213 height 20
type input "Cash"
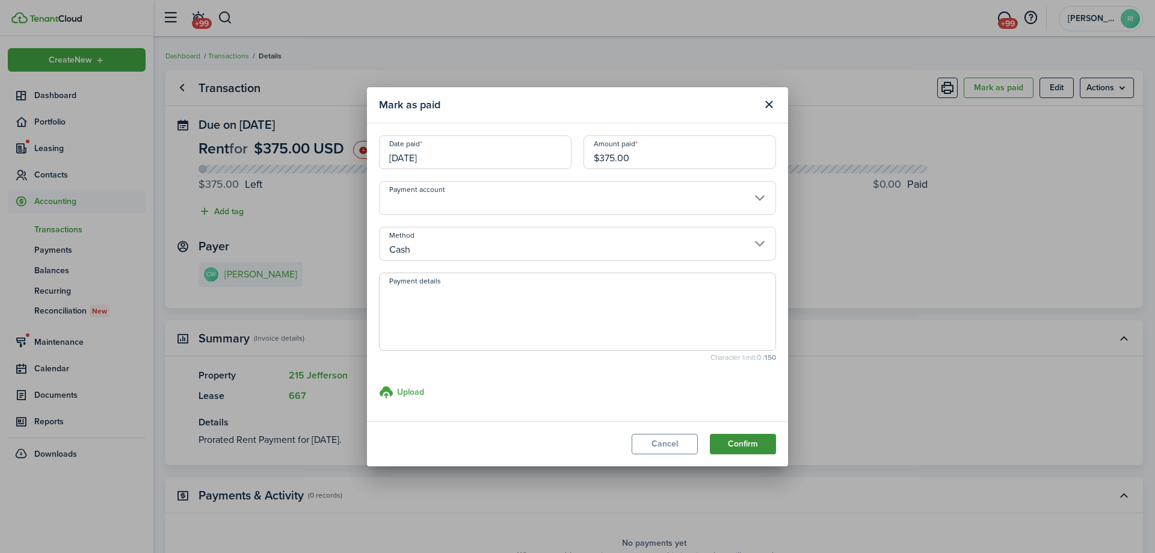
click at [748, 440] on button "Confirm" at bounding box center [743, 444] width 66 height 20
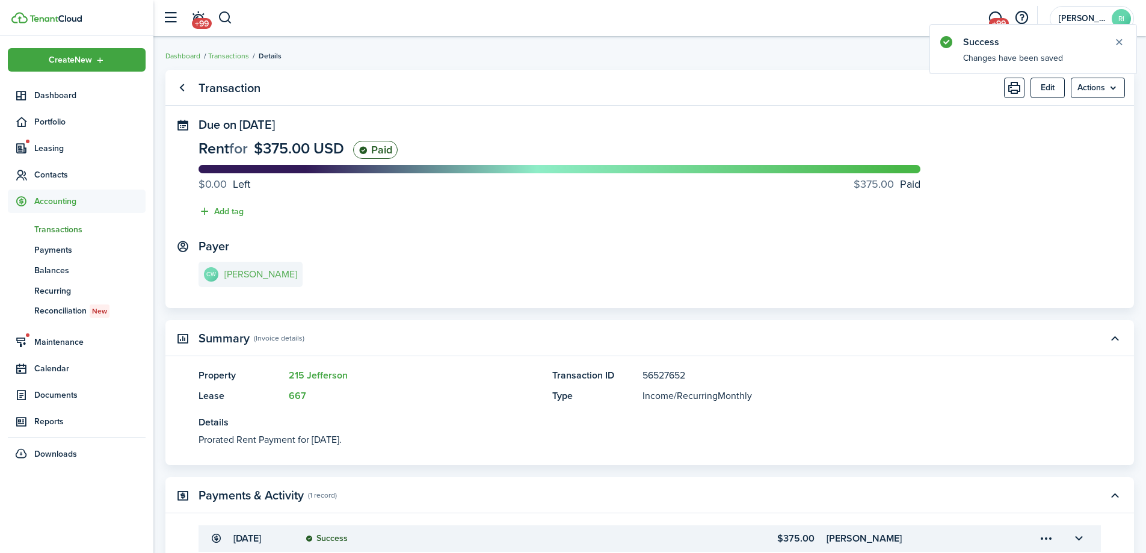
click at [256, 283] on link "CW [PERSON_NAME]" at bounding box center [251, 274] width 104 height 25
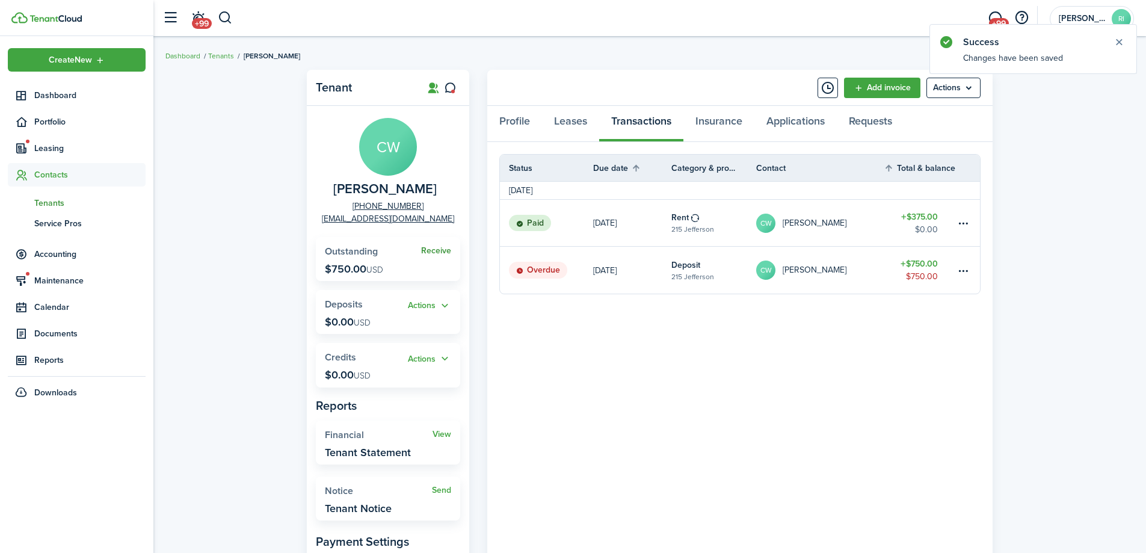
click at [436, 254] on link "Receive" at bounding box center [436, 251] width 30 height 10
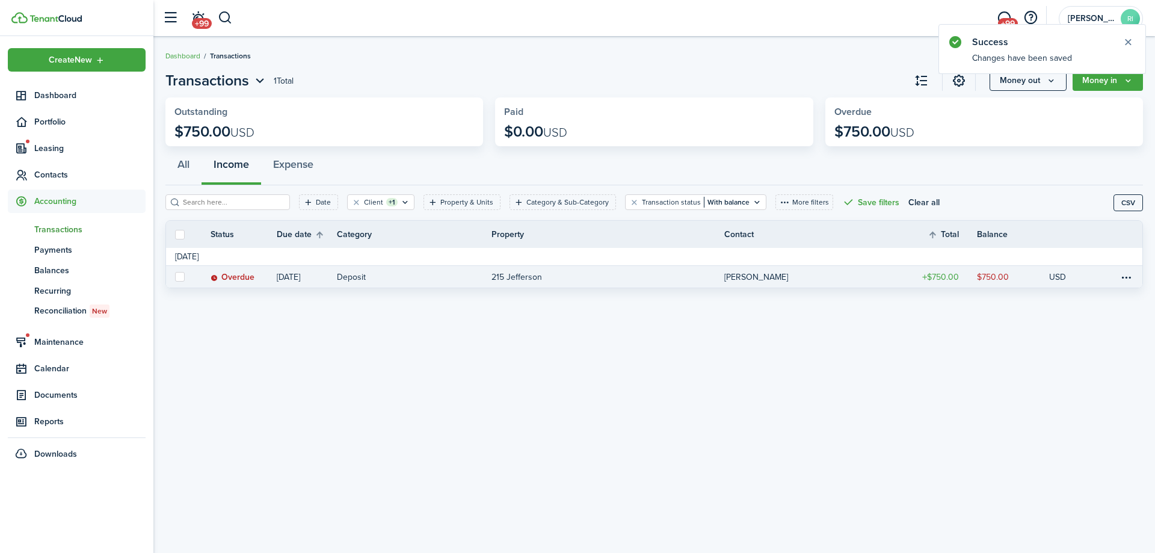
click at [176, 277] on label at bounding box center [180, 277] width 10 height 10
click at [175, 277] on input "checkbox" at bounding box center [175, 277] width 1 height 1
checkbox input "true"
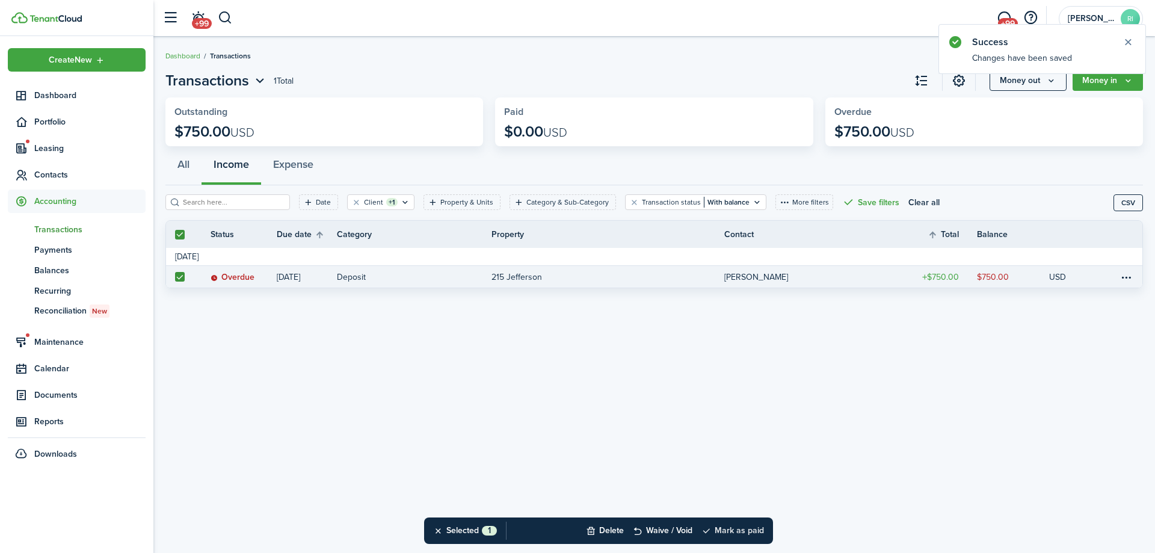
click at [733, 535] on button "Mark as paid" at bounding box center [733, 531] width 63 height 26
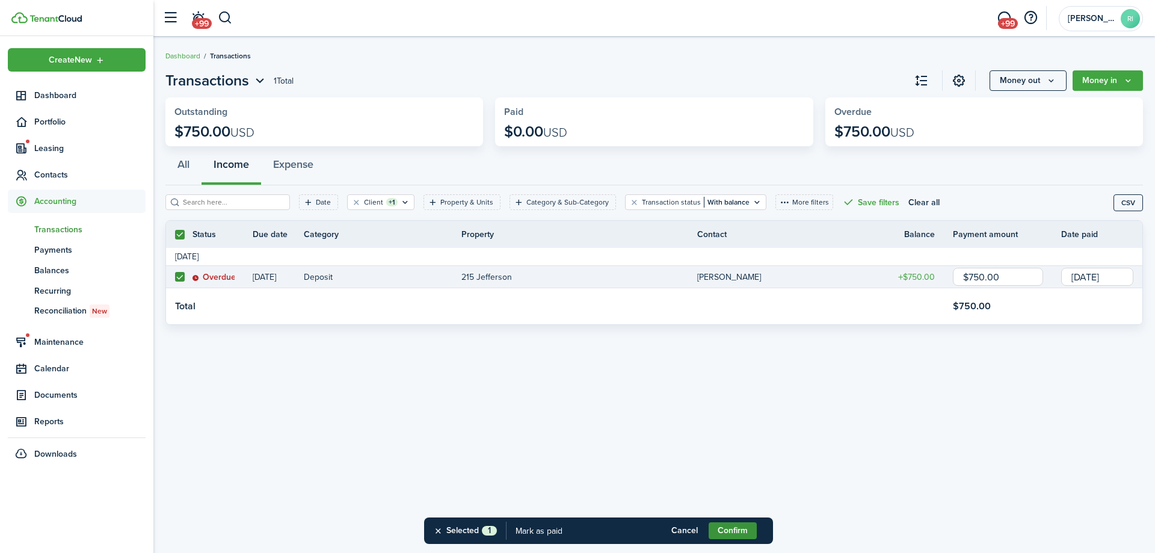
click at [726, 524] on button "Confirm" at bounding box center [733, 530] width 48 height 17
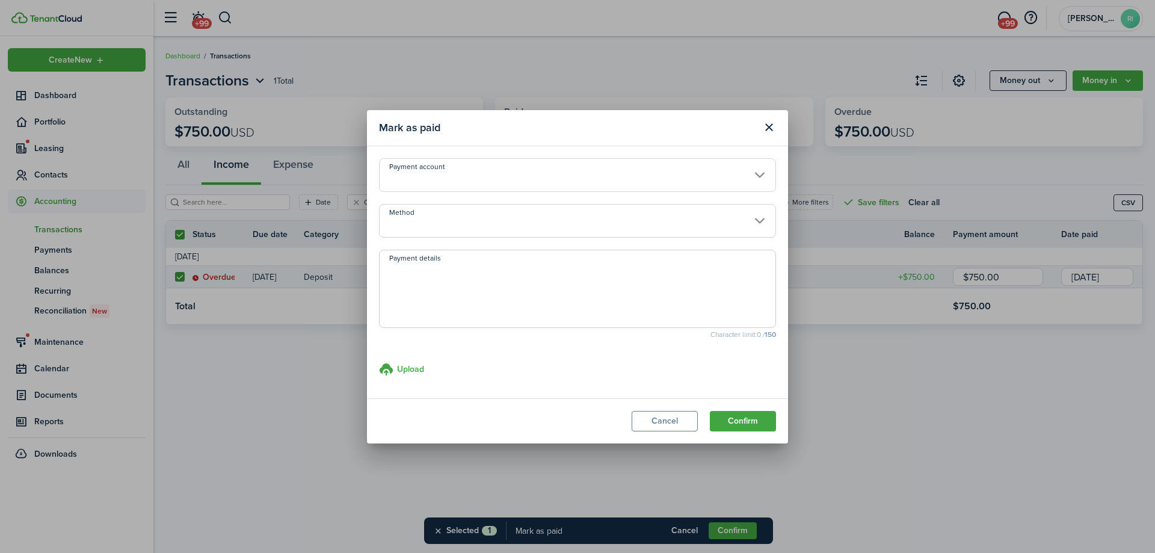
click at [559, 214] on input "Method" at bounding box center [577, 221] width 397 height 34
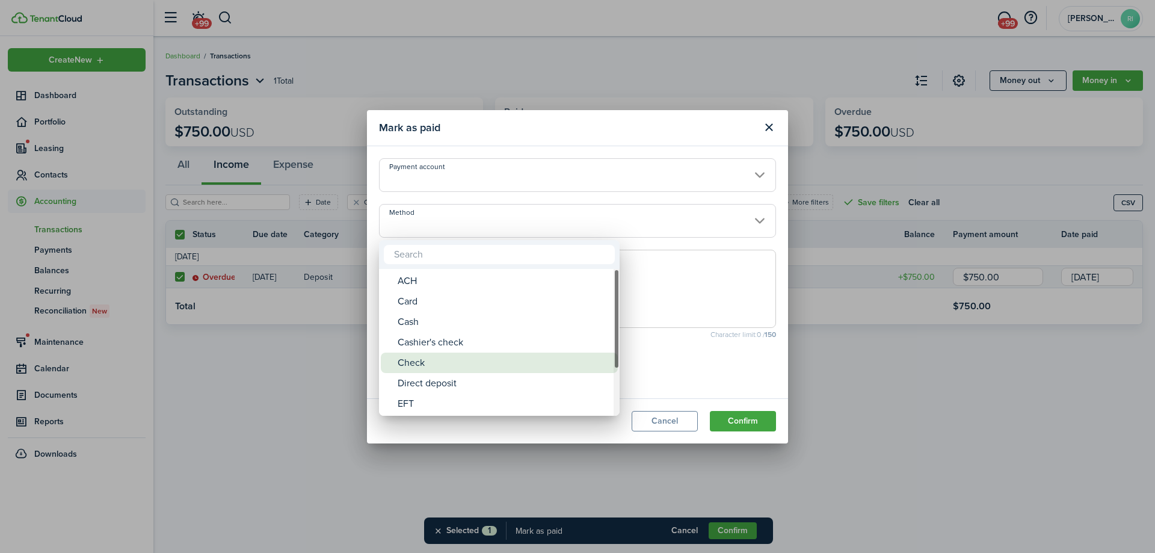
click at [486, 357] on div "Check" at bounding box center [504, 363] width 213 height 20
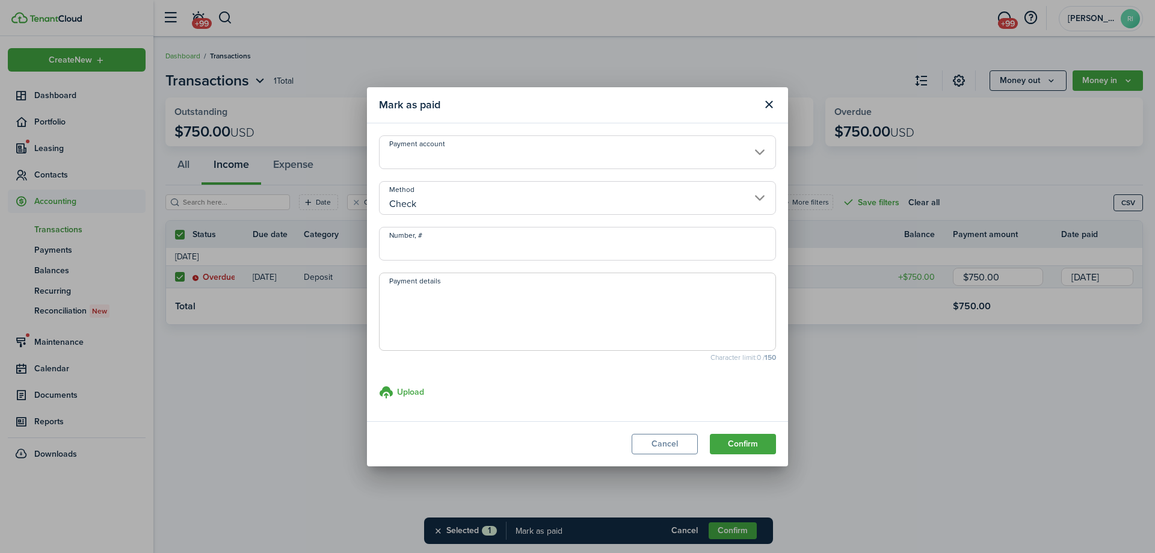
click at [518, 191] on input "Check" at bounding box center [577, 198] width 397 height 34
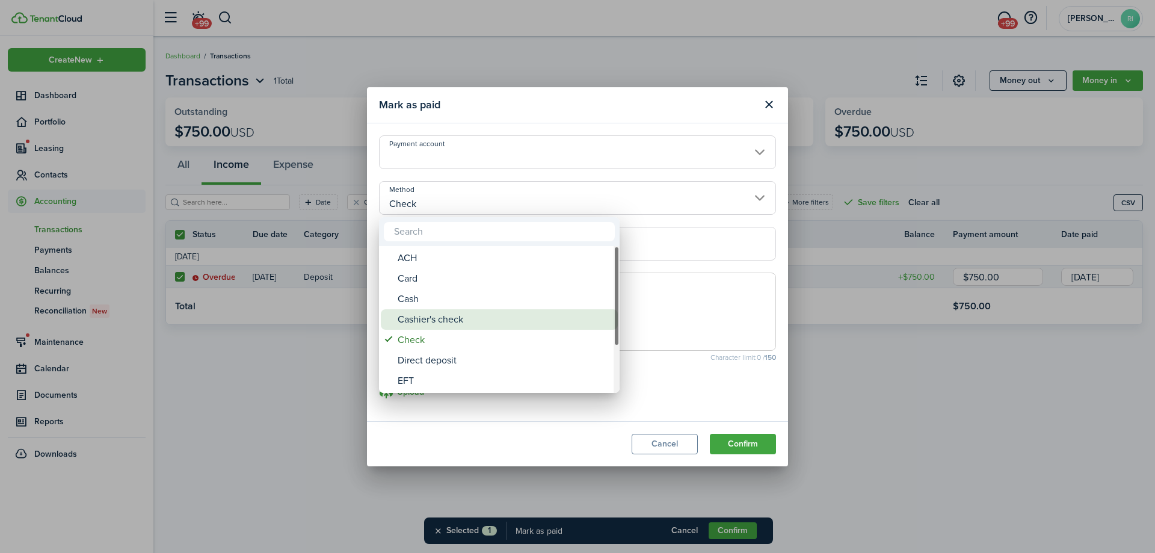
drag, startPoint x: 459, startPoint y: 312, endPoint x: 407, endPoint y: 297, distance: 53.7
click at [407, 297] on div "Cash" at bounding box center [504, 299] width 213 height 20
type input "Cash"
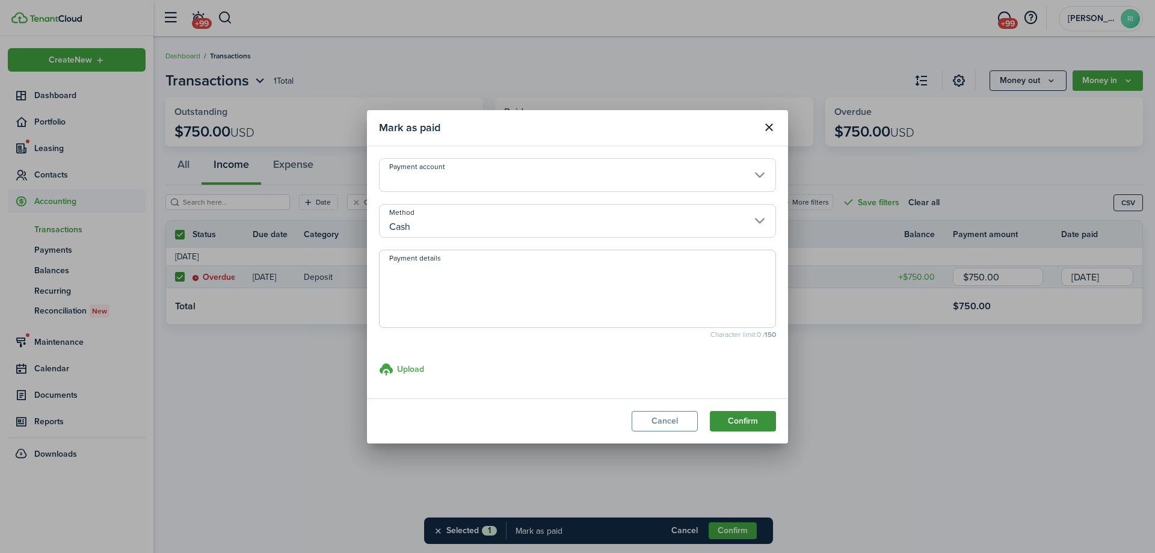
click at [742, 420] on button "Confirm" at bounding box center [743, 421] width 66 height 20
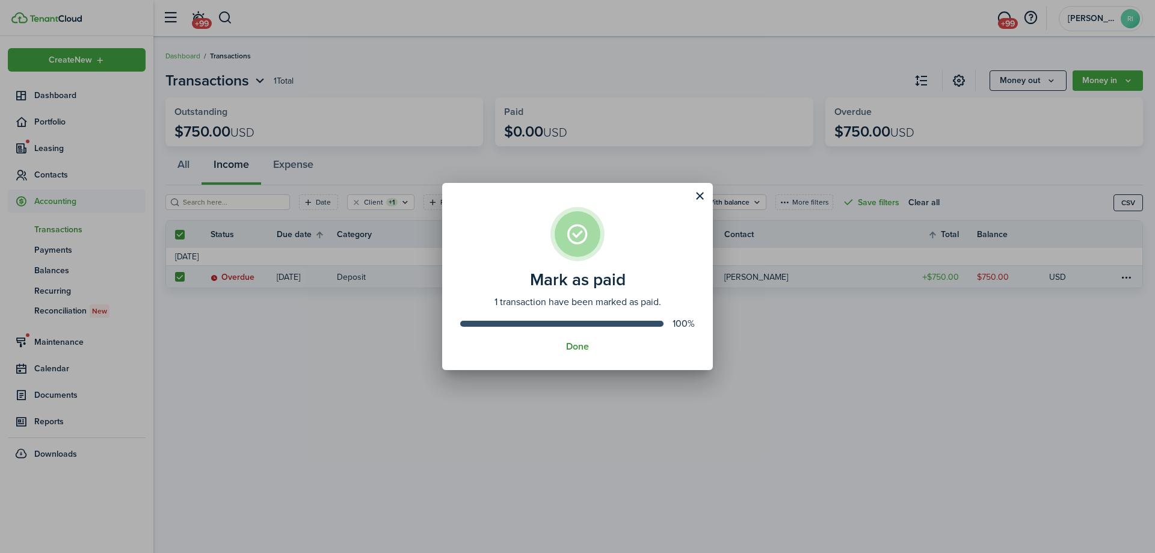
click at [577, 348] on button "Done" at bounding box center [577, 346] width 23 height 11
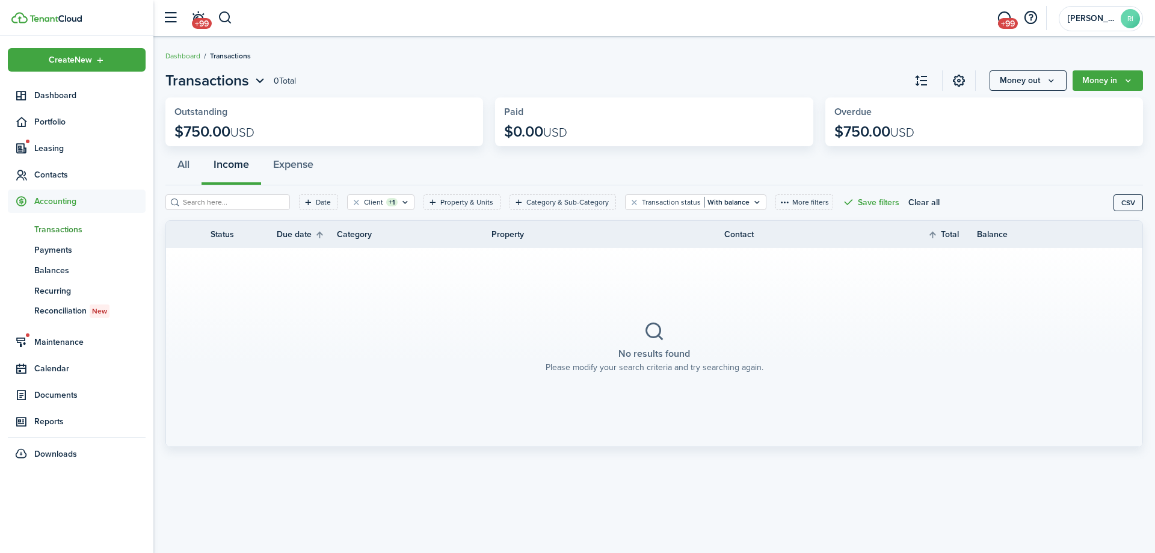
click at [638, 446] on section "No results found Please modify your search criteria and try searching again." at bounding box center [654, 347] width 977 height 199
click at [57, 117] on span "Portfolio" at bounding box center [89, 122] width 111 height 13
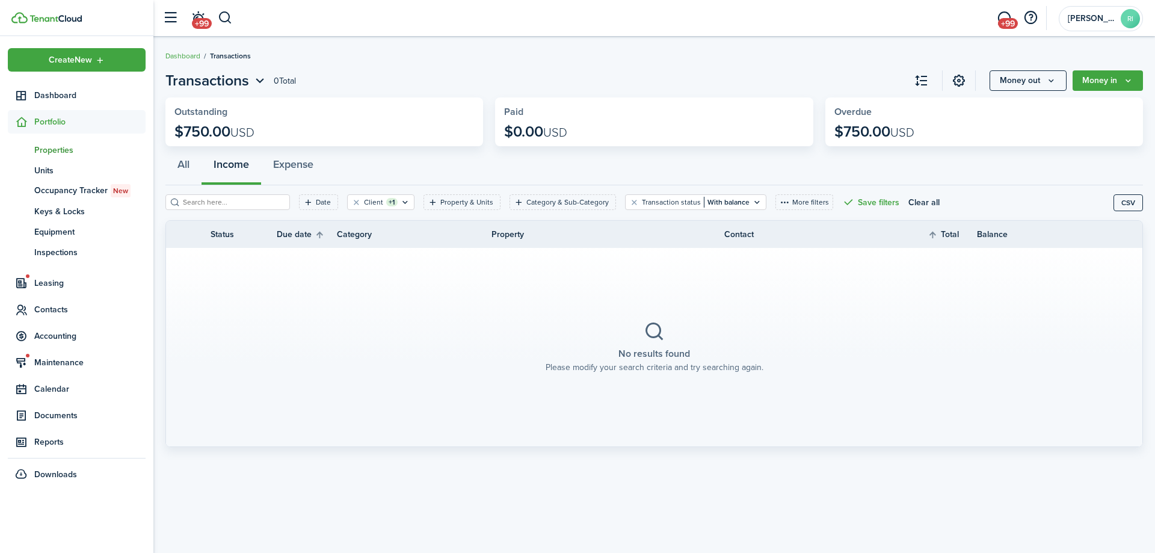
click at [61, 147] on span "Properties" at bounding box center [89, 150] width 111 height 13
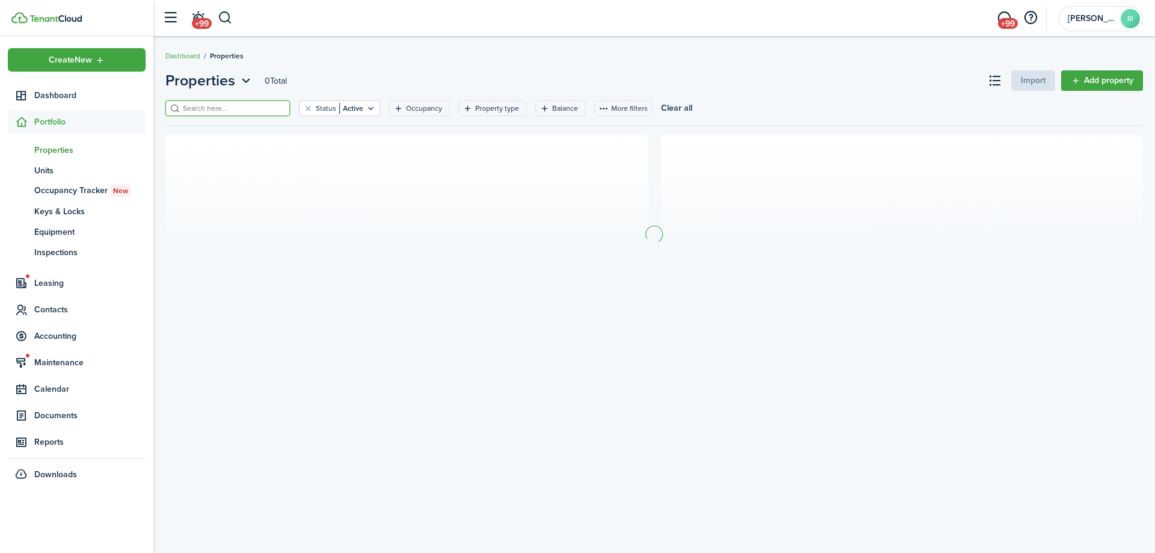
click at [233, 113] on input "search" at bounding box center [233, 108] width 106 height 11
type input "215"
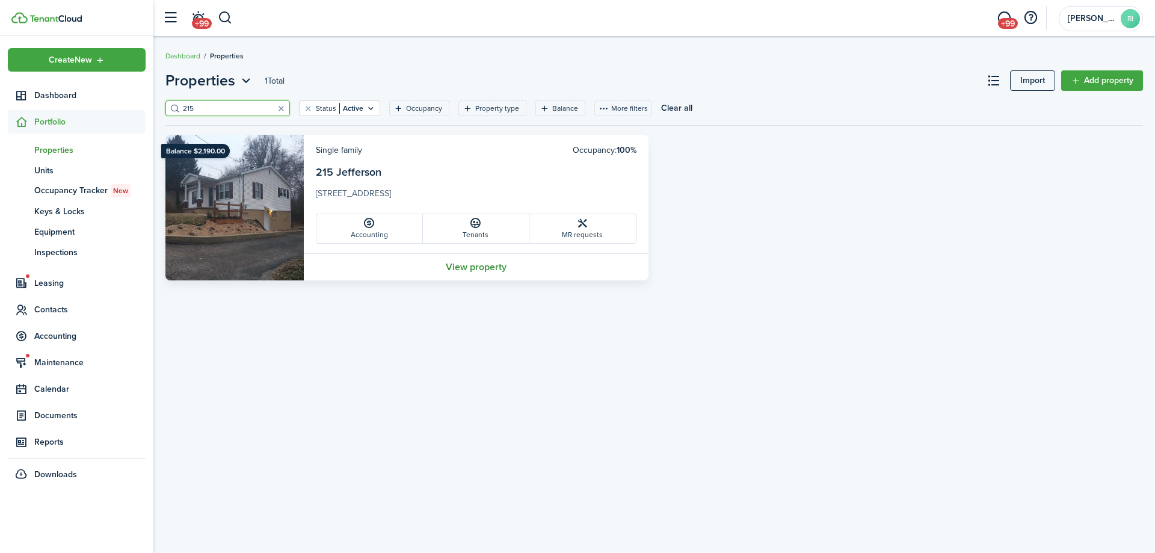
click at [486, 273] on link "View property" at bounding box center [476, 266] width 345 height 27
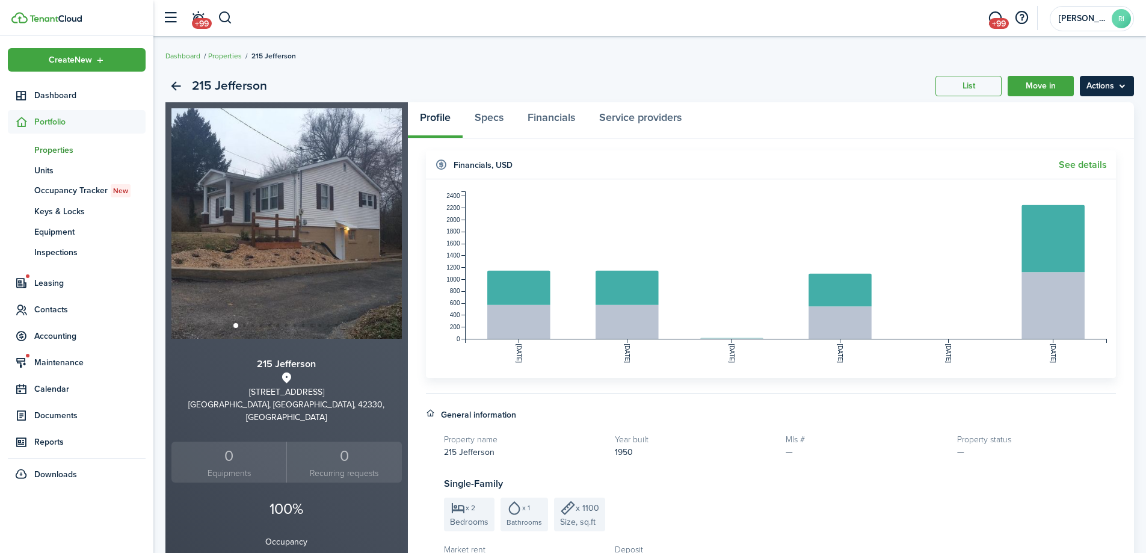
click at [1107, 82] on menu-btn "Actions" at bounding box center [1107, 86] width 54 height 20
click at [1086, 123] on button "Delete property" at bounding box center [1081, 133] width 105 height 20
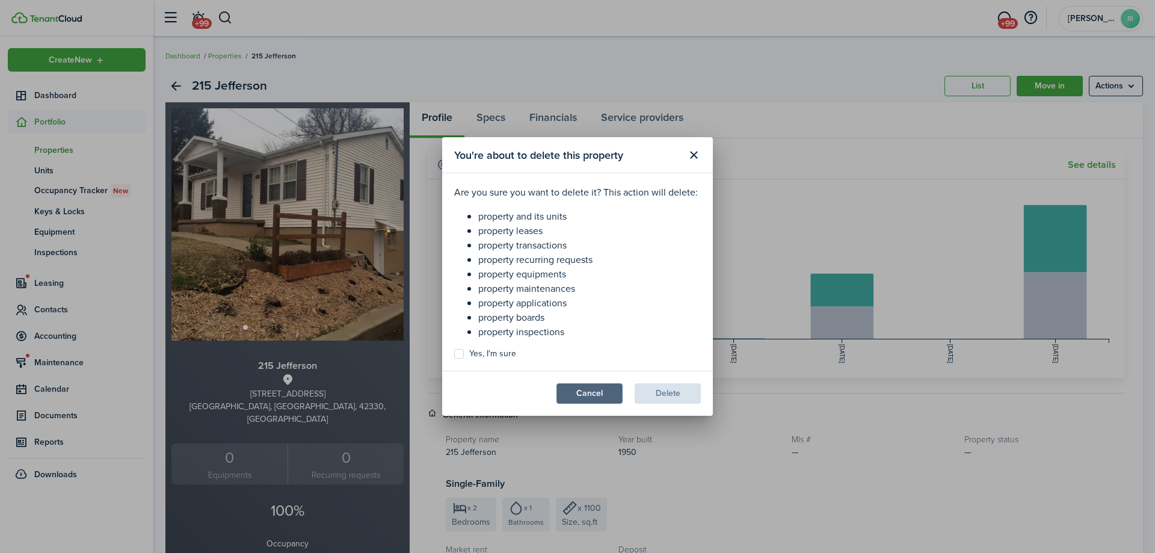
click at [593, 389] on button "Cancel" at bounding box center [590, 393] width 66 height 20
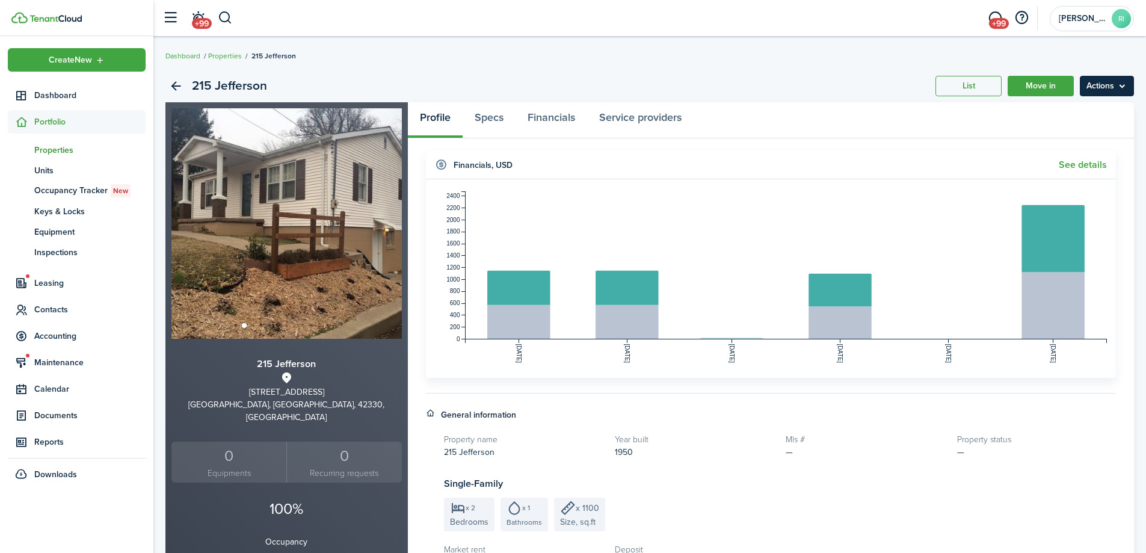
click at [1098, 86] on menu-btn "Actions" at bounding box center [1107, 86] width 54 height 20
click at [1090, 114] on link "Edit property" at bounding box center [1081, 112] width 105 height 20
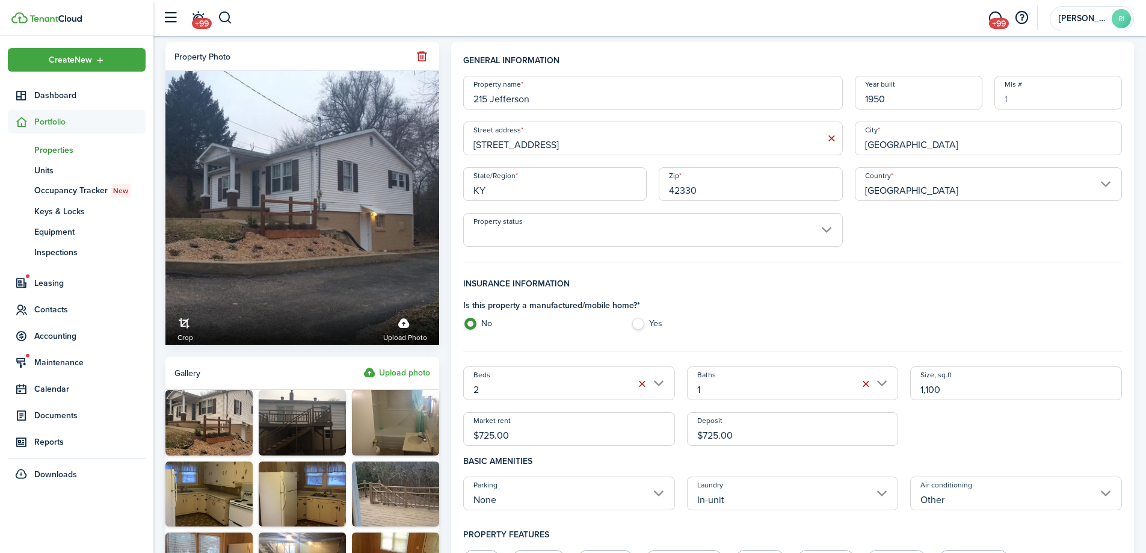
drag, startPoint x: 521, startPoint y: 433, endPoint x: 486, endPoint y: 429, distance: 35.8
click at [486, 429] on input "$725.00" at bounding box center [569, 429] width 212 height 34
type input "$750.00"
drag, startPoint x: 765, startPoint y: 441, endPoint x: 706, endPoint y: 436, distance: 59.8
click at [706, 436] on input "$725.00" at bounding box center [793, 429] width 212 height 34
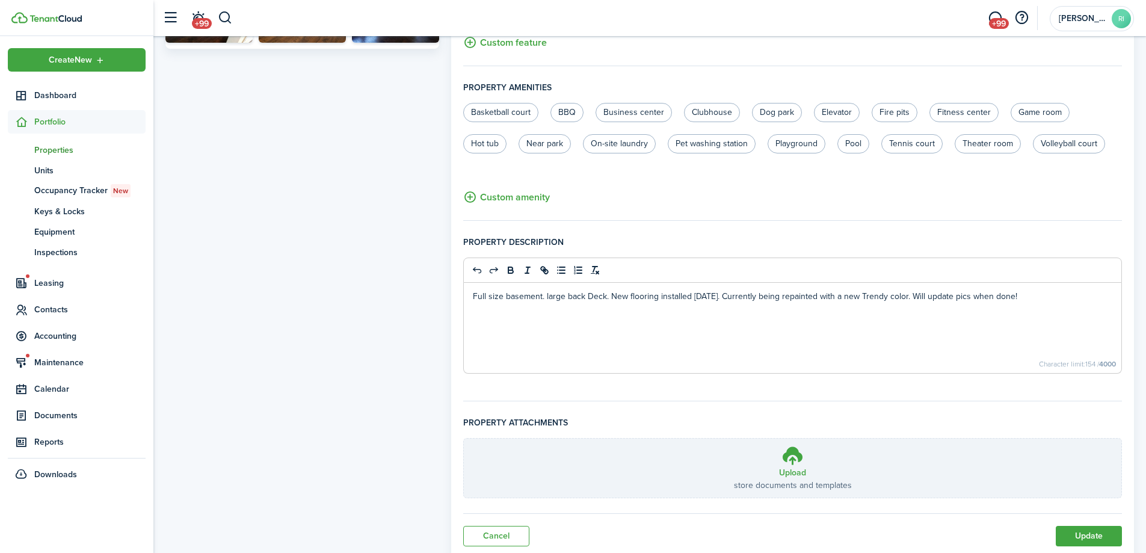
scroll to position [666, 0]
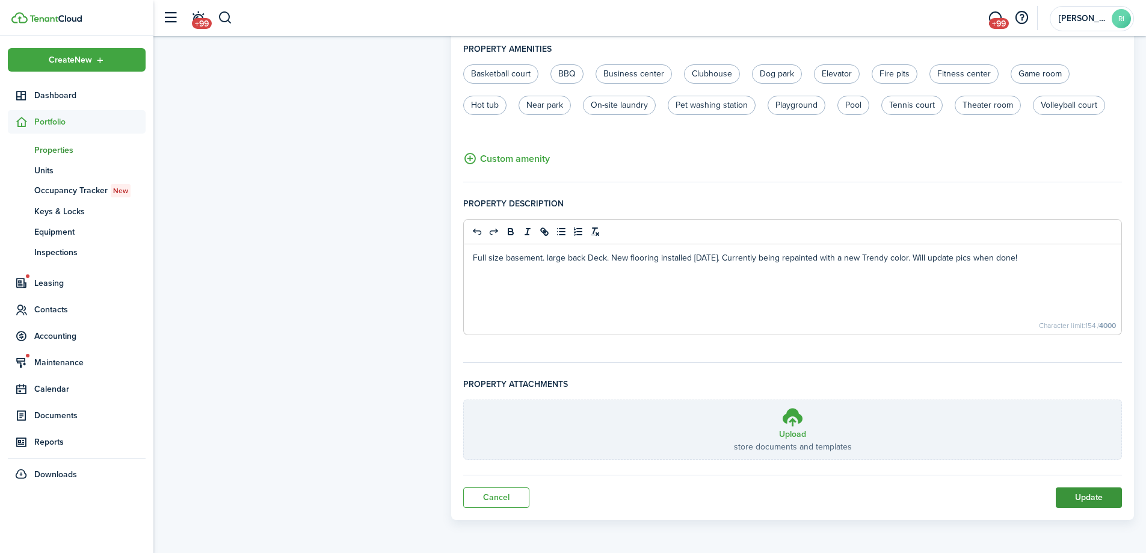
type input "$750.00"
click at [1109, 495] on button "Update" at bounding box center [1089, 497] width 66 height 20
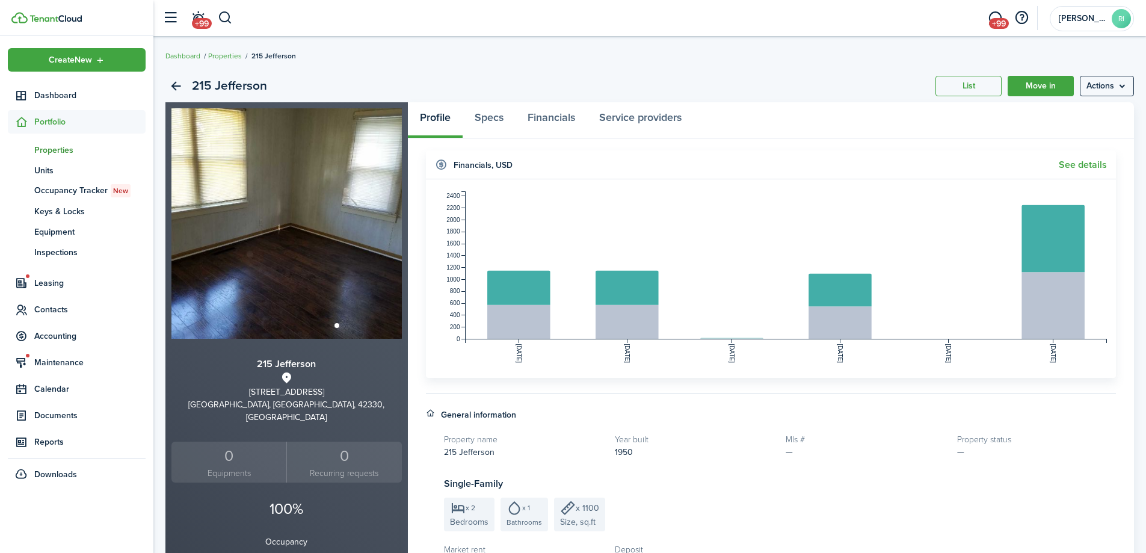
click at [789, 81] on div "215 Jefferson List Move in Actions" at bounding box center [649, 86] width 969 height 32
